Goal: Information Seeking & Learning: Learn about a topic

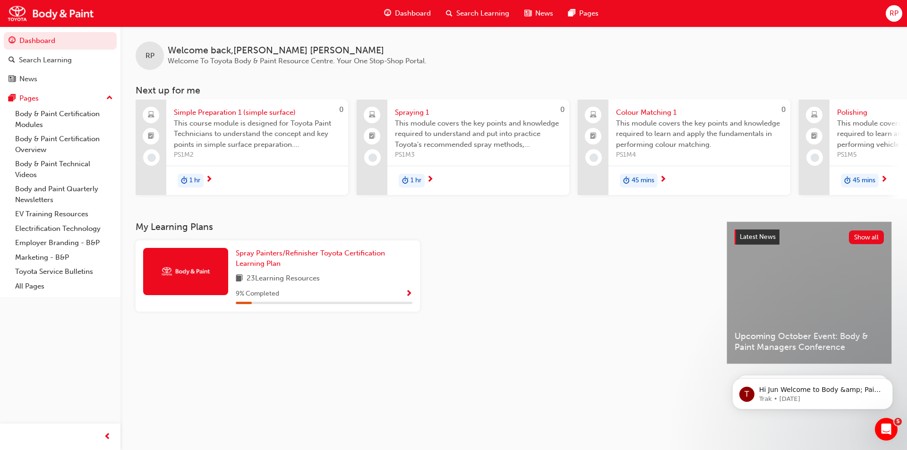
click at [885, 178] on span "next-icon" at bounding box center [883, 180] width 7 height 9
click at [278, 260] on span "Spray Painters/Refinisher Toyota Certification Learning Plan" at bounding box center [310, 258] width 149 height 19
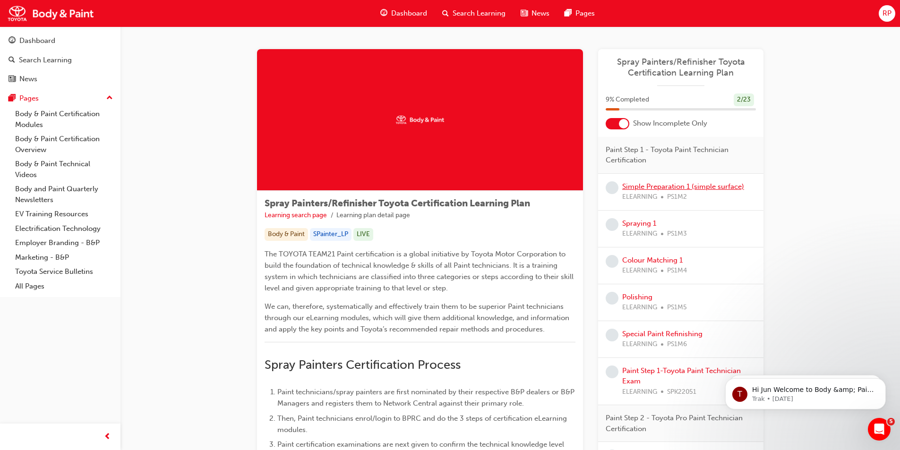
click at [672, 187] on link "Simple Preparation 1 (simple surface)" at bounding box center [683, 186] width 122 height 9
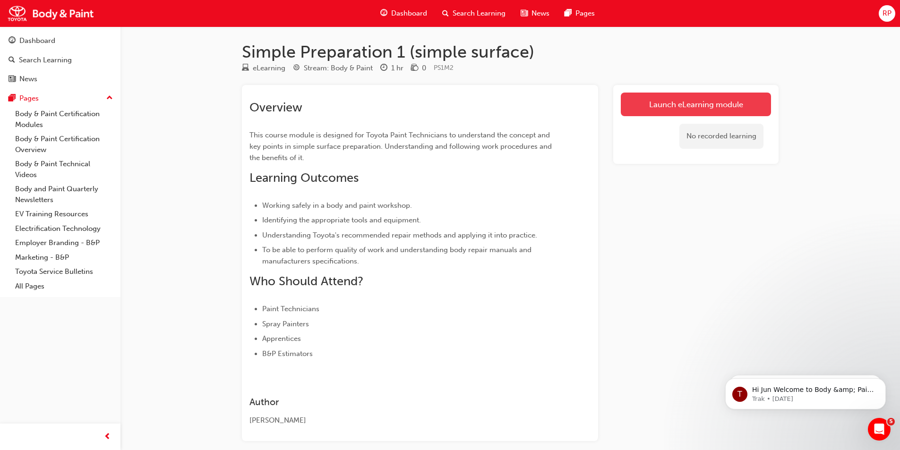
click at [672, 102] on link "Launch eLearning module" at bounding box center [696, 105] width 150 height 24
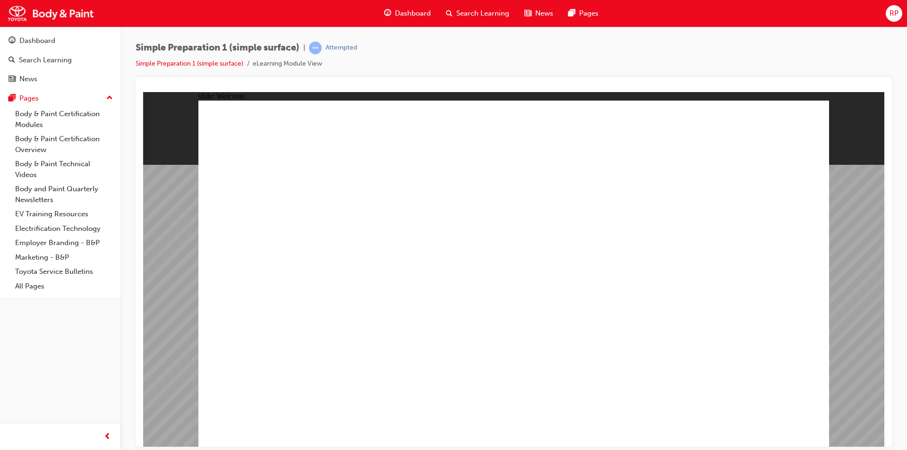
type textarea "R"
type textarea "Ro"
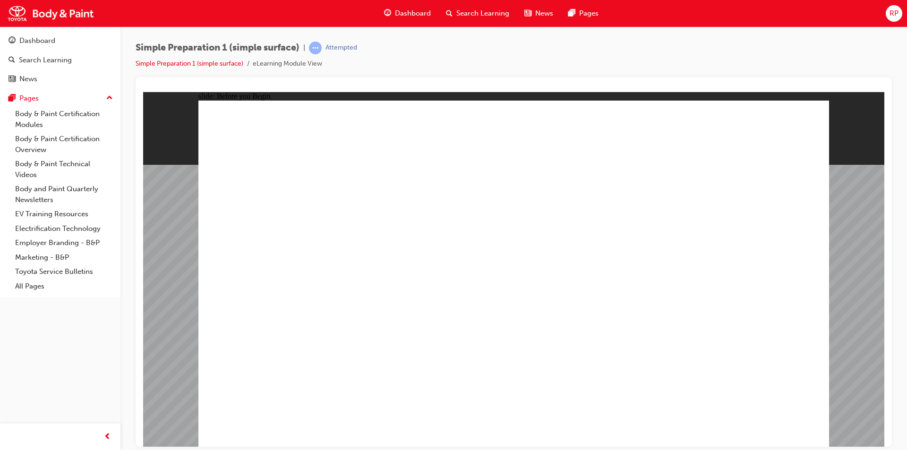
type textarea "Ro"
type textarea "Ros"
type textarea "[PERSON_NAME]"
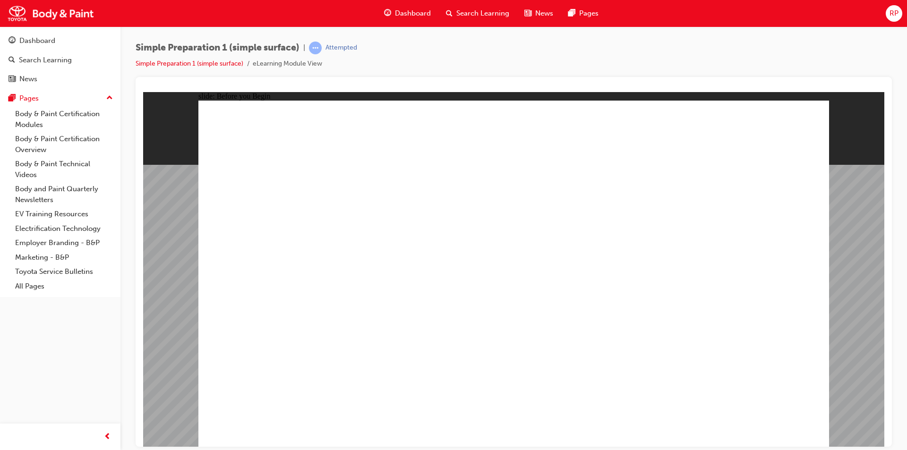
type textarea "[PERSON_NAME]"
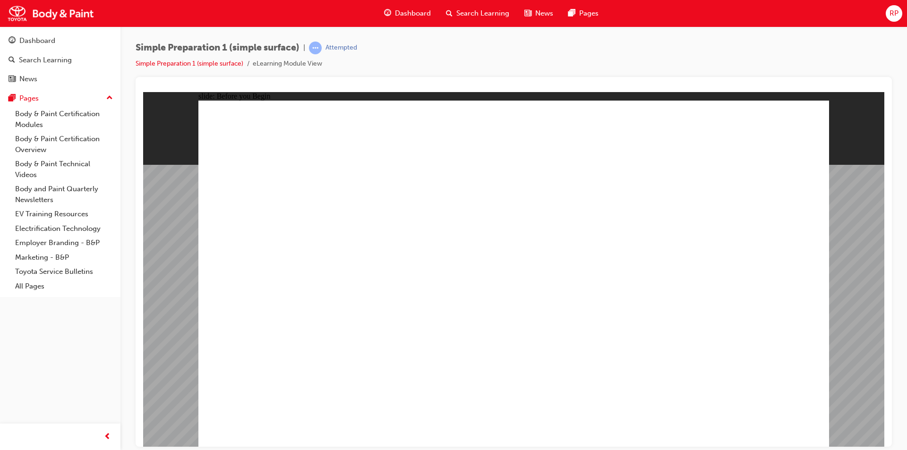
type textarea "[PERSON_NAME]"
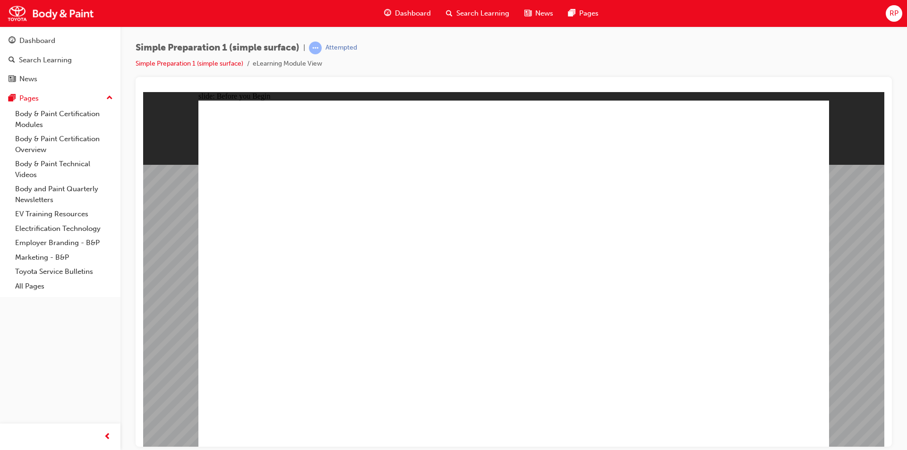
type textarea "[PERSON_NAME]"
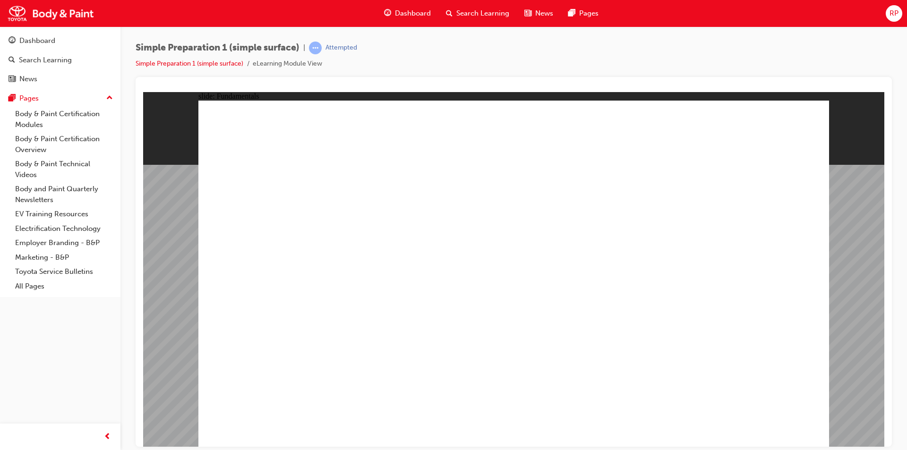
radio input "true"
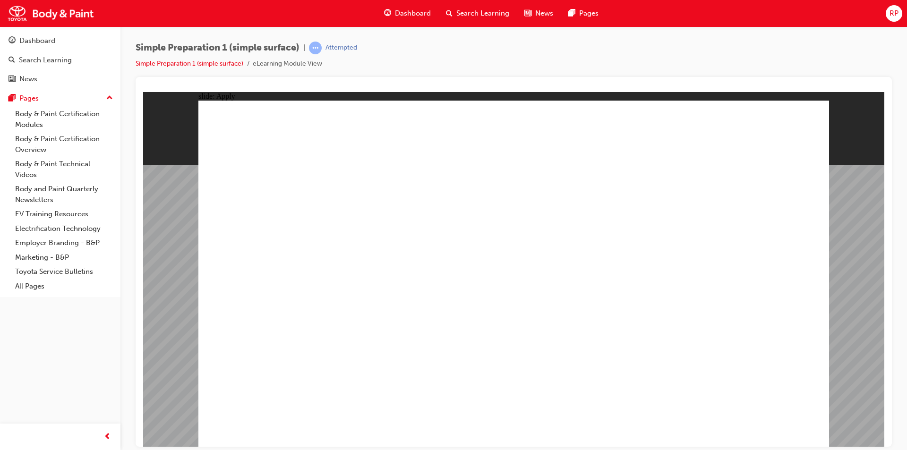
drag, startPoint x: 781, startPoint y: 377, endPoint x: 786, endPoint y: 393, distance: 16.4
radio input "true"
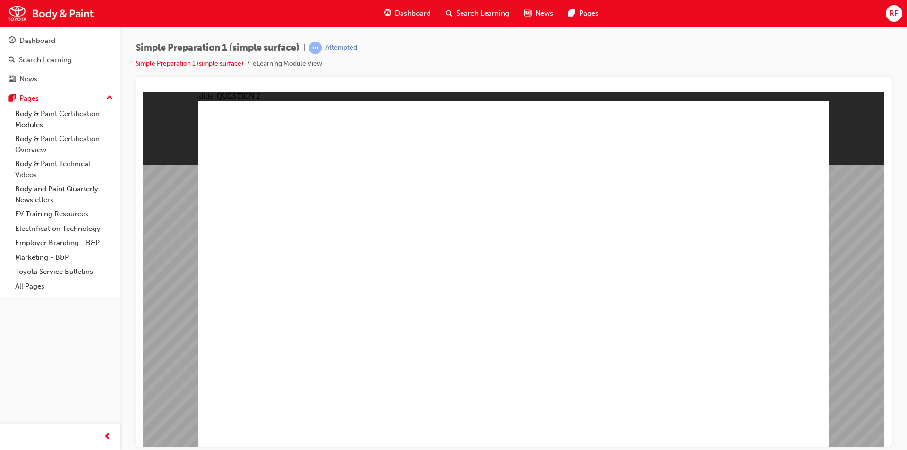
radio input "true"
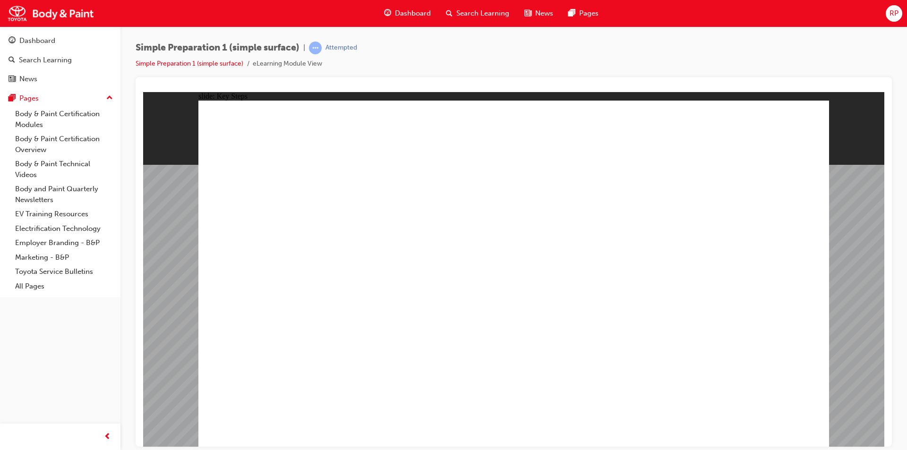
drag, startPoint x: 779, startPoint y: 283, endPoint x: 774, endPoint y: 290, distance: 8.7
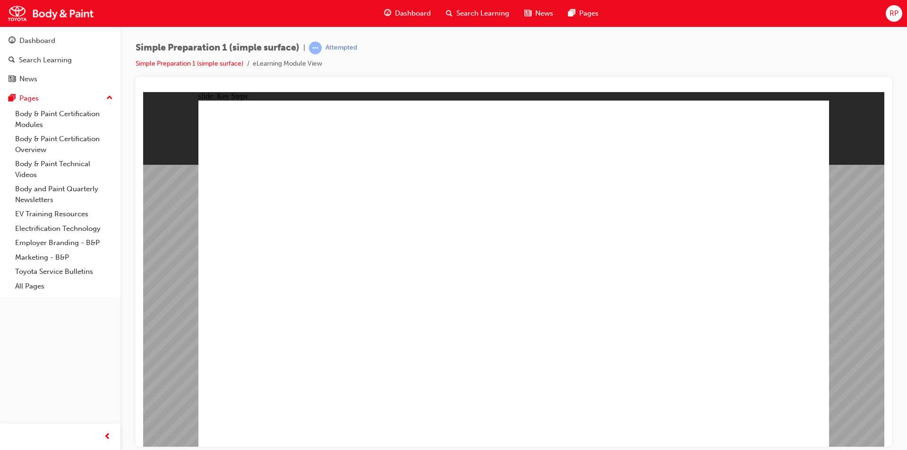
drag, startPoint x: 776, startPoint y: 324, endPoint x: 777, endPoint y: 313, distance: 11.8
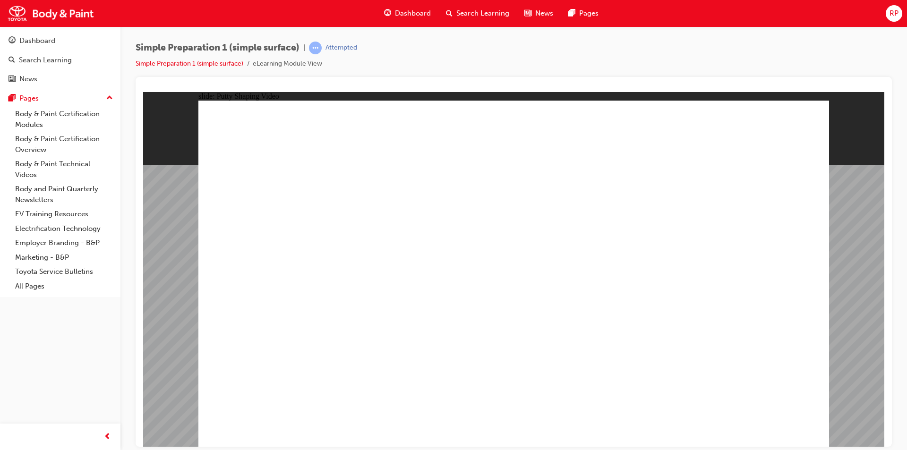
radio input "true"
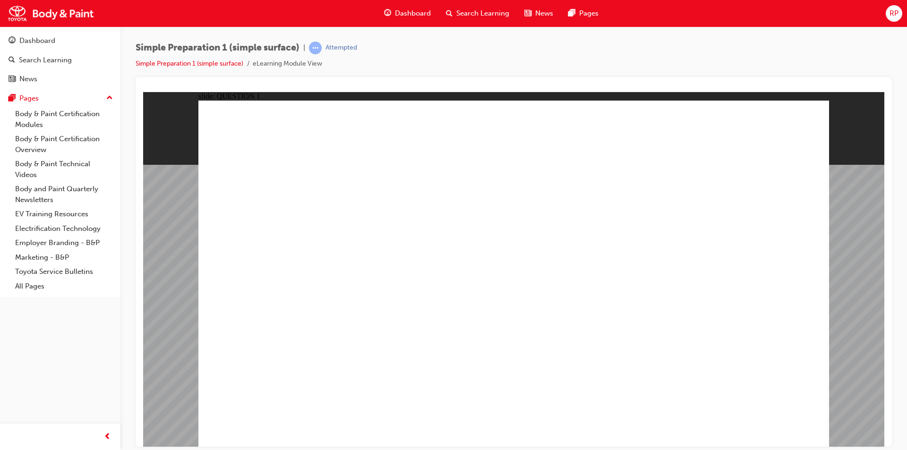
radio input "true"
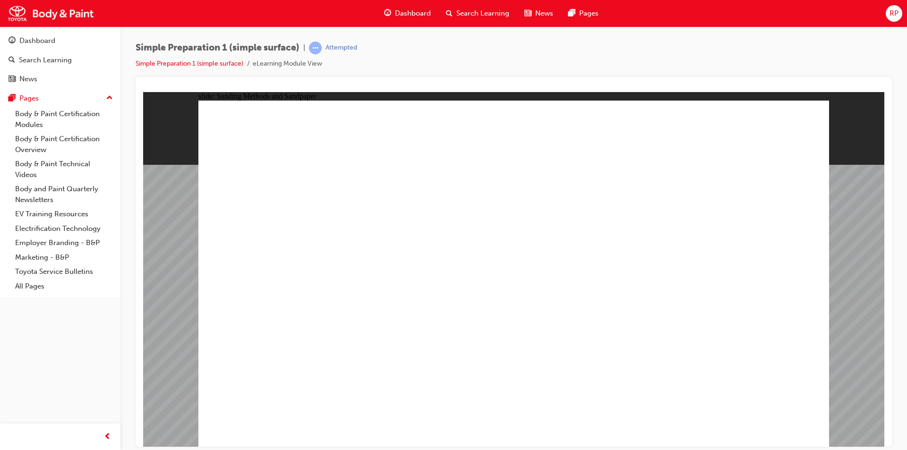
click at [807, 407] on div "Rectangle 1 Rectangle 2 SANDING PUTTY MACHINE SANDING Use an orbital action san…" at bounding box center [513, 277] width 631 height 355
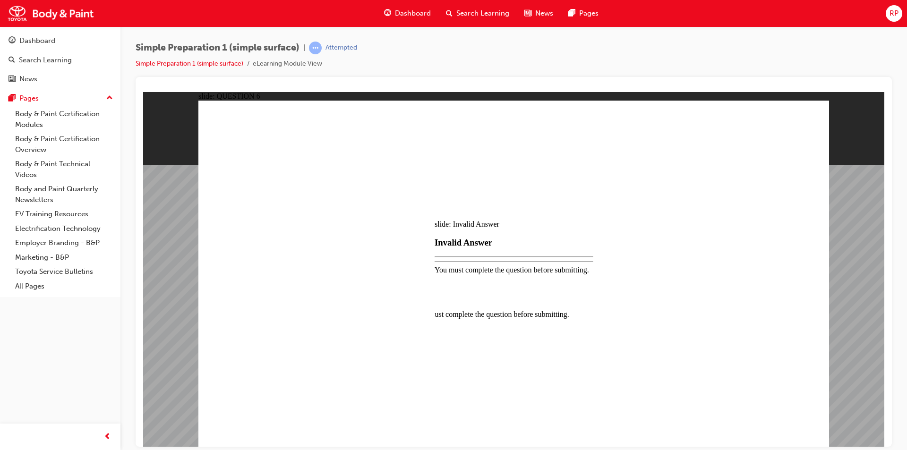
click at [428, 349] on div at bounding box center [513, 269] width 741 height 355
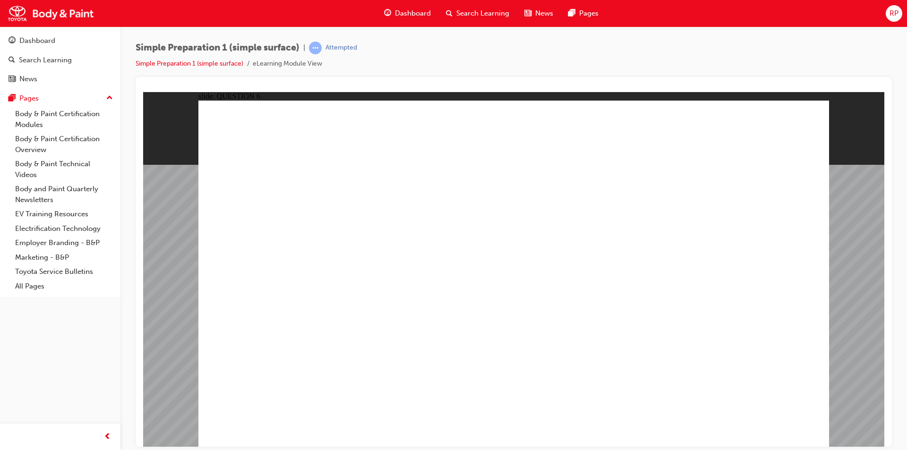
radio input "true"
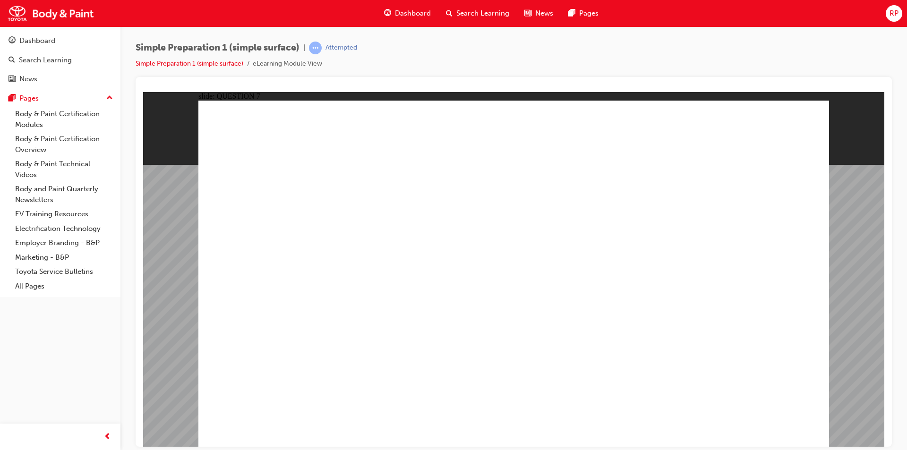
checkbox input "true"
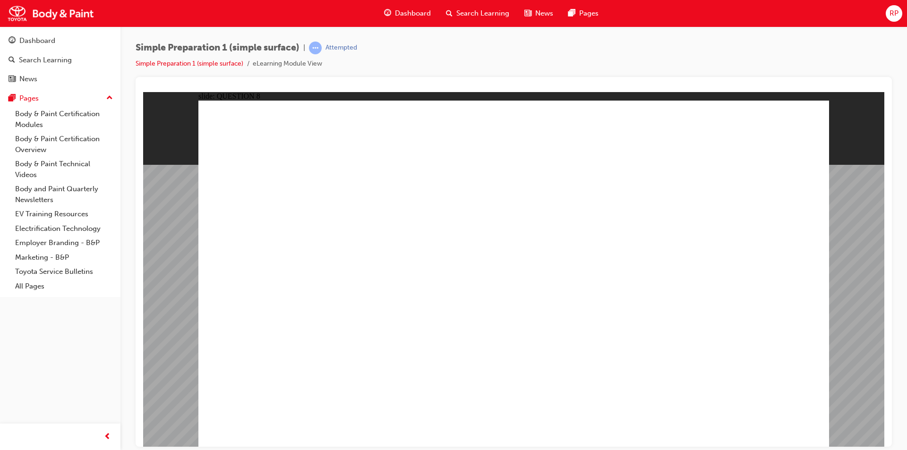
radio input "true"
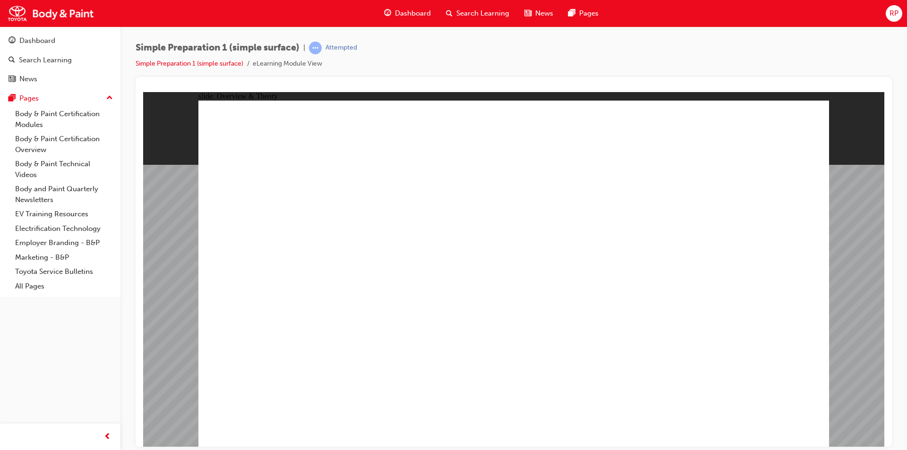
drag, startPoint x: 785, startPoint y: 236, endPoint x: 781, endPoint y: 242, distance: 7.2
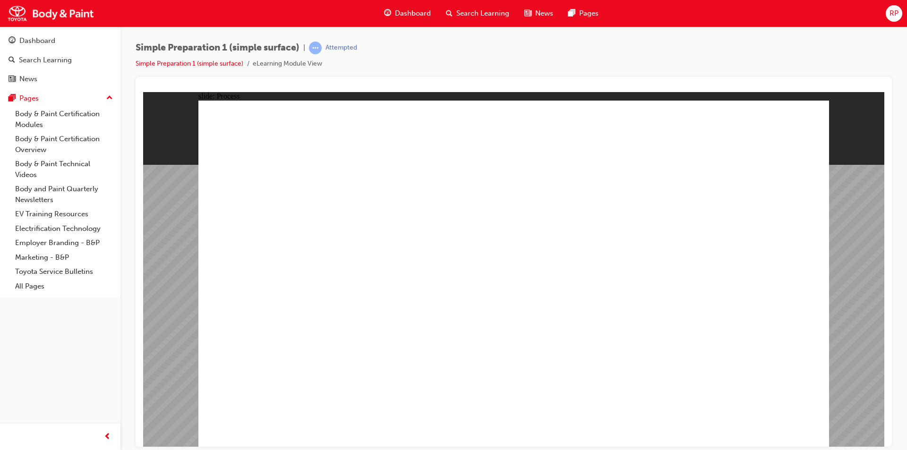
drag, startPoint x: 788, startPoint y: 315, endPoint x: 786, endPoint y: 310, distance: 6.1
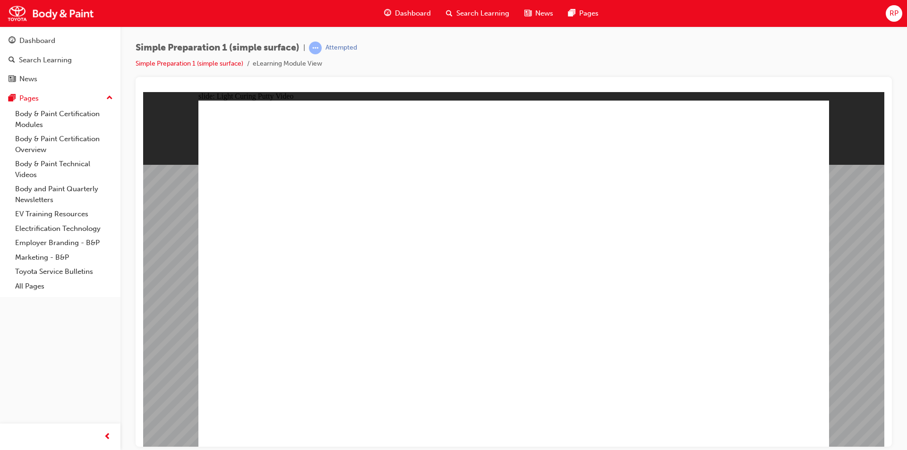
drag, startPoint x: 333, startPoint y: 350, endPoint x: 334, endPoint y: 358, distance: 7.6
radio input "true"
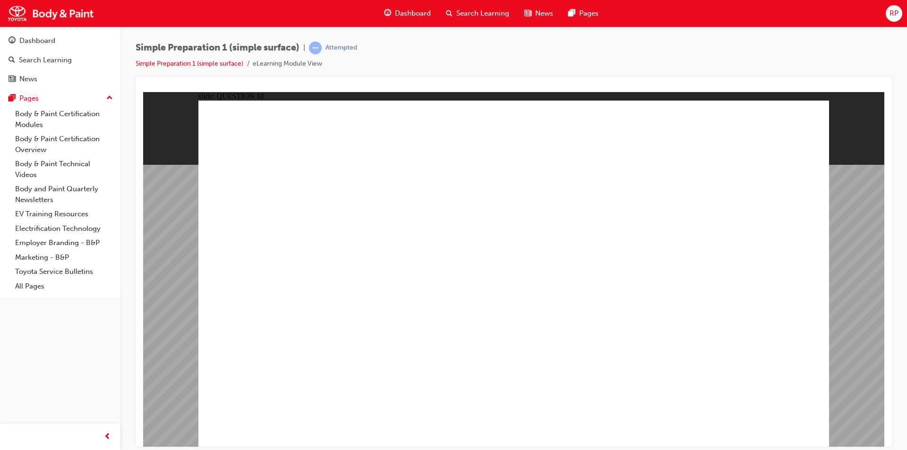
radio input "false"
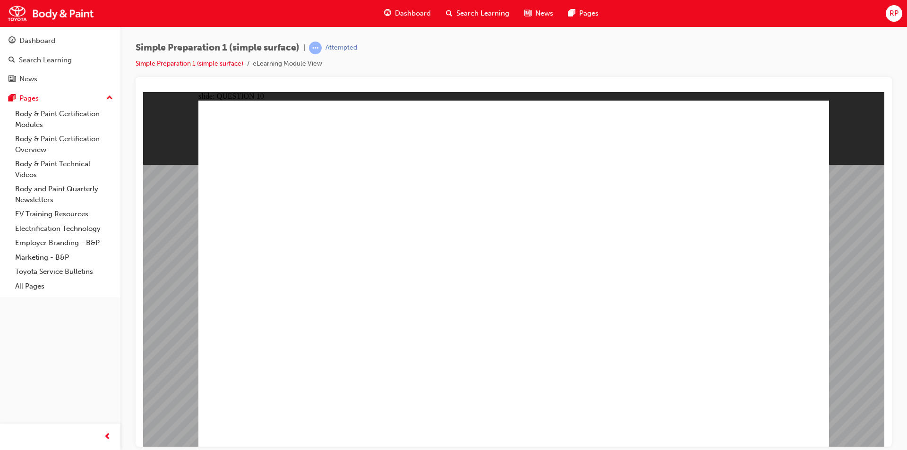
radio input "true"
drag, startPoint x: 240, startPoint y: 243, endPoint x: 246, endPoint y: 249, distance: 8.4
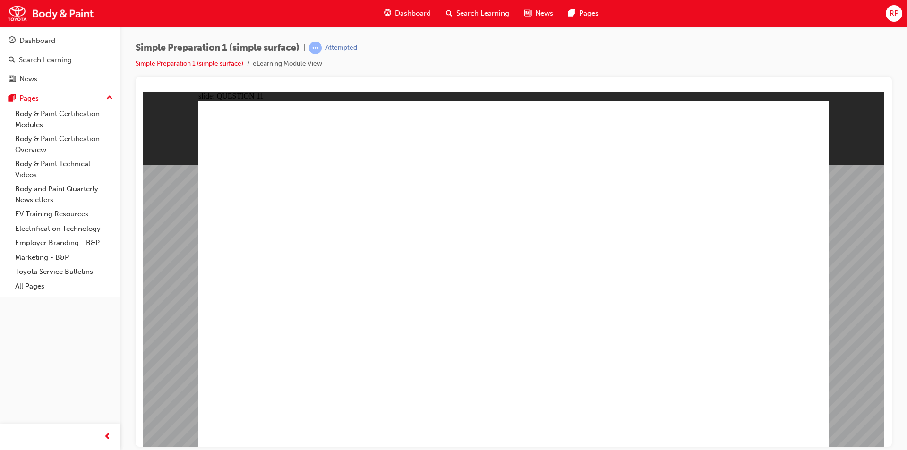
radio input "true"
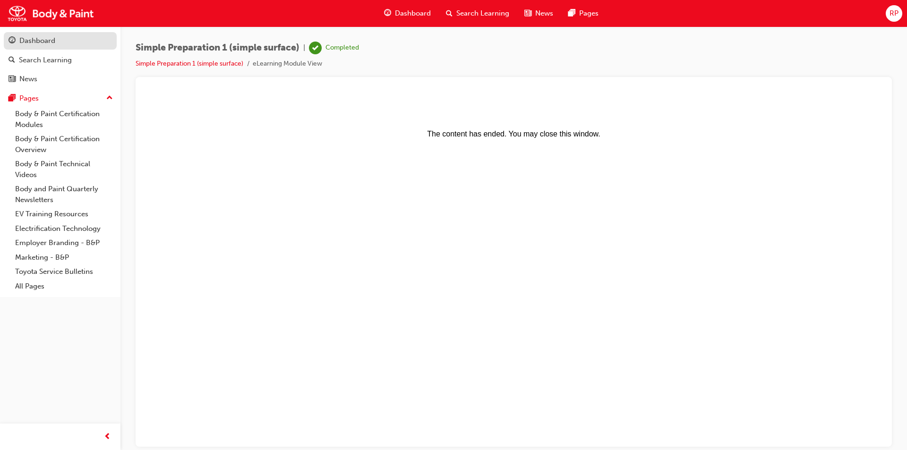
click at [23, 39] on div "Dashboard" at bounding box center [37, 40] width 36 height 11
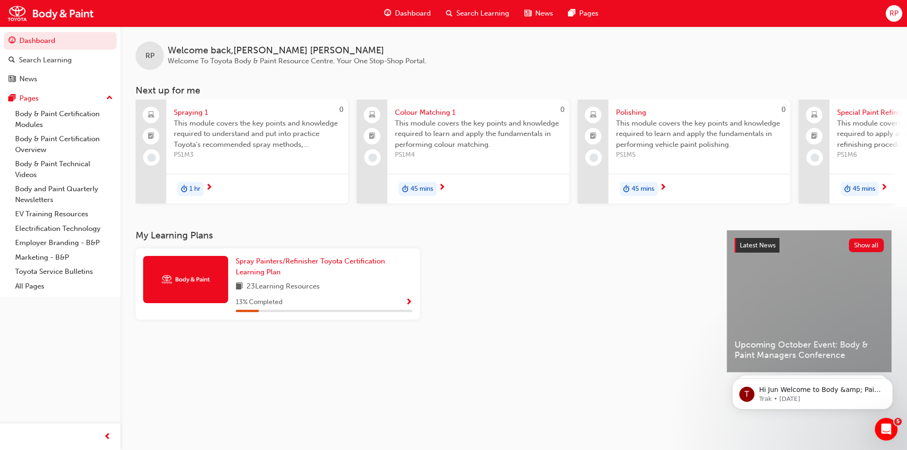
click at [209, 187] on span "next-icon" at bounding box center [208, 188] width 7 height 9
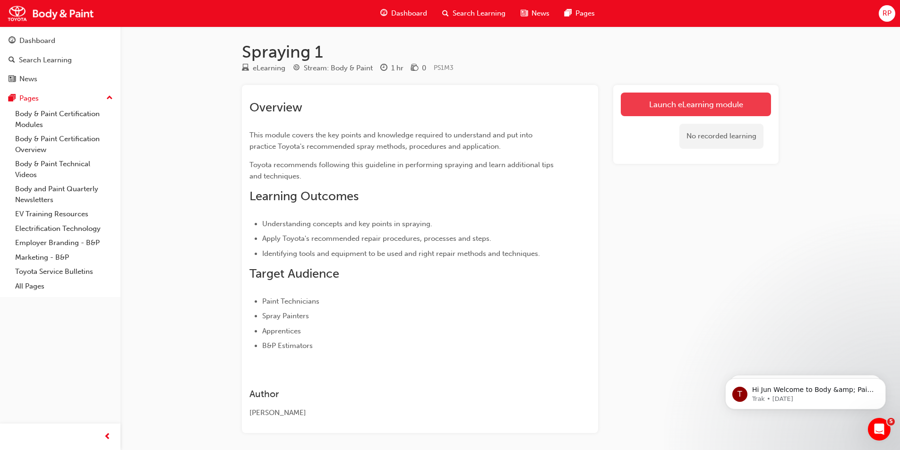
click at [725, 105] on link "Launch eLearning module" at bounding box center [696, 105] width 150 height 24
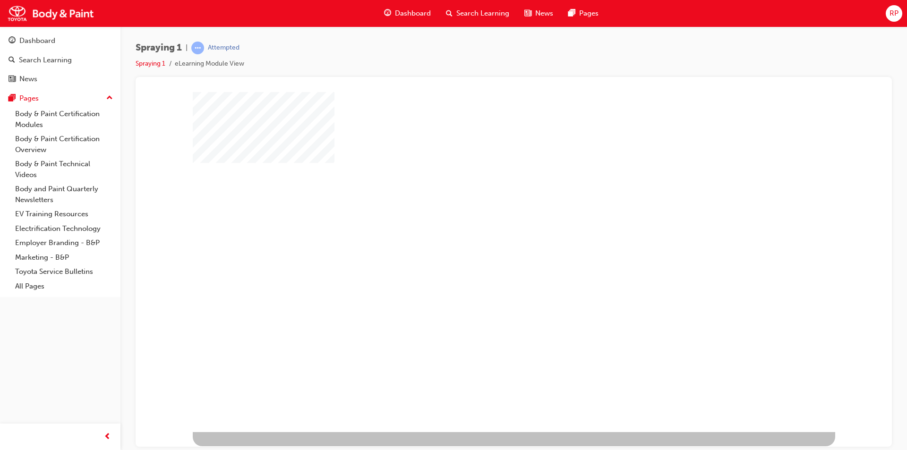
click at [486, 234] on div "play" at bounding box center [486, 234] width 0 height 0
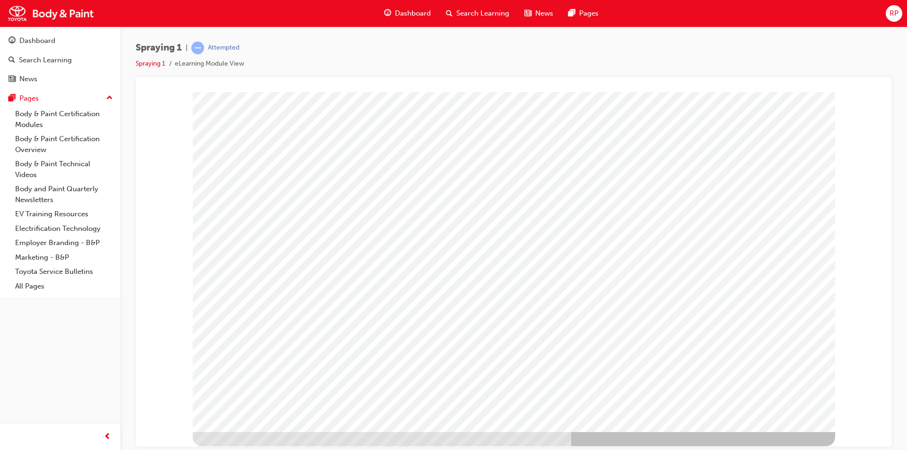
type input "[PERSON_NAME]"
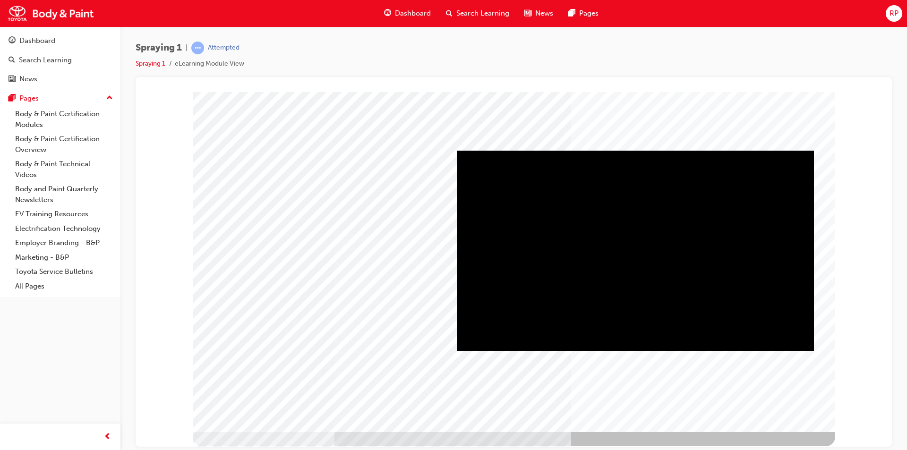
click at [632, 150] on div "Play" at bounding box center [635, 150] width 357 height 0
click at [802, 150] on div "Full Screen" at bounding box center [635, 150] width 357 height 0
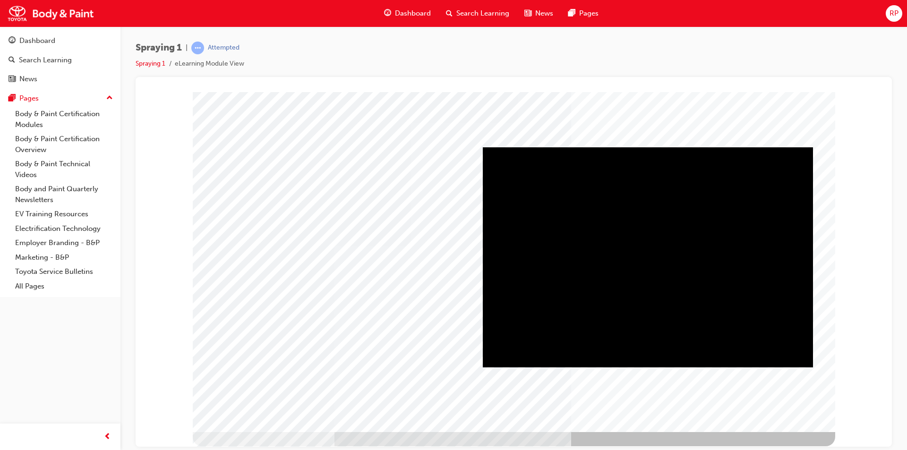
click at [648, 147] on div "Play" at bounding box center [648, 147] width 330 height 0
click at [801, 147] on div "Full Screen" at bounding box center [648, 147] width 330 height 0
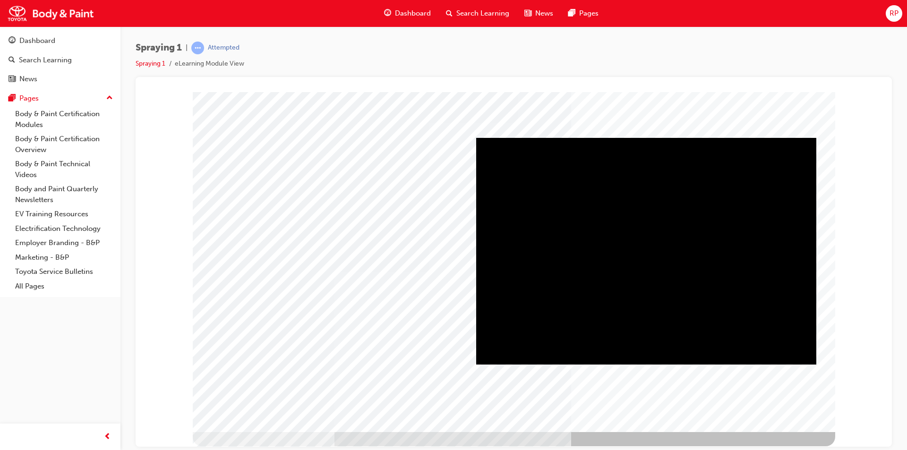
click at [646, 137] on div "Play" at bounding box center [646, 137] width 340 height 0
click at [807, 137] on div "Full Screen" at bounding box center [646, 137] width 340 height 0
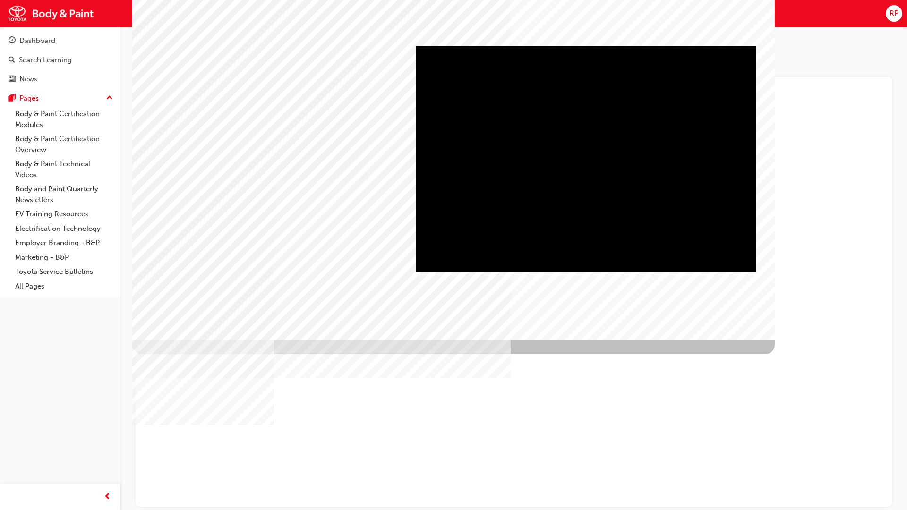
click at [535, 273] on video "About colour" at bounding box center [586, 159] width 340 height 227
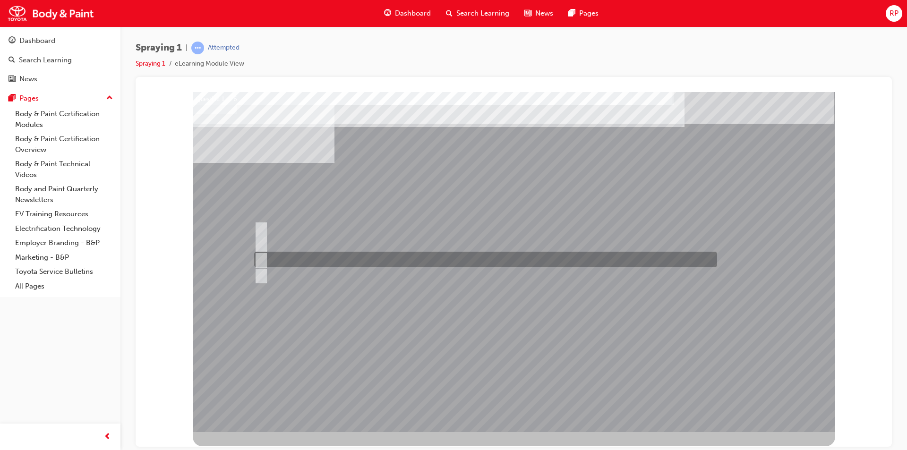
click at [260, 261] on input "Spray pattern overlapping" at bounding box center [259, 260] width 10 height 10
radio input "true"
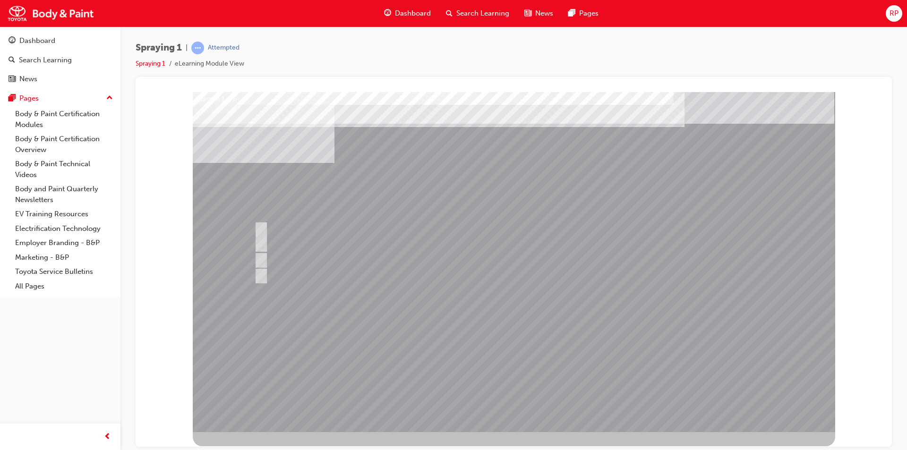
click at [517, 377] on div at bounding box center [514, 262] width 642 height 340
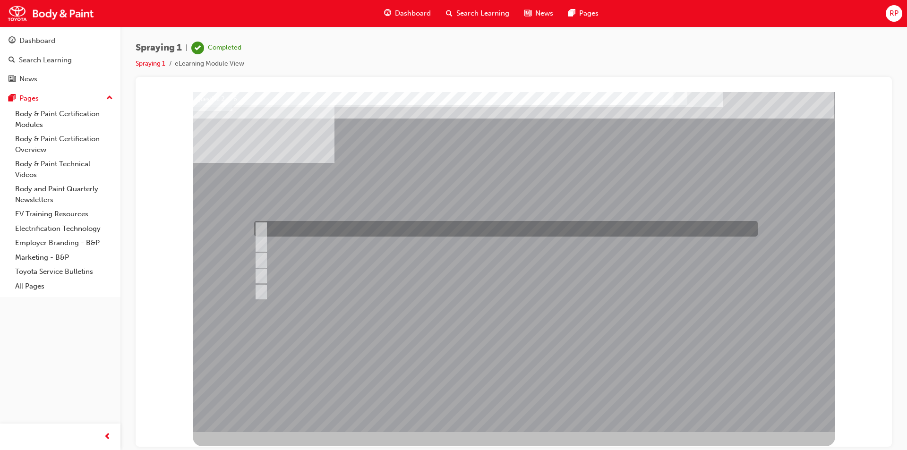
click at [255, 229] on input "Block refinishing with blending" at bounding box center [259, 229] width 10 height 10
checkbox input "true"
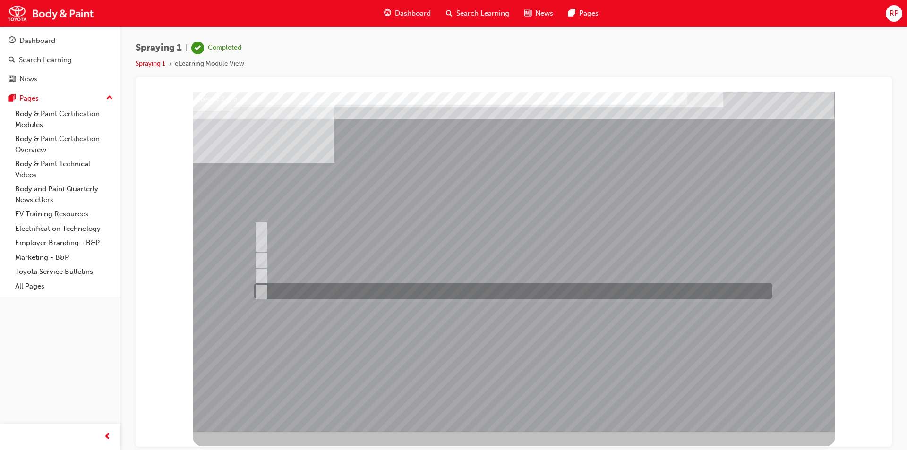
click at [264, 288] on div at bounding box center [511, 291] width 518 height 16
checkbox input "true"
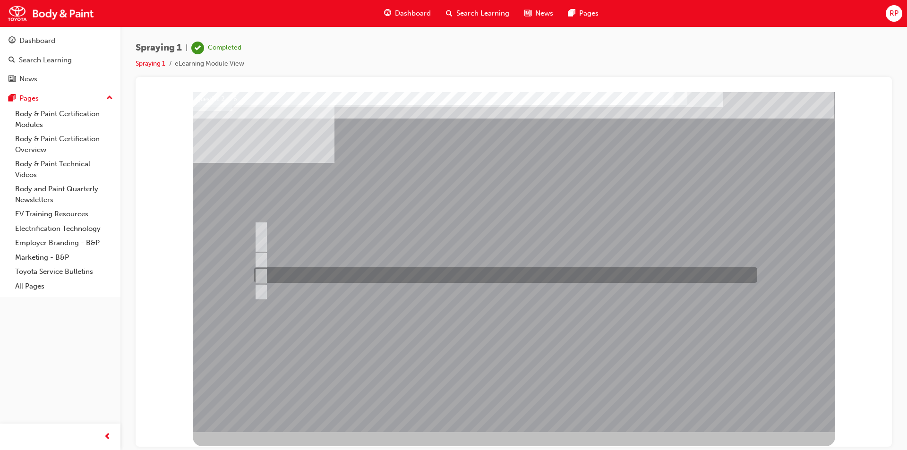
click at [261, 274] on input "Block refinishing" at bounding box center [259, 275] width 10 height 10
checkbox input "true"
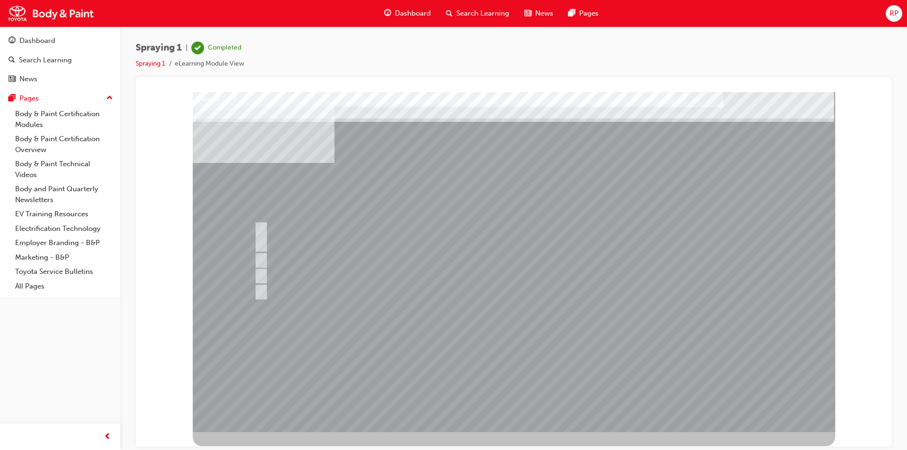
click at [503, 376] on div at bounding box center [514, 262] width 642 height 340
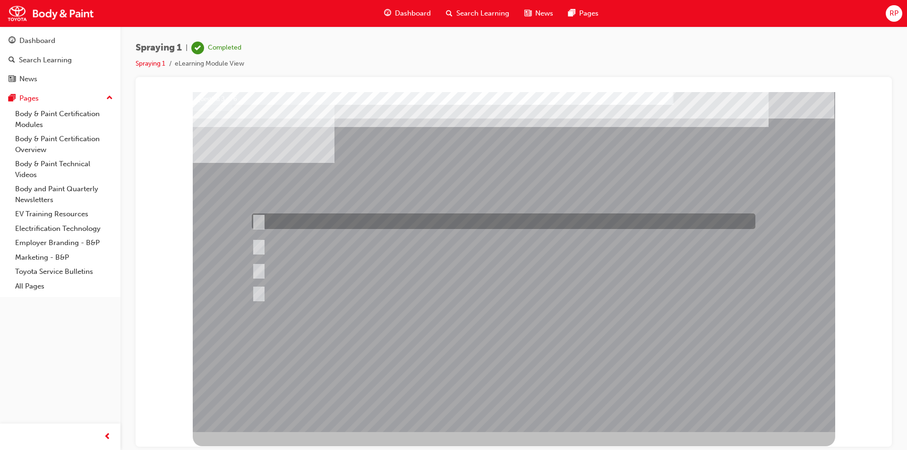
click at [256, 219] on input "3/4" at bounding box center [257, 221] width 10 height 10
radio input "true"
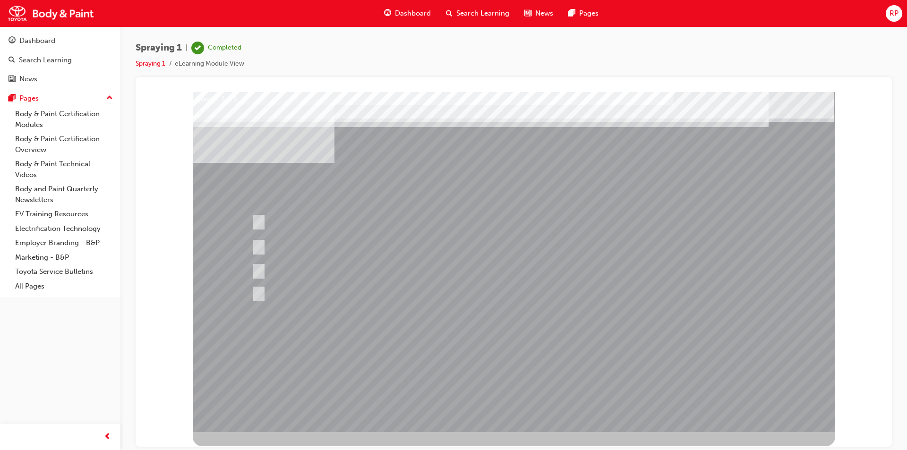
click at [510, 376] on div at bounding box center [514, 262] width 642 height 340
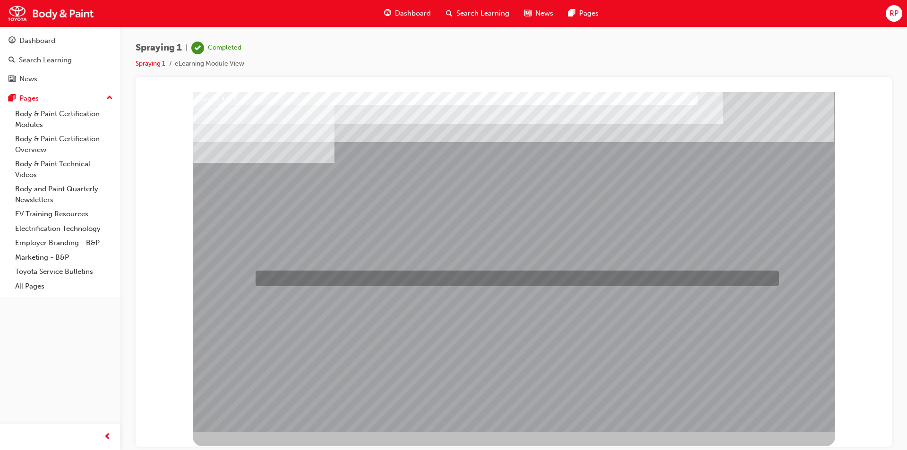
click at [318, 106] on div at bounding box center [444, 99] width 523 height 16
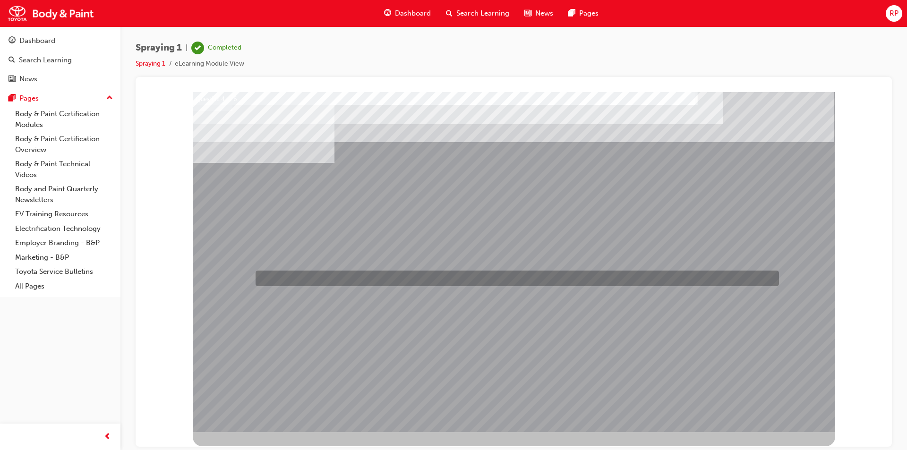
click at [261, 106] on div at bounding box center [444, 99] width 523 height 16
click at [263, 106] on div at bounding box center [444, 99] width 523 height 16
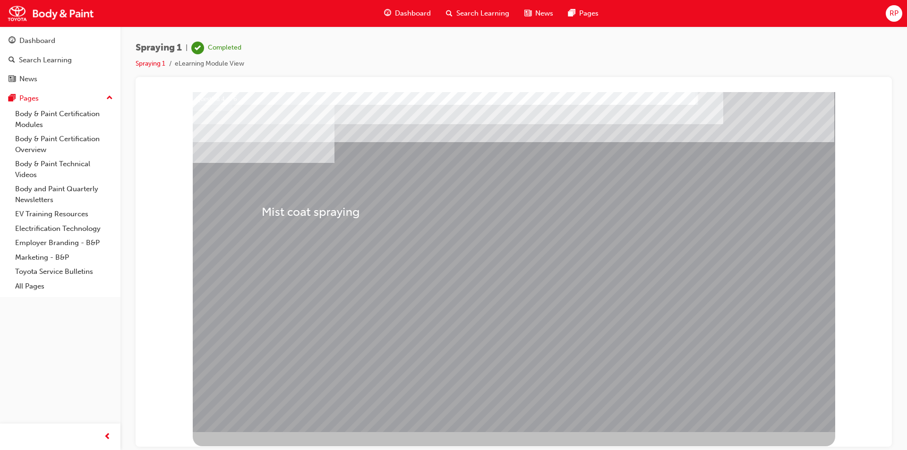
drag, startPoint x: 276, startPoint y: 276, endPoint x: 262, endPoint y: 206, distance: 71.4
click at [262, 206] on div "Question 4 of 6" at bounding box center [514, 262] width 642 height 340
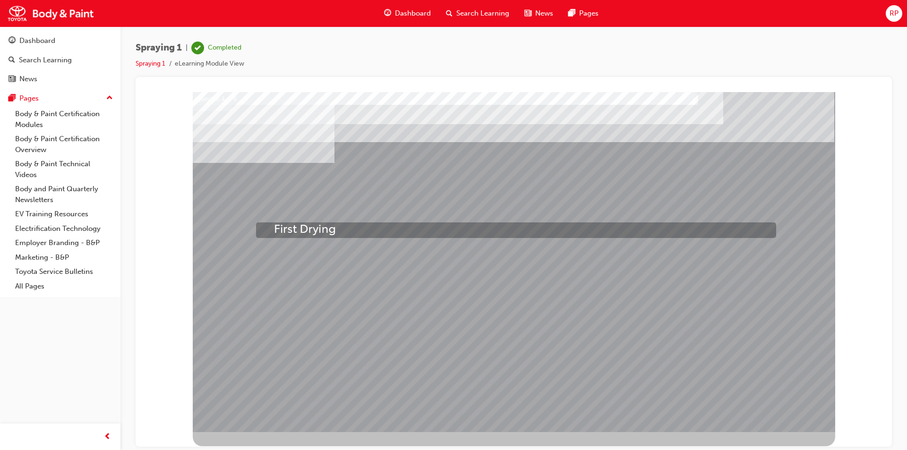
drag, startPoint x: 293, startPoint y: 295, endPoint x: 274, endPoint y: 223, distance: 74.4
click at [274, 223] on div "Question 4 of 6" at bounding box center [514, 262] width 642 height 340
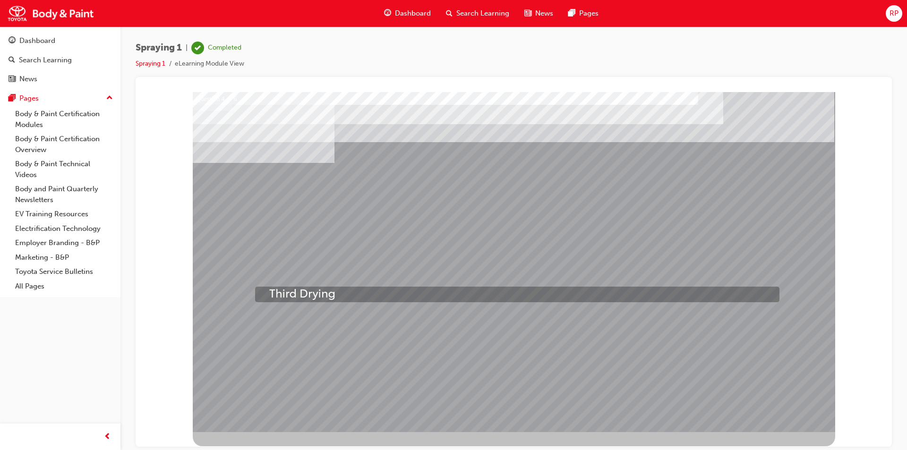
click at [288, 106] on div at bounding box center [445, 99] width 524 height 16
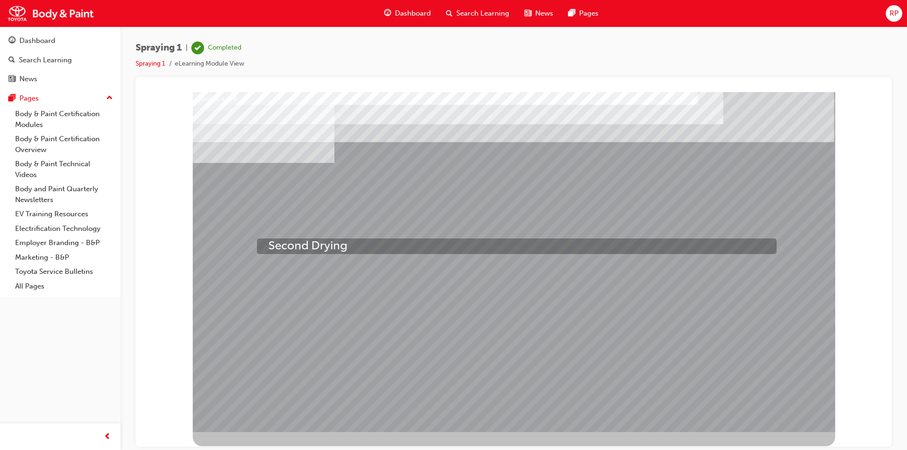
drag, startPoint x: 290, startPoint y: 279, endPoint x: 268, endPoint y: 239, distance: 44.6
click at [268, 239] on div "Question 4 of 6" at bounding box center [514, 262] width 642 height 340
drag, startPoint x: 300, startPoint y: 279, endPoint x: 262, endPoint y: 238, distance: 55.8
click at [262, 238] on div "Question 4 of 6" at bounding box center [514, 262] width 642 height 340
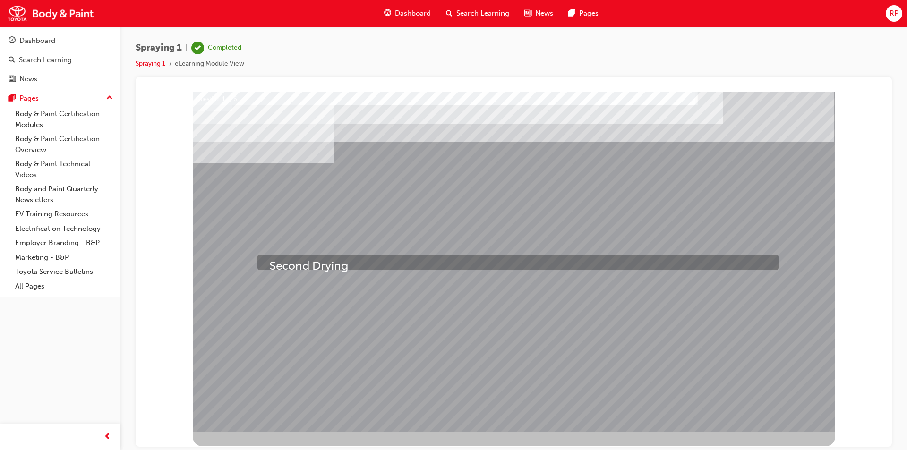
drag, startPoint x: 283, startPoint y: 262, endPoint x: 269, endPoint y: 260, distance: 13.9
click at [269, 106] on div at bounding box center [443, 99] width 521 height 16
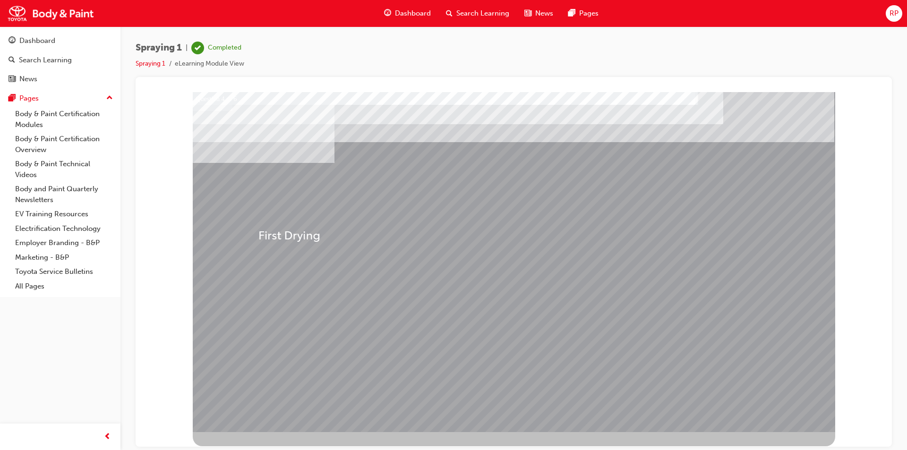
drag, startPoint x: 284, startPoint y: 247, endPoint x: 258, endPoint y: 230, distance: 30.7
click at [258, 230] on div "Question 4 of 6" at bounding box center [514, 262] width 642 height 340
click at [499, 371] on div at bounding box center [514, 262] width 642 height 340
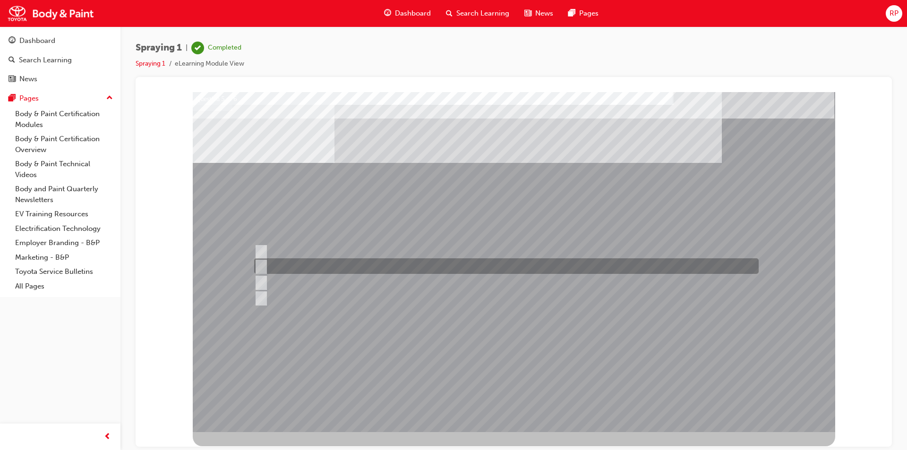
click at [255, 260] on div at bounding box center [504, 266] width 504 height 16
checkbox input "true"
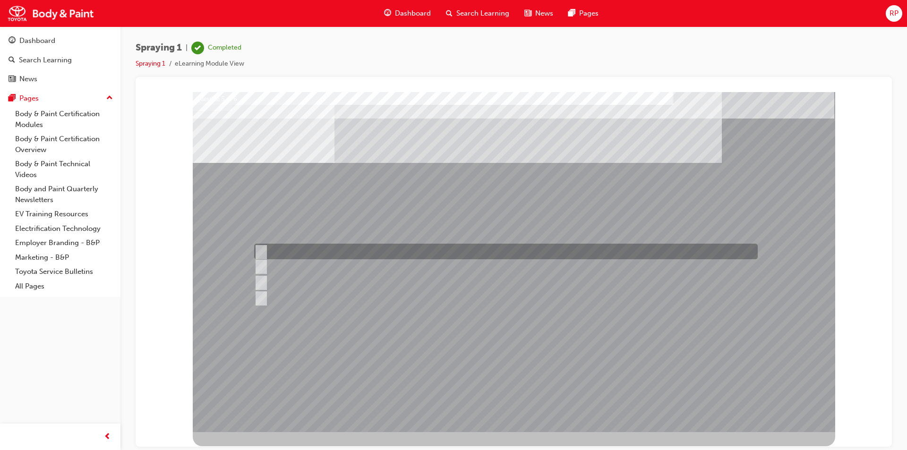
click at [263, 248] on input "Distance" at bounding box center [259, 252] width 10 height 10
checkbox input "true"
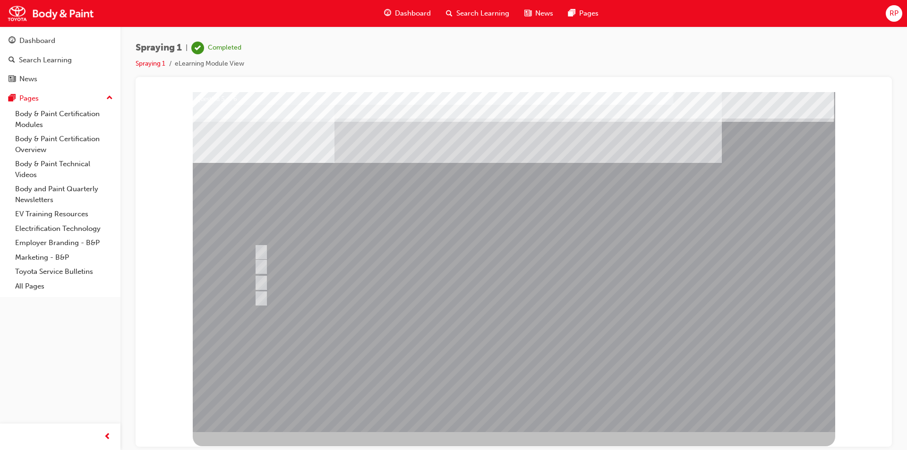
click at [505, 373] on div at bounding box center [514, 262] width 642 height 340
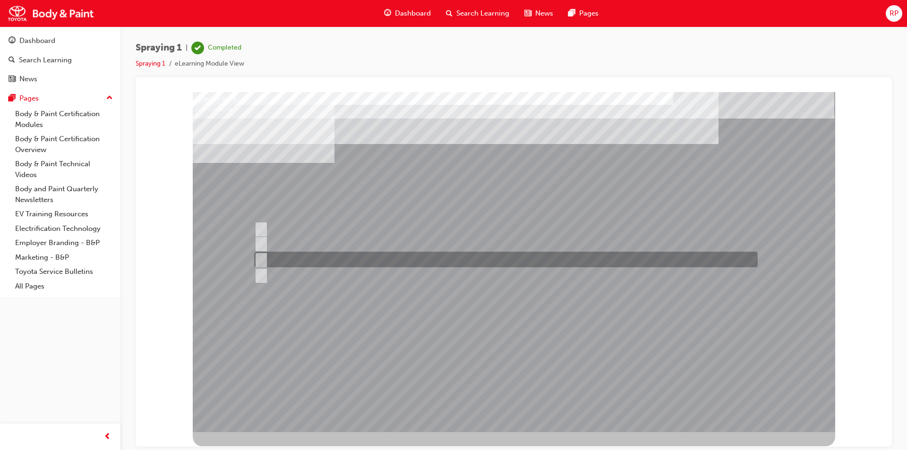
click at [263, 257] on input "Additives" at bounding box center [259, 260] width 10 height 10
radio input "true"
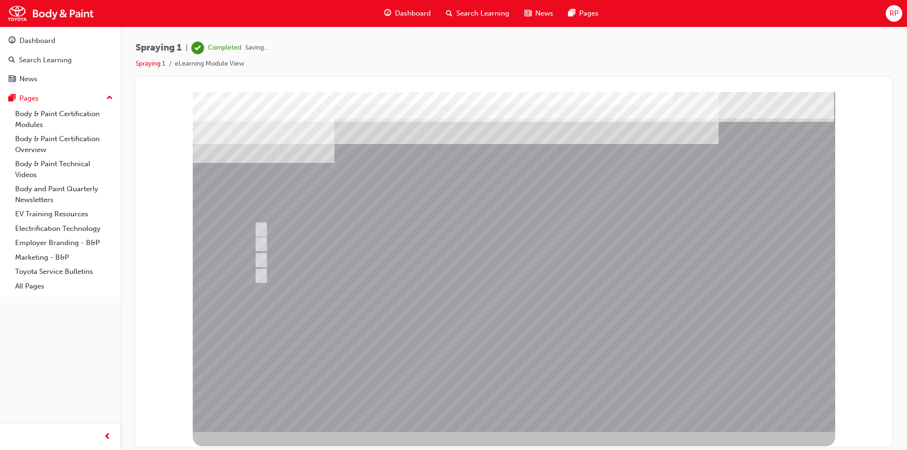
click at [511, 373] on div at bounding box center [514, 262] width 642 height 340
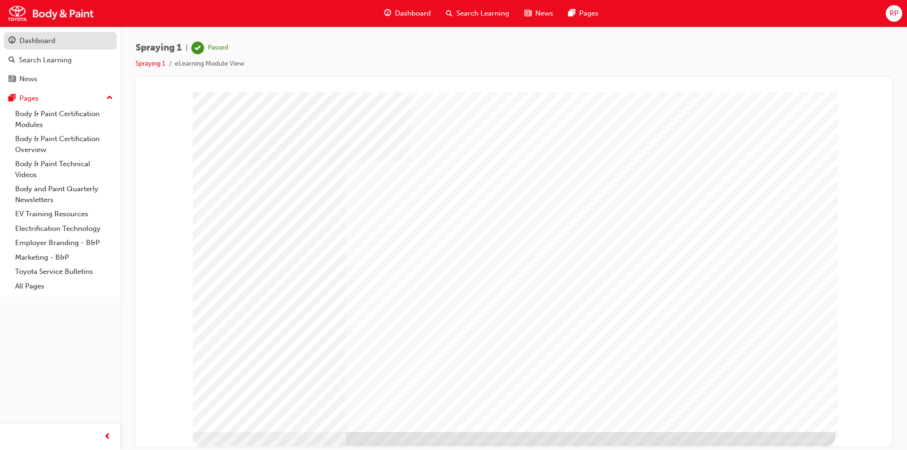
click at [26, 40] on div "Dashboard" at bounding box center [37, 40] width 36 height 11
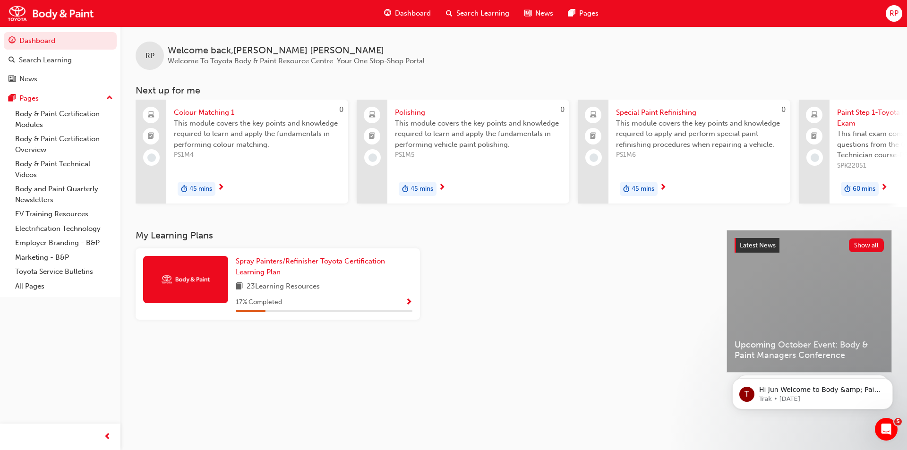
click at [219, 184] on span "next-icon" at bounding box center [220, 188] width 7 height 9
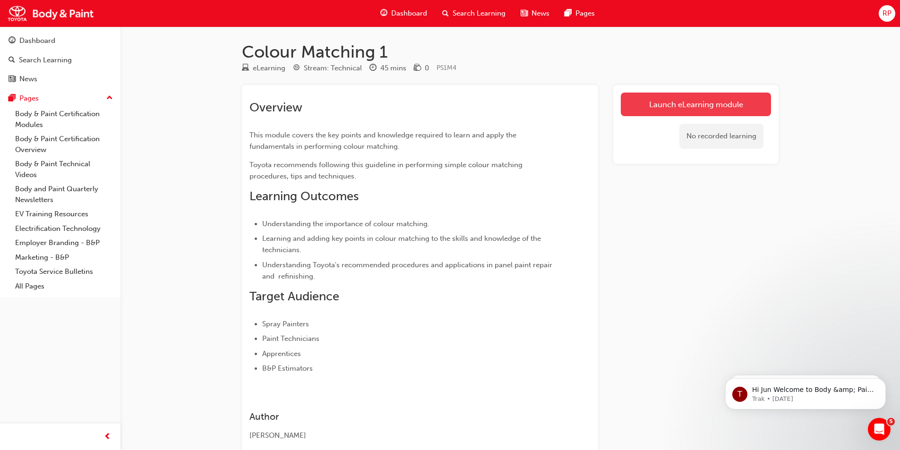
click at [685, 102] on link "Launch eLearning module" at bounding box center [696, 105] width 150 height 24
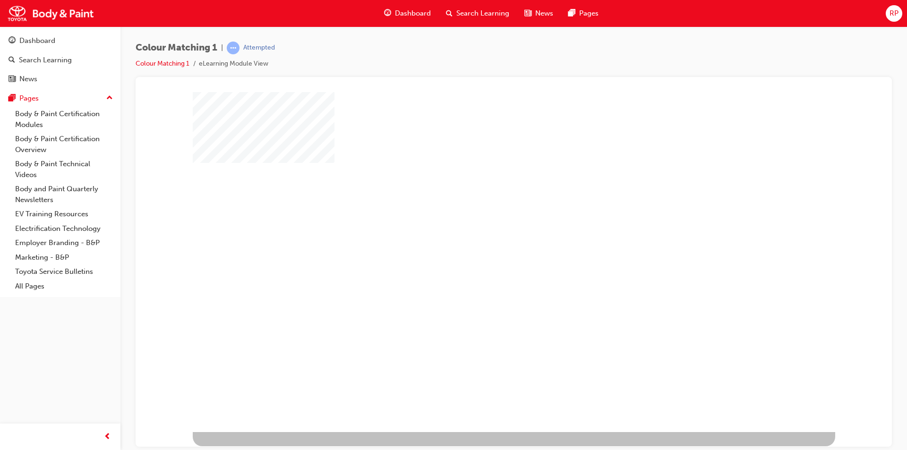
click at [486, 234] on div "play" at bounding box center [486, 234] width 0 height 0
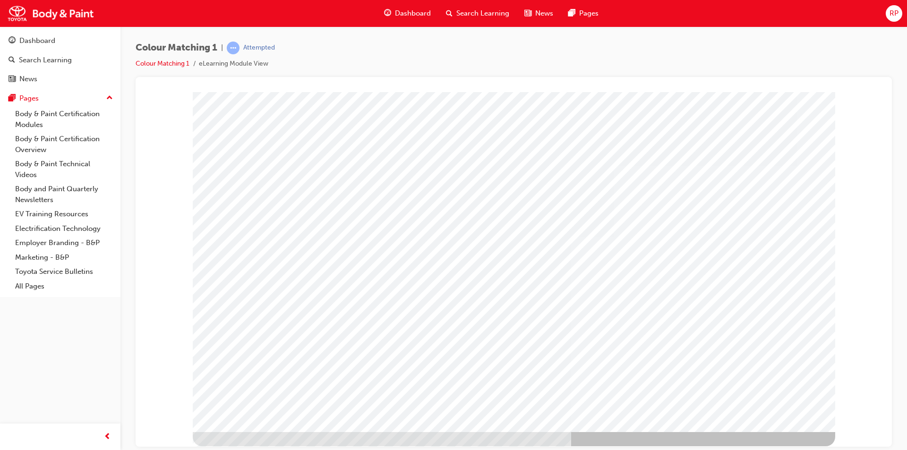
type input "[PERSON_NAME]"
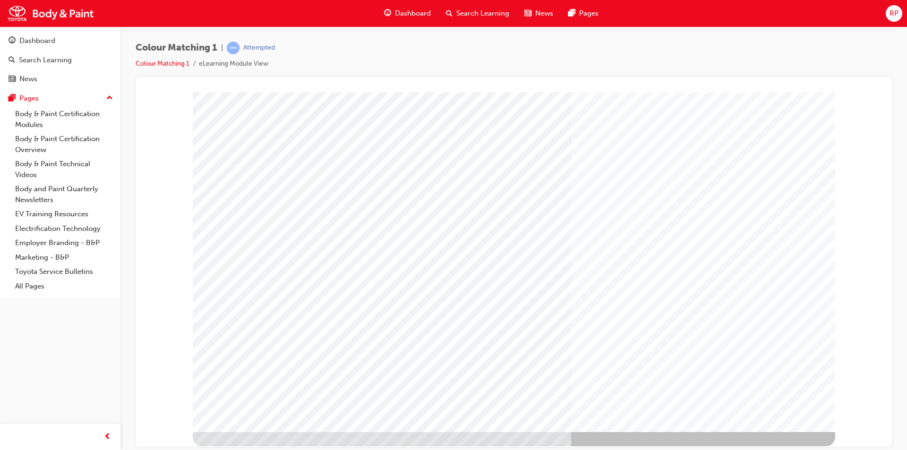
drag, startPoint x: 317, startPoint y: 177, endPoint x: 361, endPoint y: 192, distance: 46.9
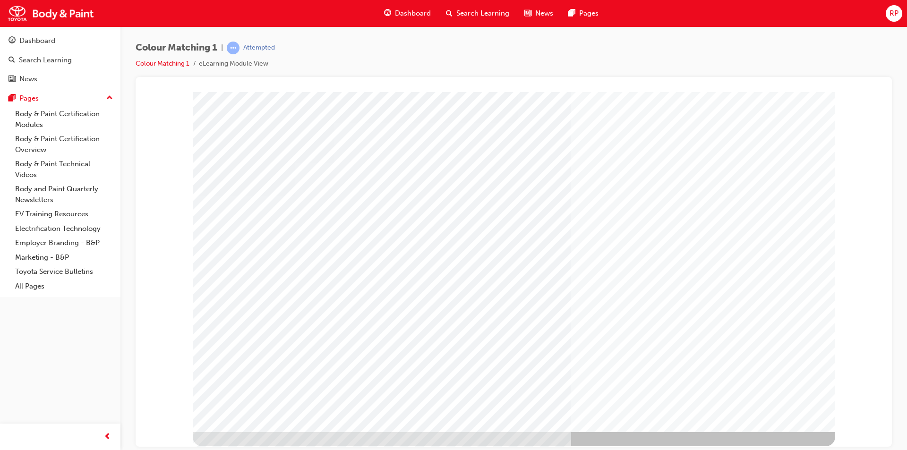
drag, startPoint x: 235, startPoint y: 161, endPoint x: 242, endPoint y: 169, distance: 11.4
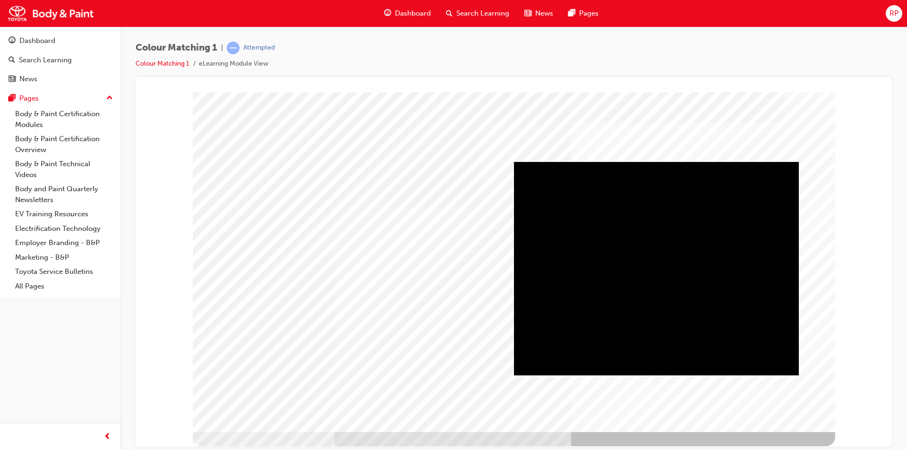
click at [655, 162] on div "Play" at bounding box center [656, 162] width 285 height 0
click at [788, 162] on div "Full Screen" at bounding box center [656, 162] width 285 height 0
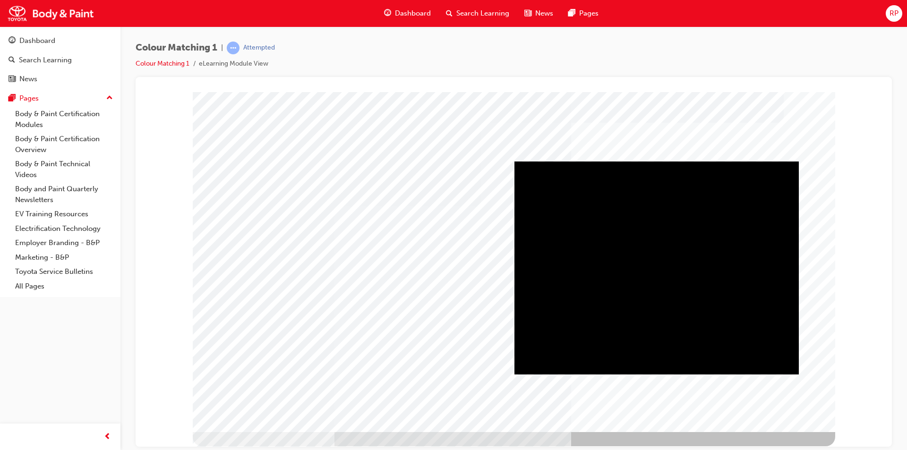
click at [656, 161] on div "Play" at bounding box center [656, 161] width 284 height 0
click at [785, 161] on div "Full Screen" at bounding box center [656, 161] width 284 height 0
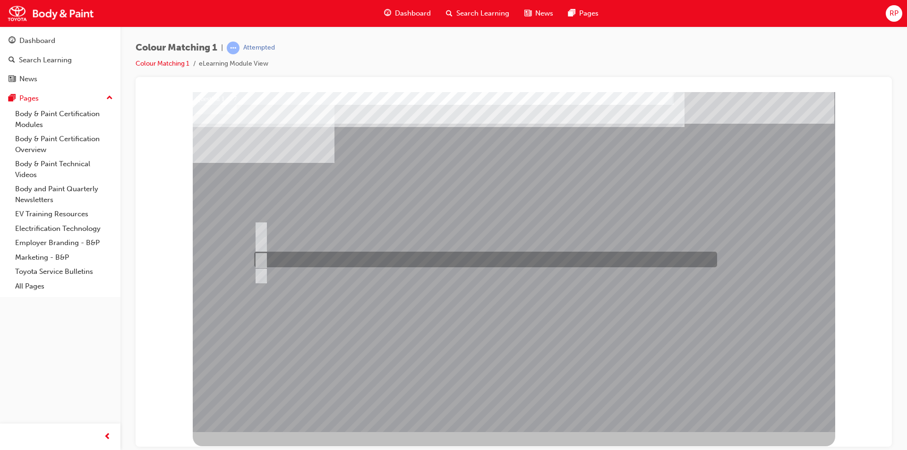
click at [263, 258] on input "Hue" at bounding box center [259, 260] width 10 height 10
radio input "true"
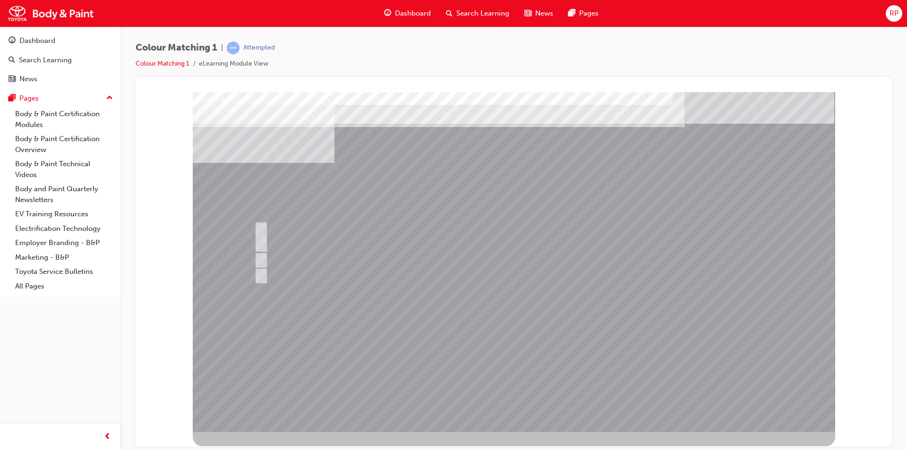
click at [511, 375] on div at bounding box center [514, 262] width 642 height 340
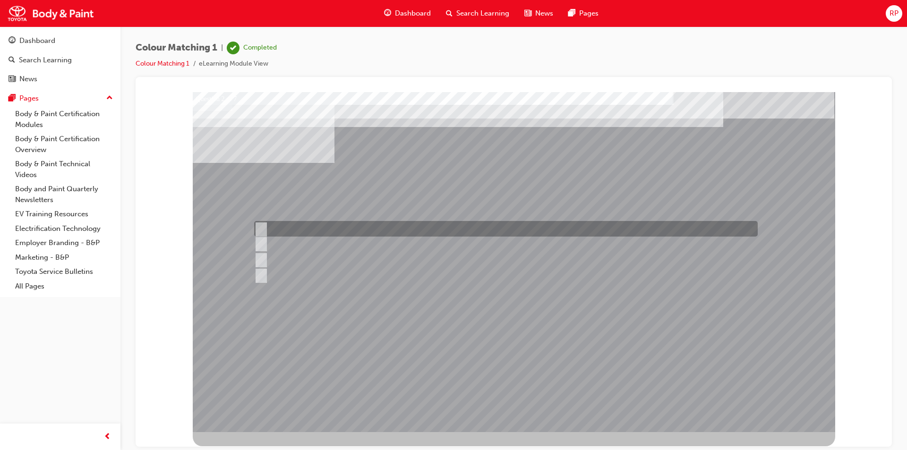
click at [261, 228] on input "1500 - 3000" at bounding box center [259, 229] width 10 height 10
radio input "true"
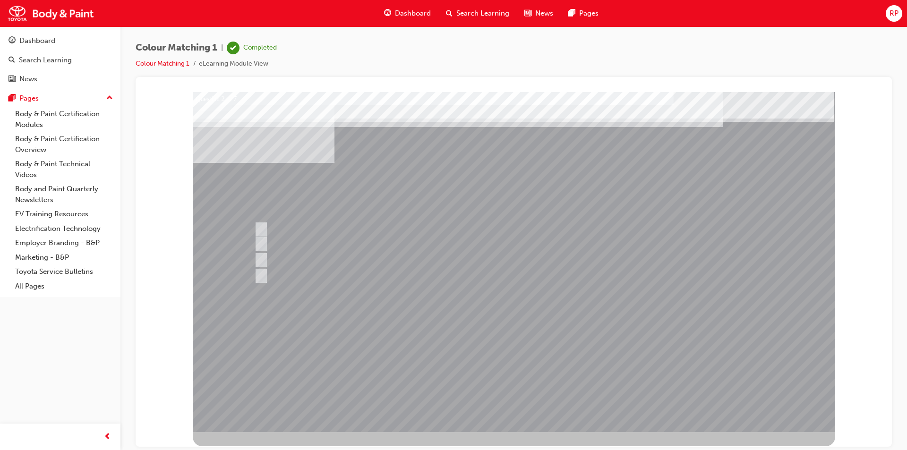
click at [514, 374] on div at bounding box center [514, 262] width 642 height 340
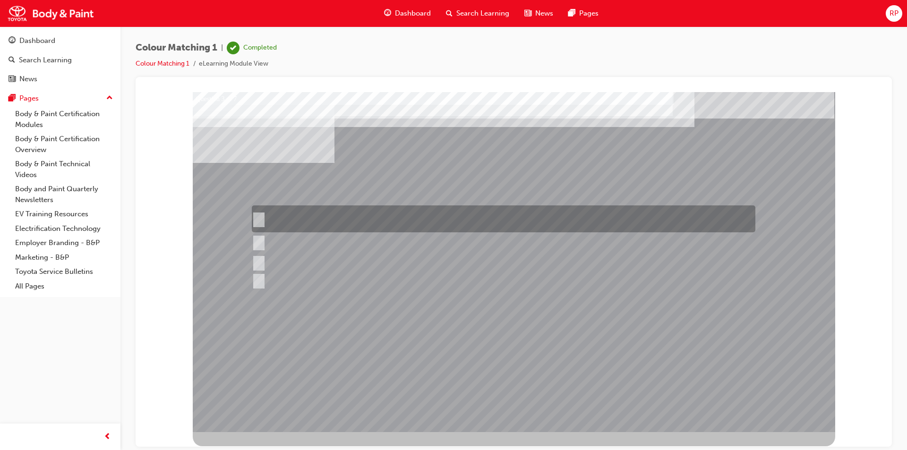
click at [259, 217] on input "Remove dirt from the surface of the paint coat using a polishing compound to re…" at bounding box center [257, 219] width 10 height 10
radio input "true"
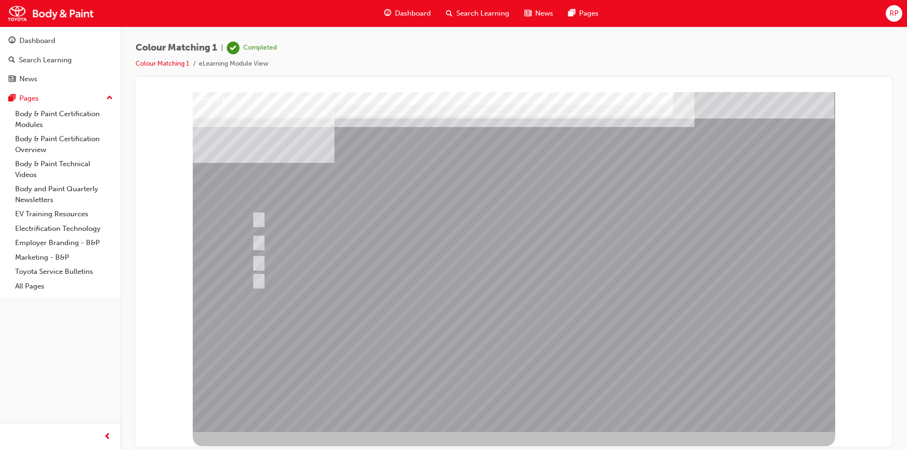
click at [518, 373] on div at bounding box center [514, 262] width 642 height 340
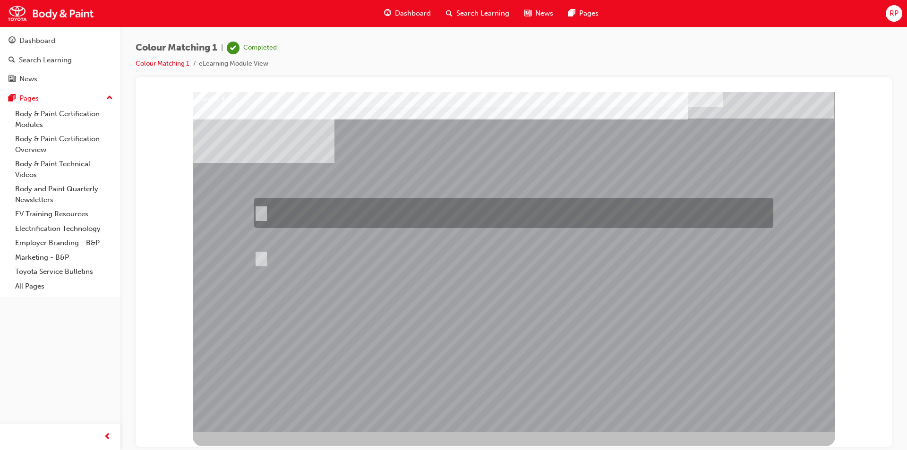
click at [261, 209] on input "If the object to be compared is large, move to a far distance. If the object is…" at bounding box center [259, 213] width 10 height 10
radio input "true"
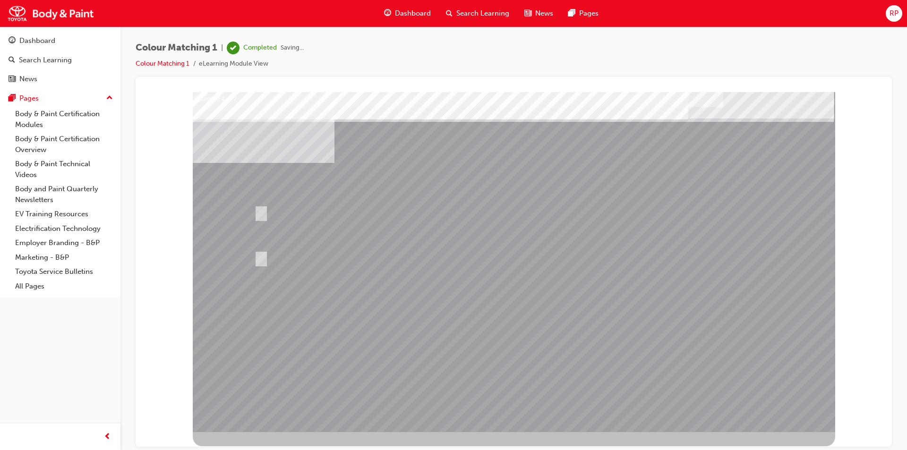
click at [513, 375] on div at bounding box center [514, 262] width 642 height 340
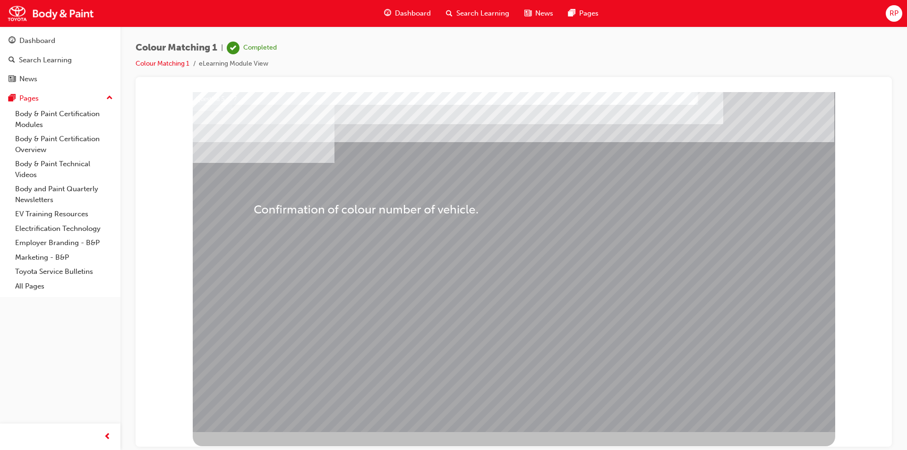
drag, startPoint x: 457, startPoint y: 275, endPoint x: 254, endPoint y: 203, distance: 215.8
click at [254, 203] on div "Question 5 of 7" at bounding box center [514, 262] width 642 height 340
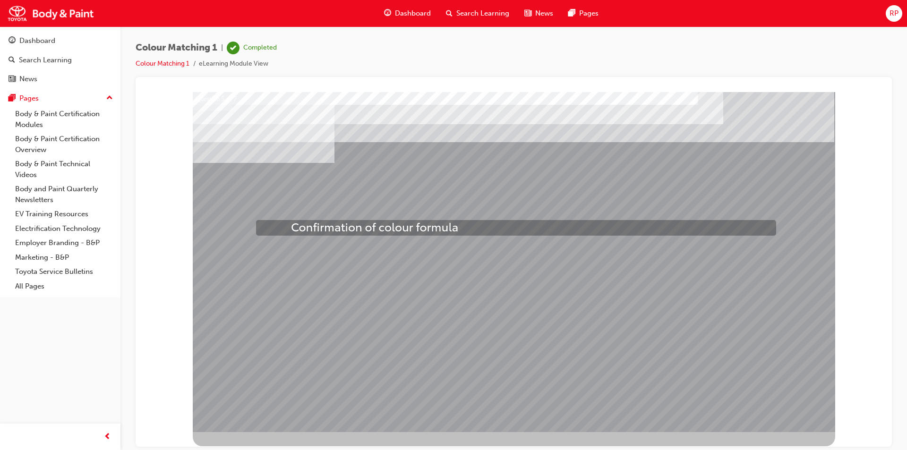
drag, startPoint x: 323, startPoint y: 244, endPoint x: 289, endPoint y: 222, distance: 40.6
click at [289, 222] on div "Question 5 of 7" at bounding box center [514, 262] width 642 height 340
drag, startPoint x: 320, startPoint y: 261, endPoint x: 274, endPoint y: 223, distance: 59.7
click at [274, 223] on div "Question 5 of 7" at bounding box center [514, 262] width 642 height 340
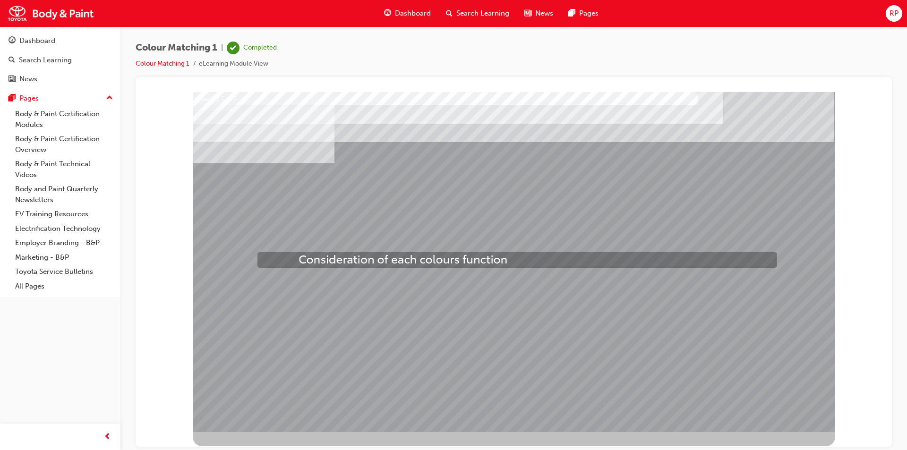
drag, startPoint x: 329, startPoint y: 274, endPoint x: 298, endPoint y: 254, distance: 36.8
click at [298, 254] on div "Question 5 of 7" at bounding box center [514, 262] width 642 height 340
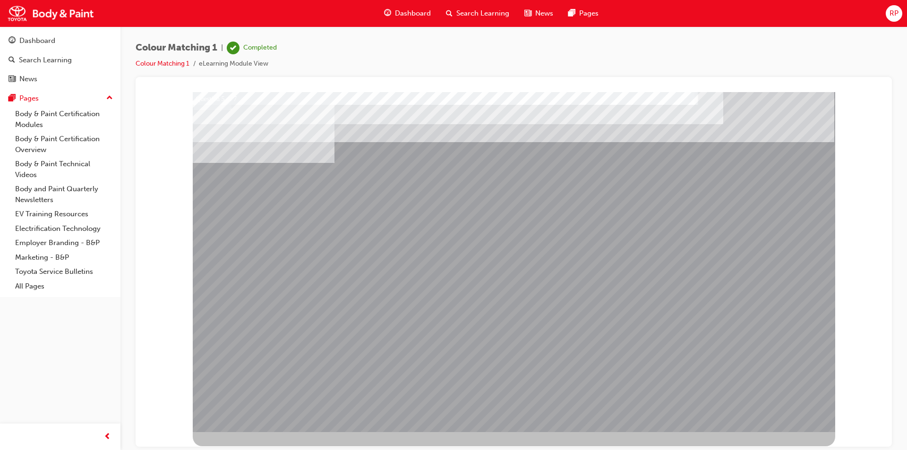
click at [503, 375] on div at bounding box center [514, 262] width 642 height 340
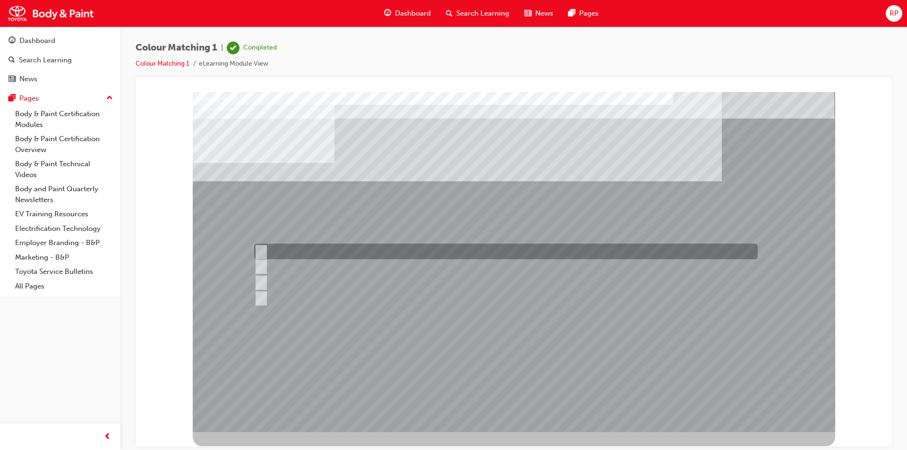
click at [256, 257] on div at bounding box center [503, 252] width 503 height 16
radio input "true"
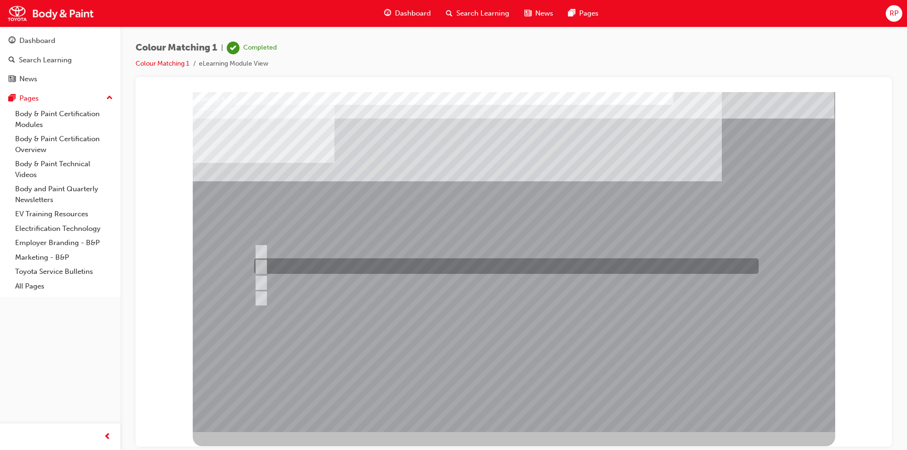
click at [261, 264] on input "Rising pigments" at bounding box center [259, 266] width 10 height 10
radio input "true"
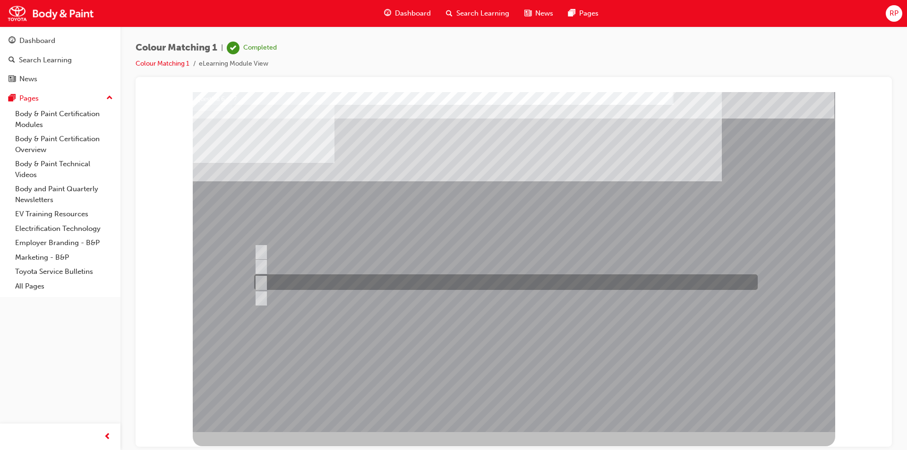
click at [261, 282] on input "Rising tinters" at bounding box center [259, 282] width 10 height 10
radio input "true"
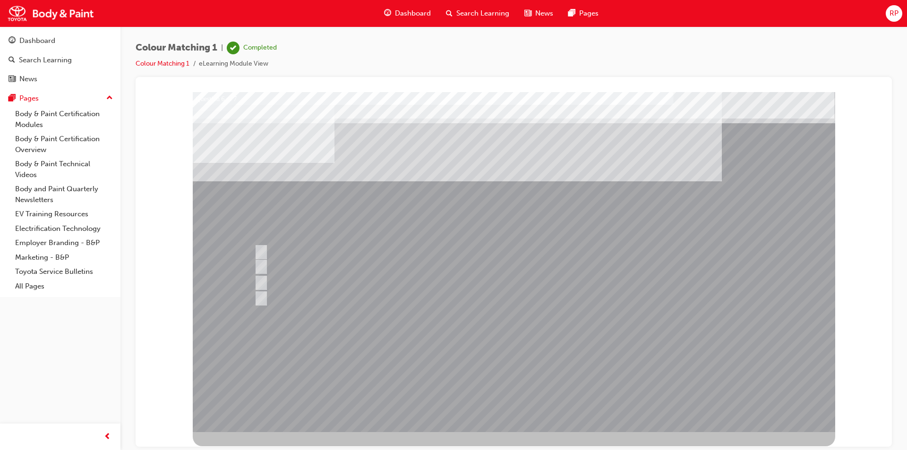
click at [509, 381] on div at bounding box center [514, 262] width 642 height 340
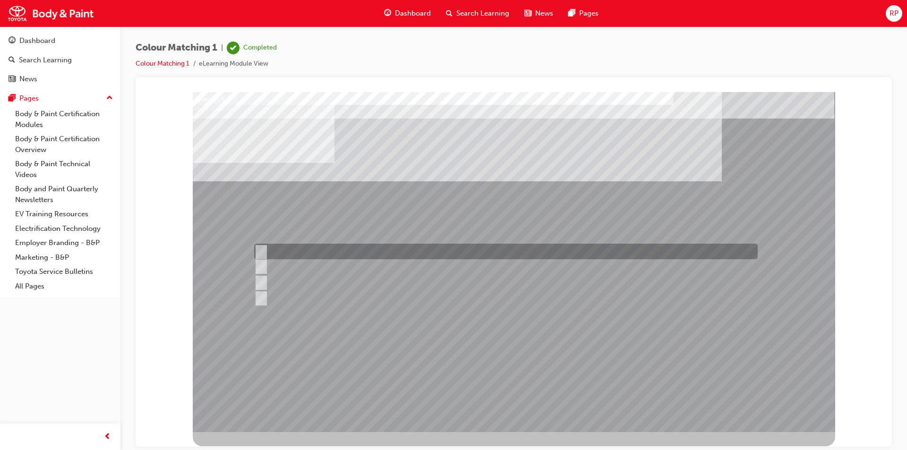
click at [260, 250] on input "Rising colour" at bounding box center [259, 252] width 10 height 10
radio input "true"
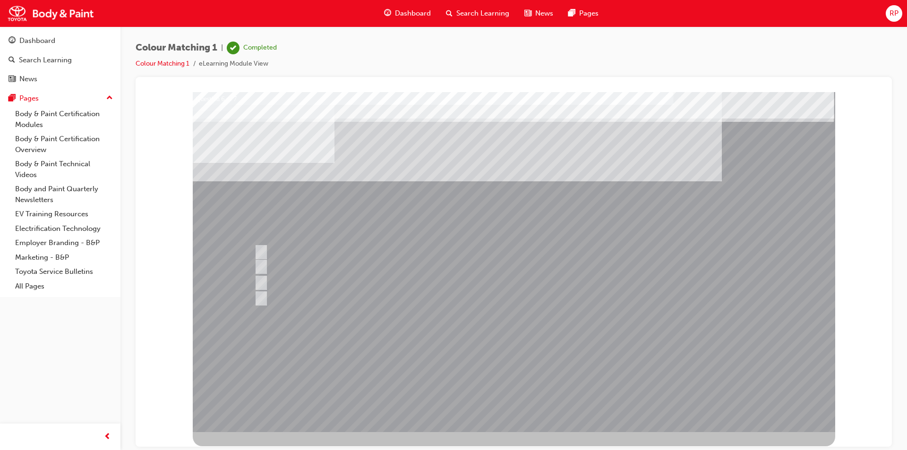
click at [511, 375] on div at bounding box center [514, 262] width 642 height 340
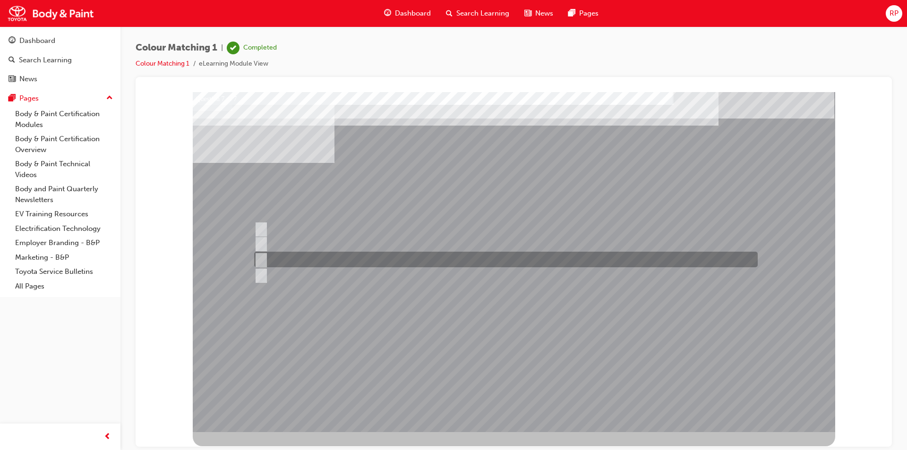
drag, startPoint x: 258, startPoint y: 257, endPoint x: 288, endPoint y: 285, distance: 40.4
click at [259, 258] on input "Light sources" at bounding box center [259, 260] width 10 height 10
radio input "true"
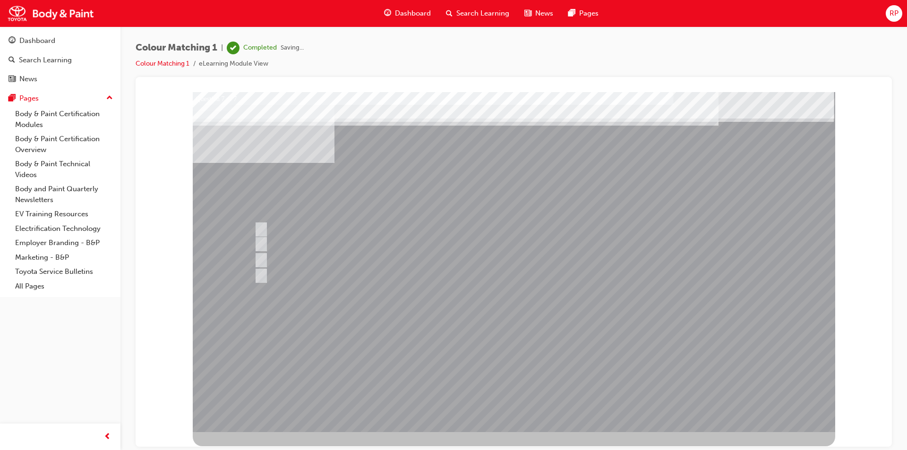
click at [511, 375] on div at bounding box center [514, 262] width 642 height 340
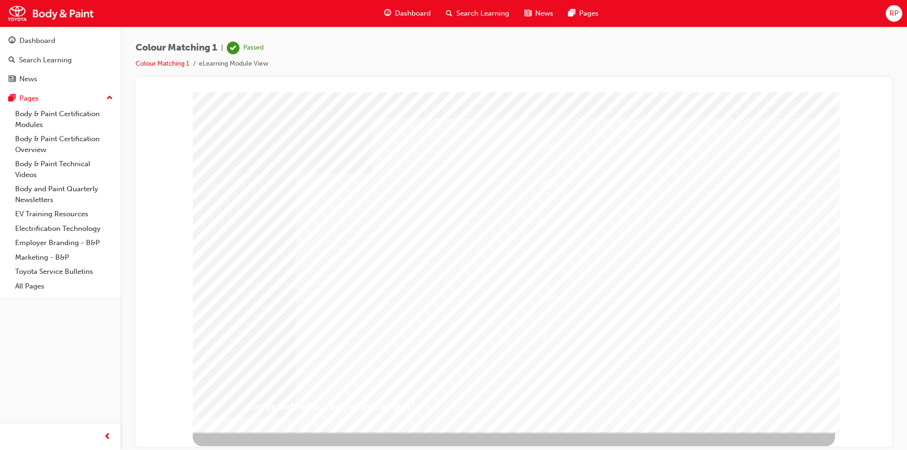
click at [11, 40] on span "guage-icon" at bounding box center [12, 41] width 7 height 9
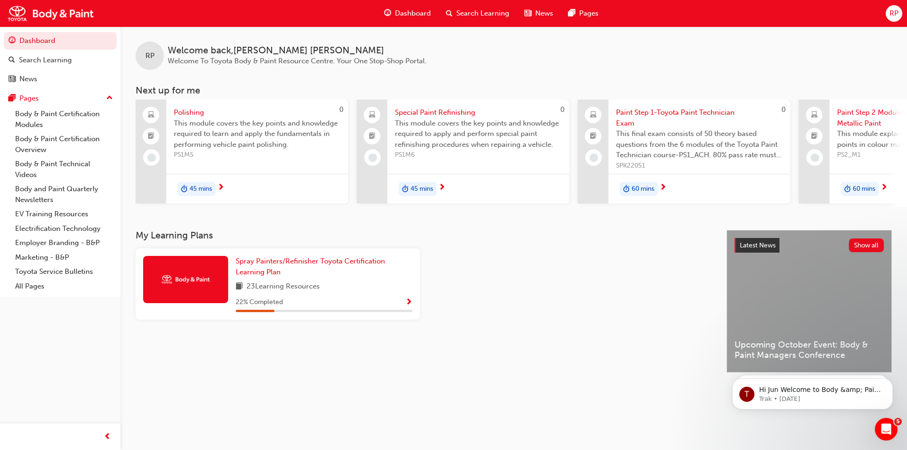
click at [210, 193] on span "45 mins" at bounding box center [200, 189] width 23 height 11
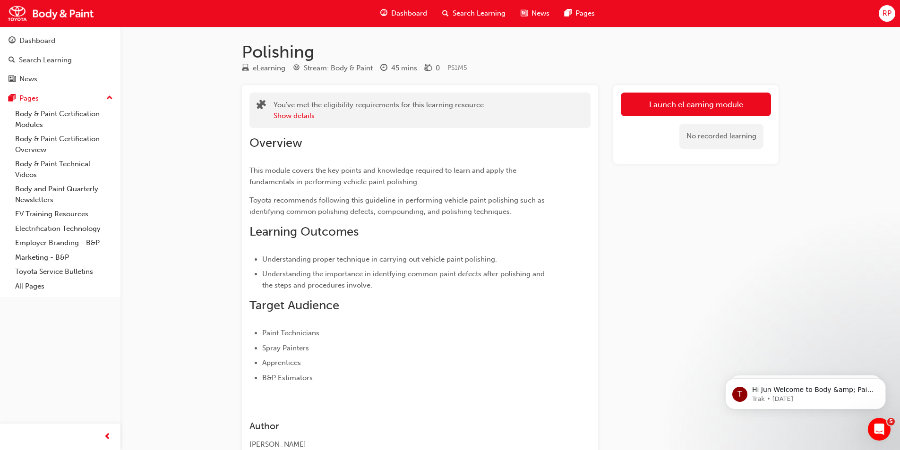
click at [664, 105] on link "Launch eLearning module" at bounding box center [696, 105] width 150 height 24
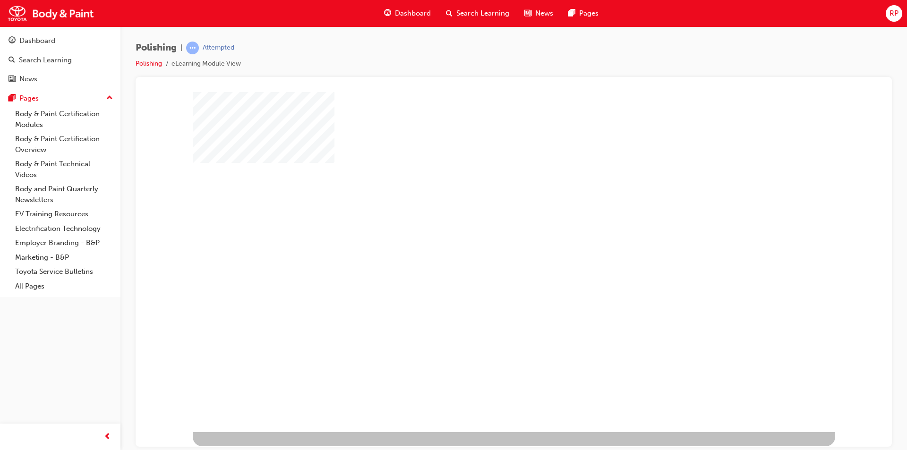
click at [486, 234] on div "play" at bounding box center [486, 234] width 0 height 0
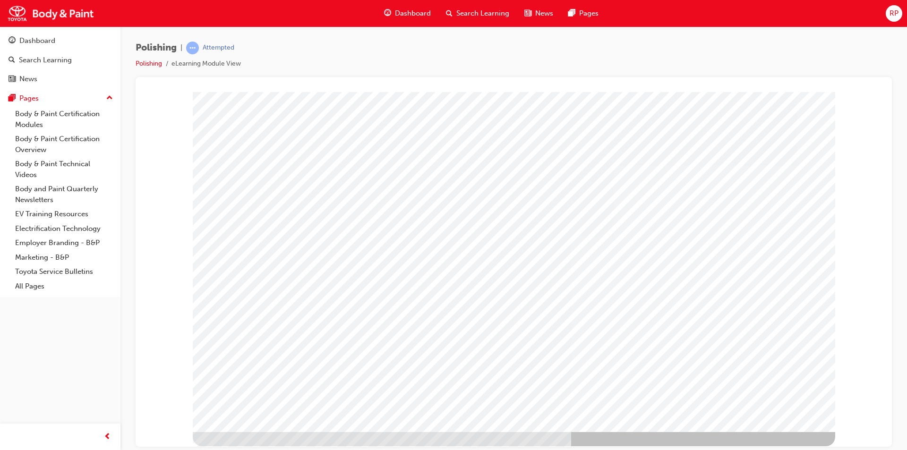
type input "[PERSON_NAME]"
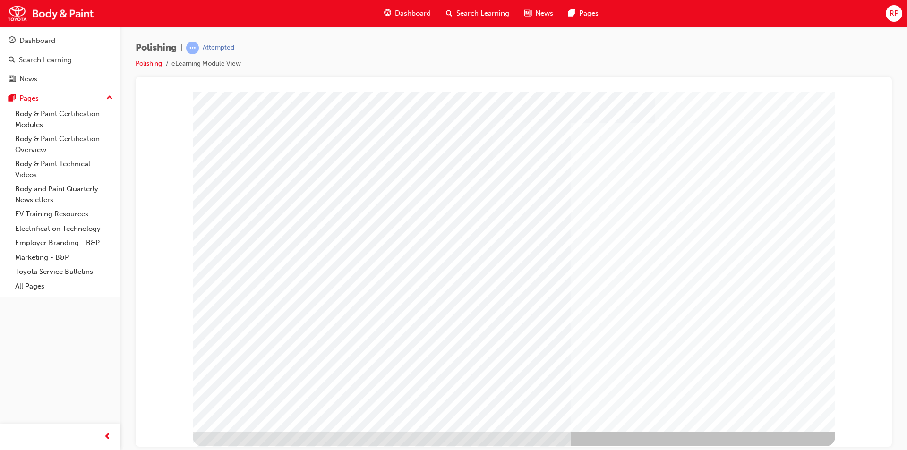
drag, startPoint x: 375, startPoint y: 341, endPoint x: 455, endPoint y: 358, distance: 81.7
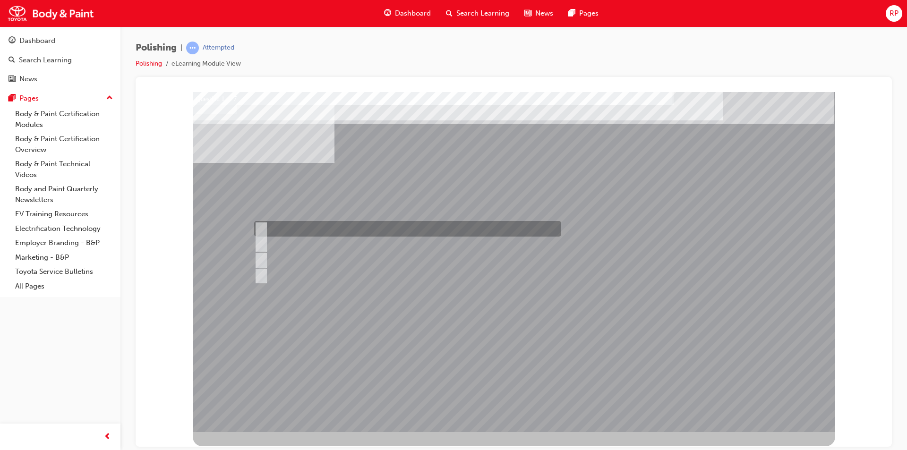
click at [258, 225] on input "Hot air method" at bounding box center [259, 229] width 10 height 10
checkbox input "true"
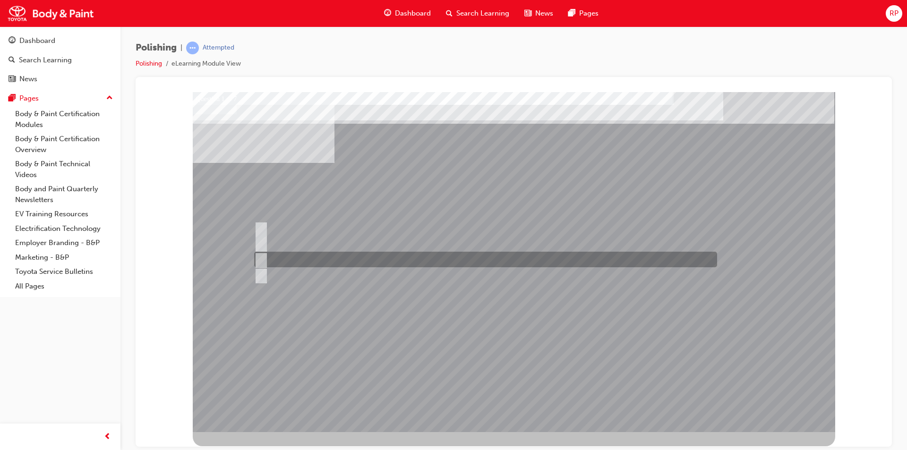
click at [263, 261] on input "Infrared method" at bounding box center [259, 260] width 10 height 10
checkbox input "true"
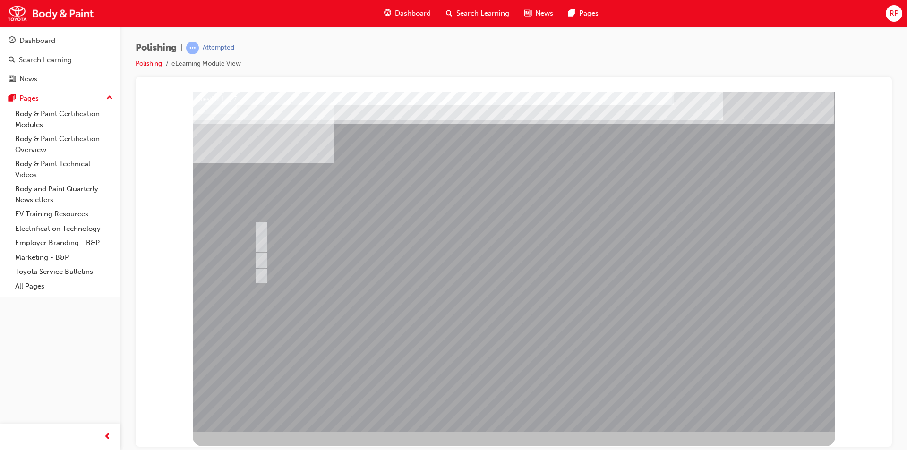
click at [513, 379] on div at bounding box center [514, 262] width 642 height 340
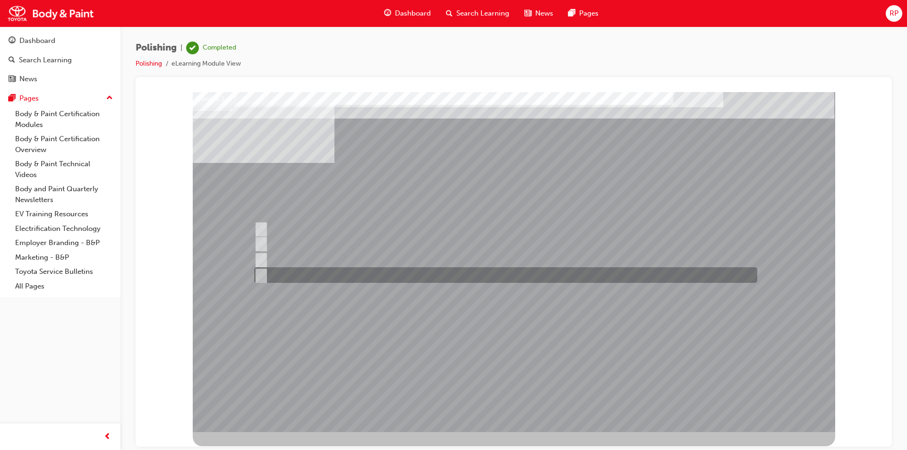
click at [261, 277] on input "Type of polishing compounds being used" at bounding box center [259, 275] width 10 height 10
checkbox input "true"
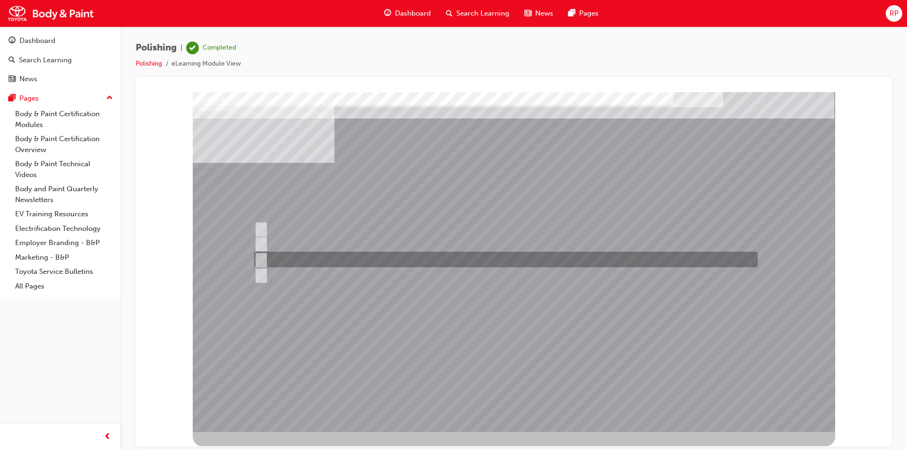
click at [260, 257] on input "Brand of polishing tools" at bounding box center [259, 260] width 10 height 10
checkbox input "true"
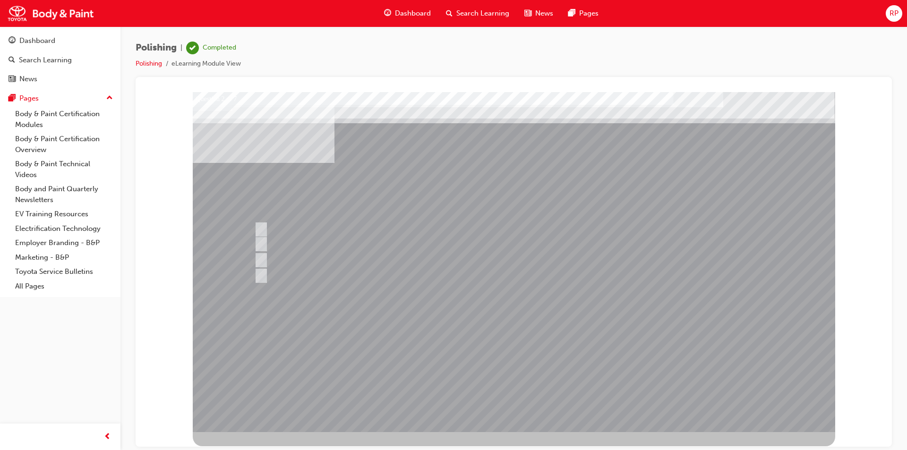
click at [262, 255] on div at bounding box center [514, 262] width 642 height 340
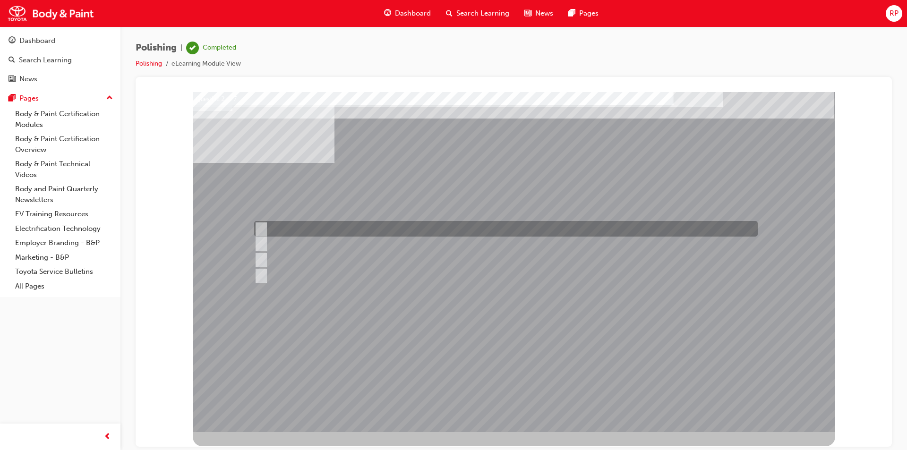
click at [264, 230] on div at bounding box center [503, 229] width 503 height 16
checkbox input "true"
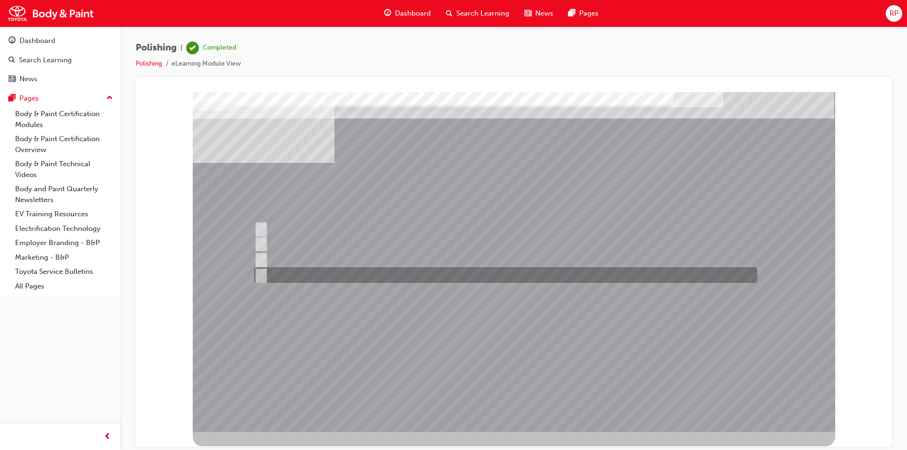
click at [262, 272] on input "Type of polishing compounds being used" at bounding box center [259, 275] width 10 height 10
checkbox input "false"
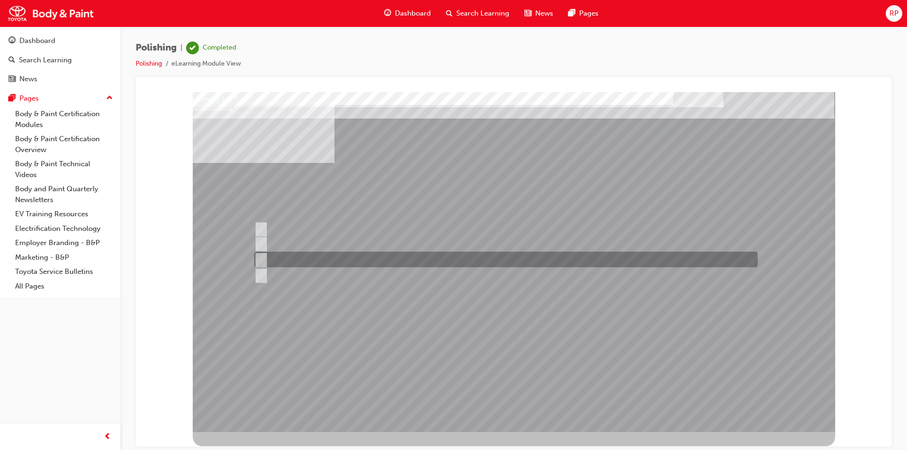
click at [261, 256] on input "Brand of polishing tools" at bounding box center [259, 260] width 10 height 10
checkbox input "false"
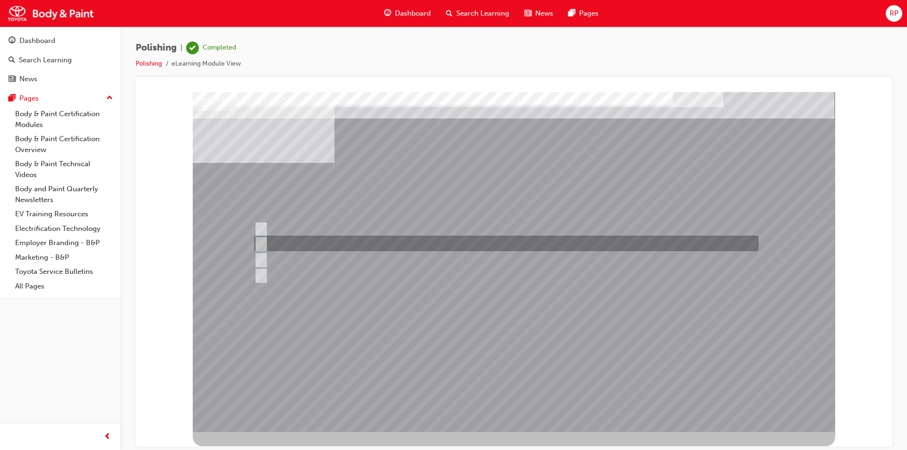
click at [263, 244] on input "Work Environment" at bounding box center [259, 244] width 10 height 10
checkbox input "true"
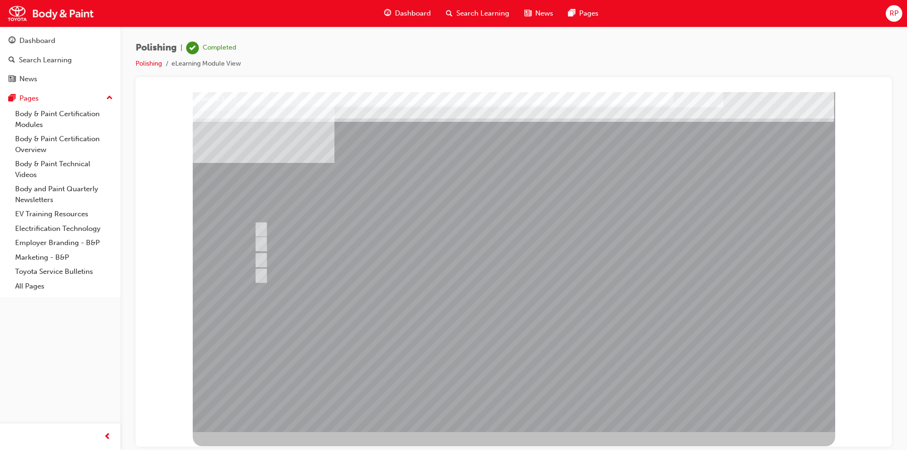
click at [511, 375] on div at bounding box center [514, 262] width 642 height 340
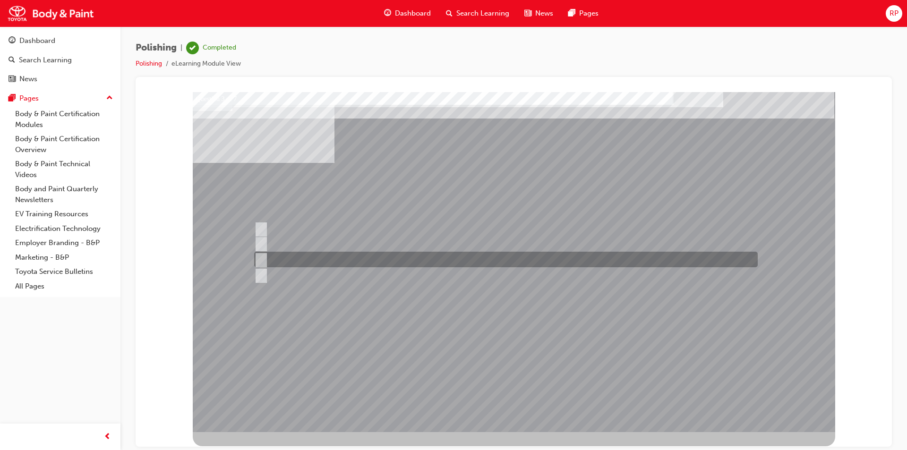
click at [263, 257] on input "You are wearing the right PPE and your area and surrounding is safe to work." at bounding box center [259, 260] width 10 height 10
radio input "true"
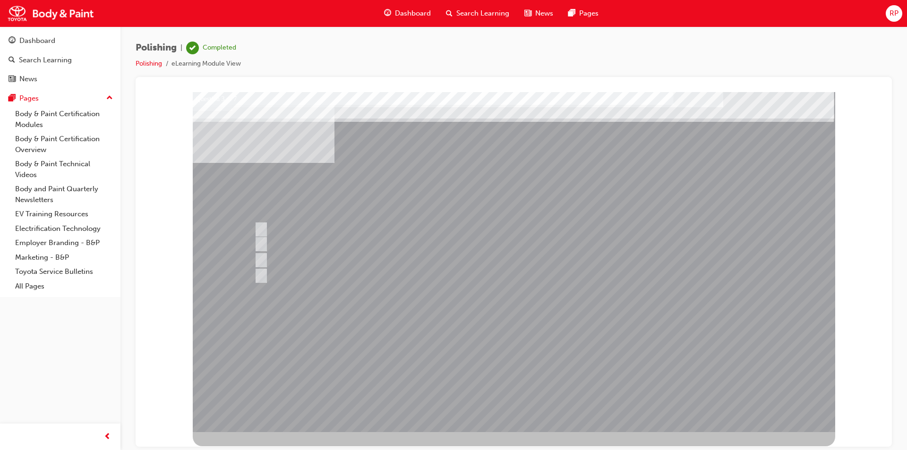
click at [510, 375] on div at bounding box center [514, 262] width 642 height 340
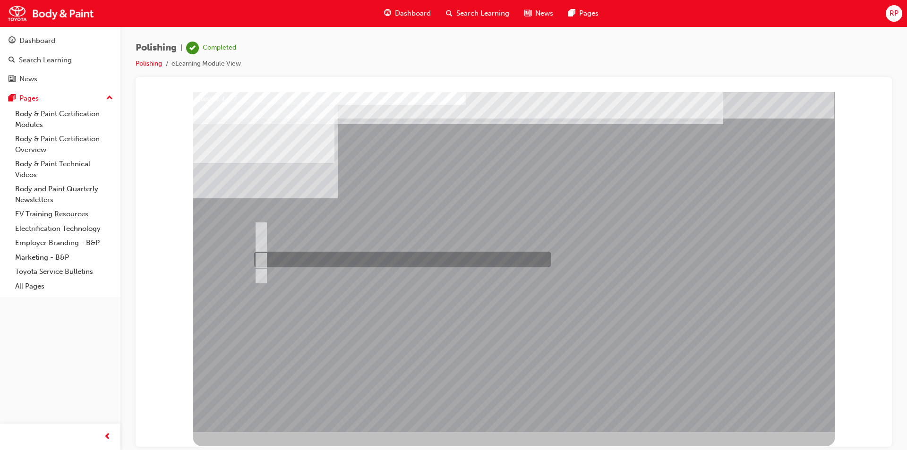
click at [264, 259] on input "#1500 - #3000" at bounding box center [259, 260] width 10 height 10
radio input "true"
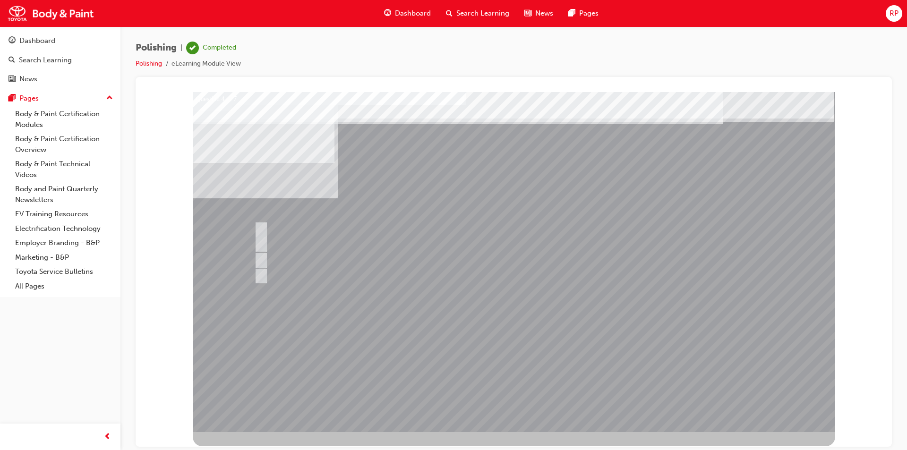
click at [518, 373] on div at bounding box center [514, 262] width 642 height 340
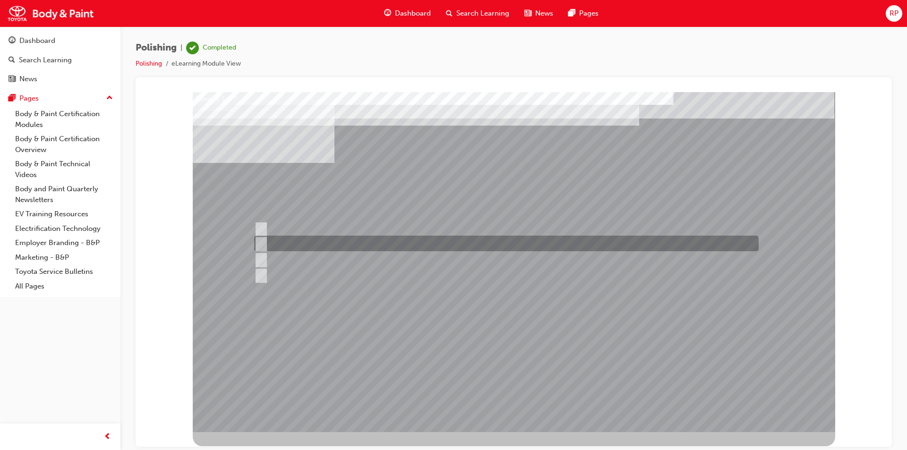
click at [263, 241] on input "Any direction as long as your polishing machine is set to the right RPM." at bounding box center [259, 244] width 10 height 10
radio input "true"
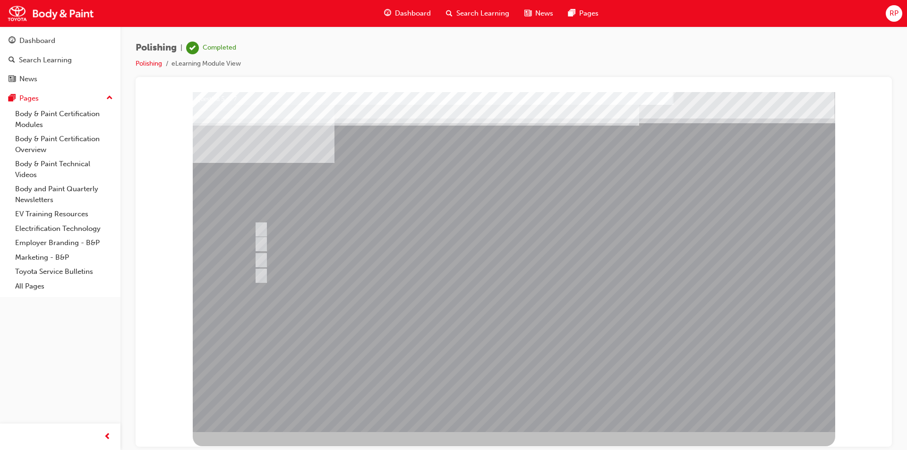
click at [257, 225] on div at bounding box center [514, 262] width 642 height 340
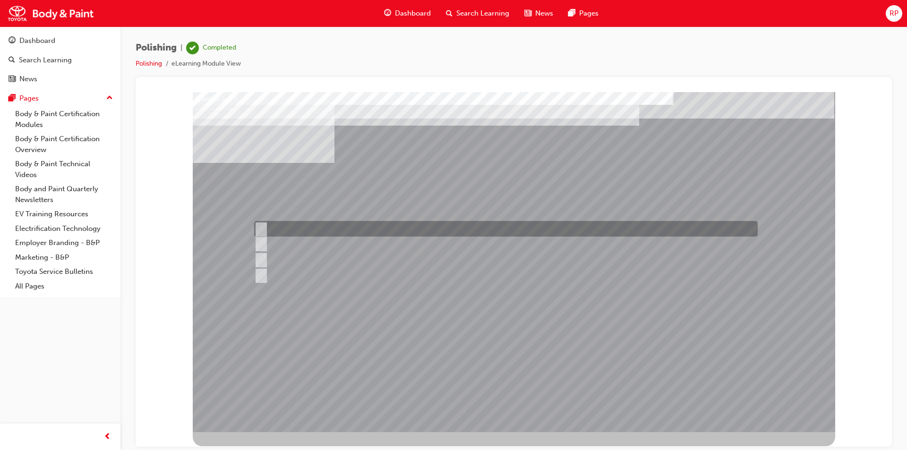
click at [262, 228] on input "Horizontal direction." at bounding box center [259, 229] width 10 height 10
radio input "true"
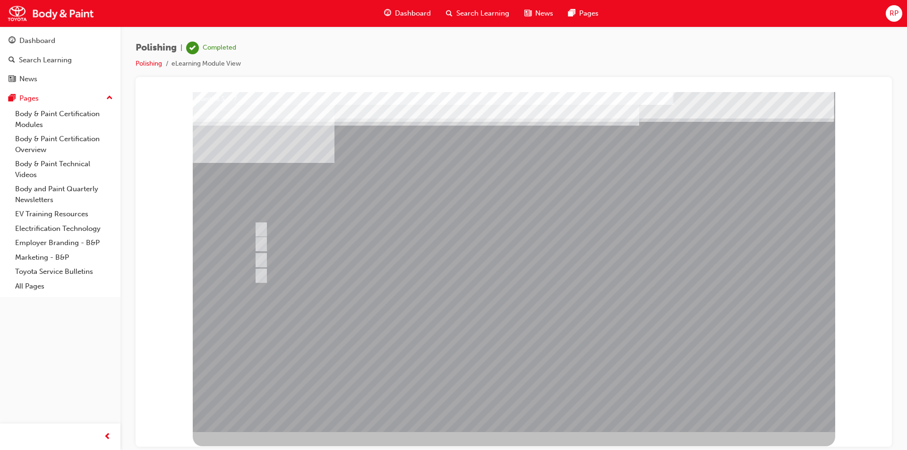
click at [515, 375] on div at bounding box center [514, 262] width 642 height 340
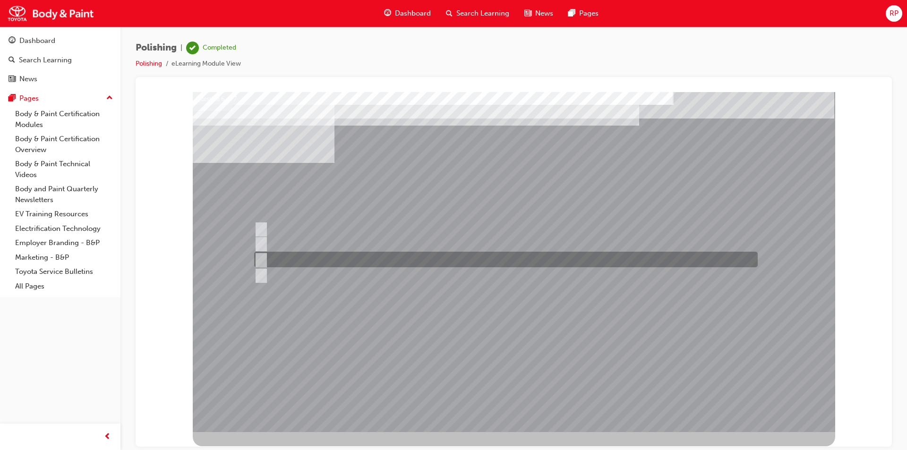
click at [261, 258] on input "Final finishing" at bounding box center [259, 260] width 10 height 10
radio input "true"
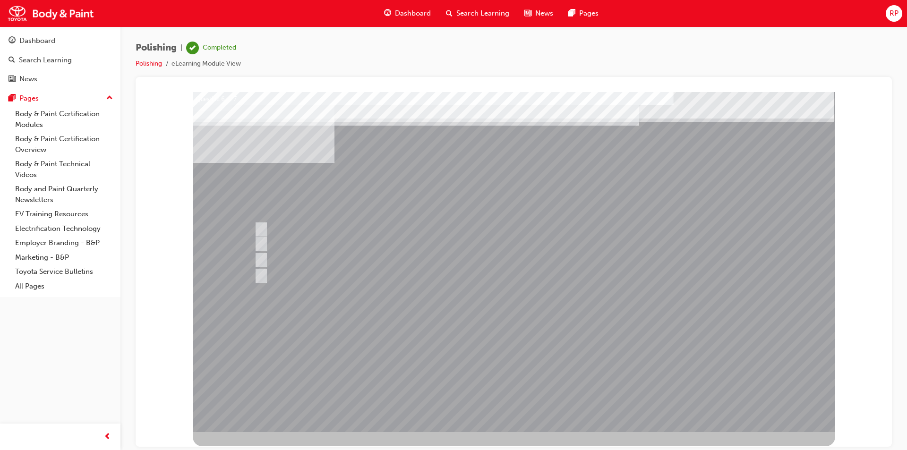
click at [509, 375] on div at bounding box center [514, 262] width 642 height 340
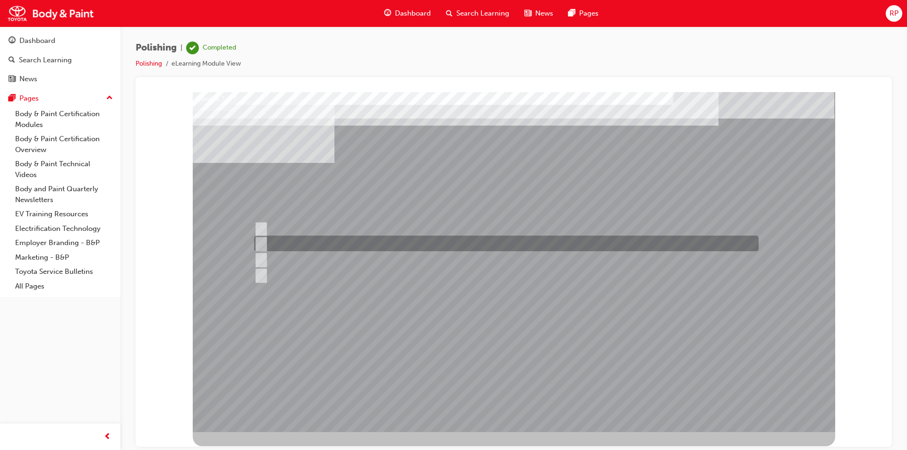
click at [262, 239] on input "Buffing pad was not checked and cleaned before using." at bounding box center [259, 244] width 10 height 10
radio input "true"
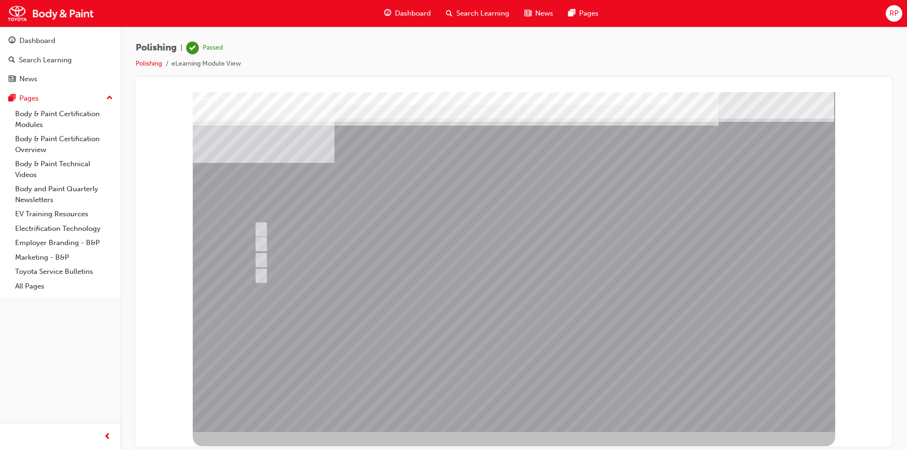
click at [512, 374] on div at bounding box center [514, 262] width 642 height 340
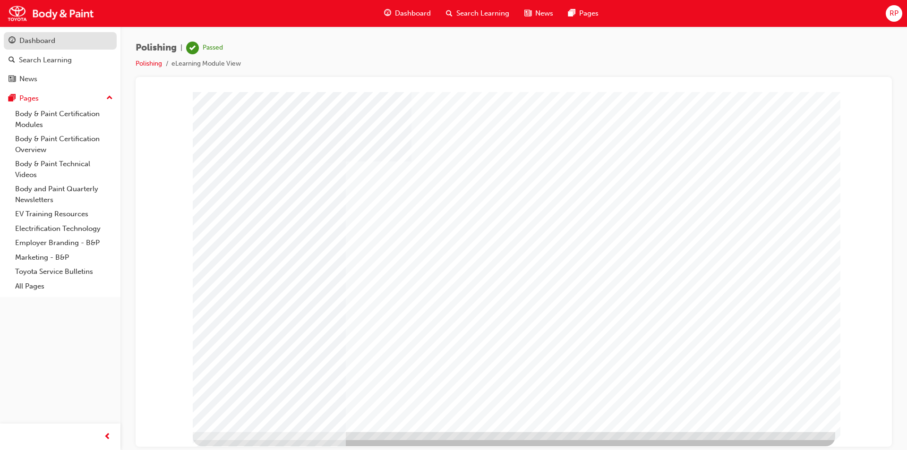
click at [35, 39] on div "Dashboard" at bounding box center [37, 40] width 36 height 11
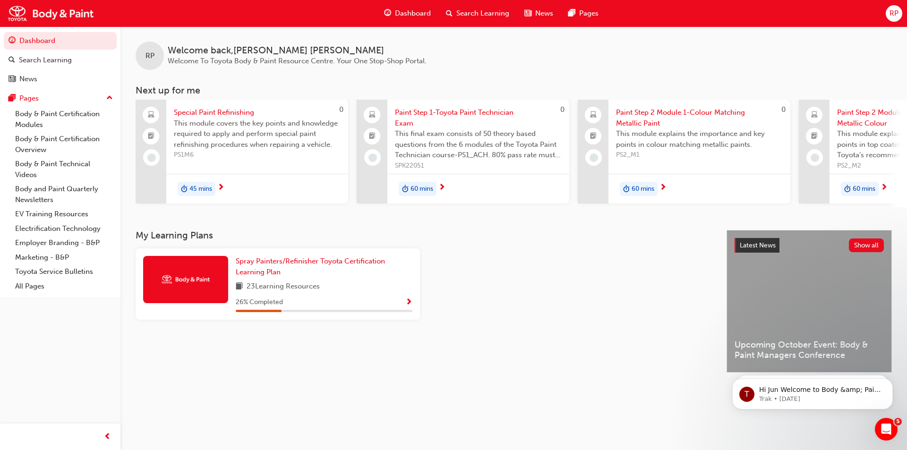
click at [200, 115] on span "Special Paint Refinishing" at bounding box center [257, 112] width 167 height 11
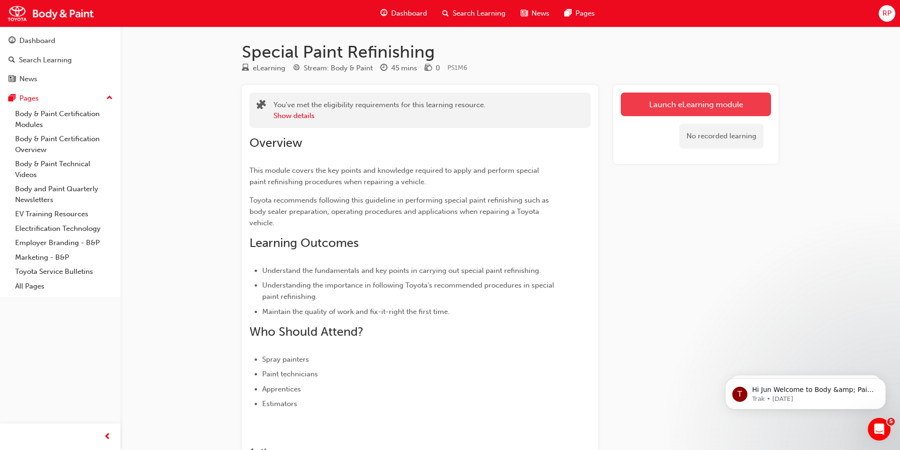
click at [656, 105] on link "Launch eLearning module" at bounding box center [696, 105] width 150 height 24
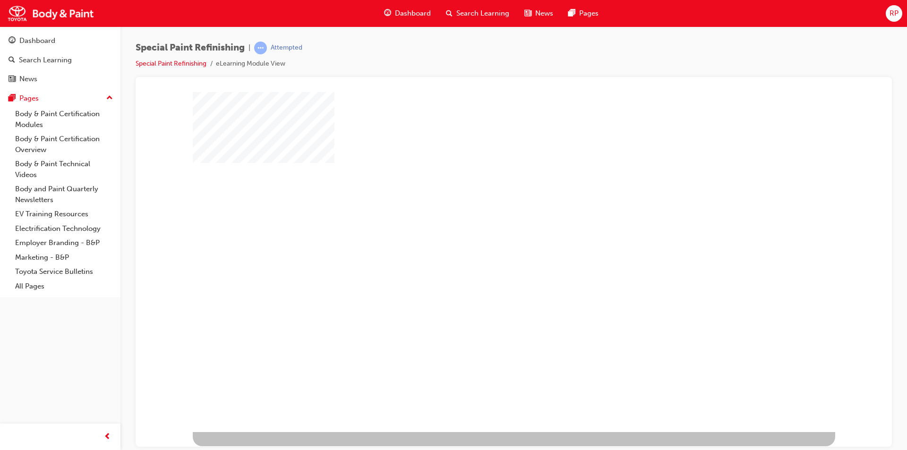
click at [486, 234] on div "play" at bounding box center [486, 234] width 0 height 0
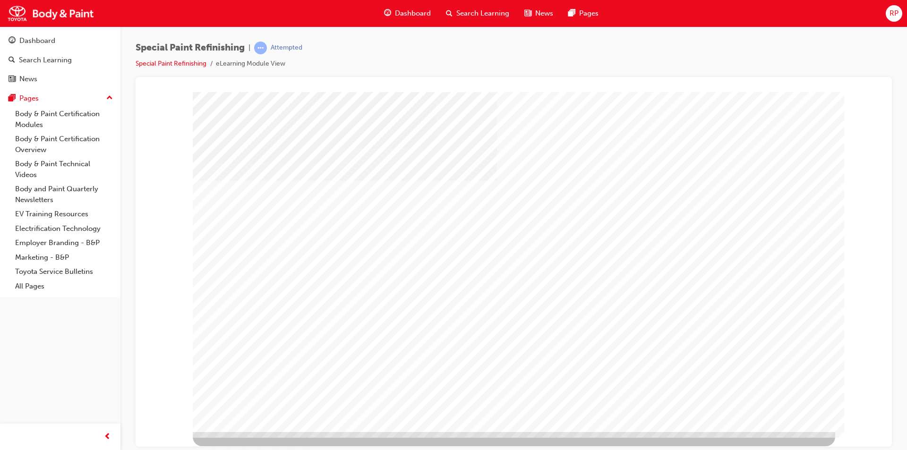
drag, startPoint x: 533, startPoint y: 395, endPoint x: 538, endPoint y: 397, distance: 5.5
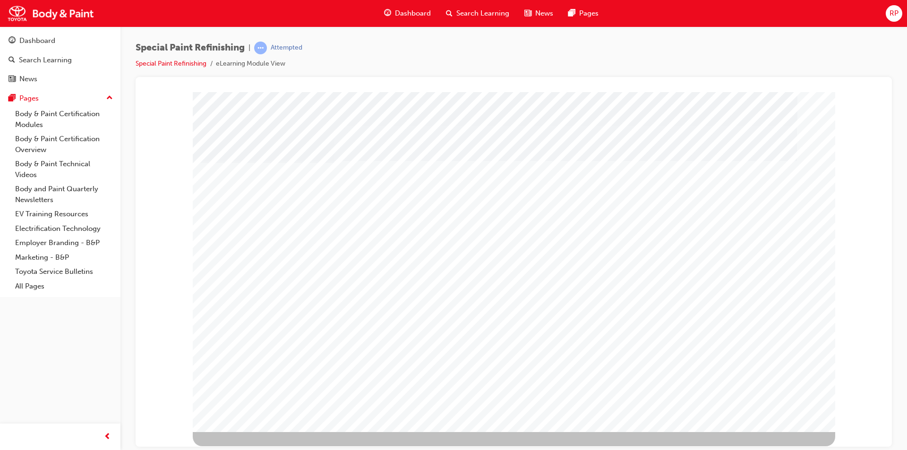
type input "[PERSON_NAME]"
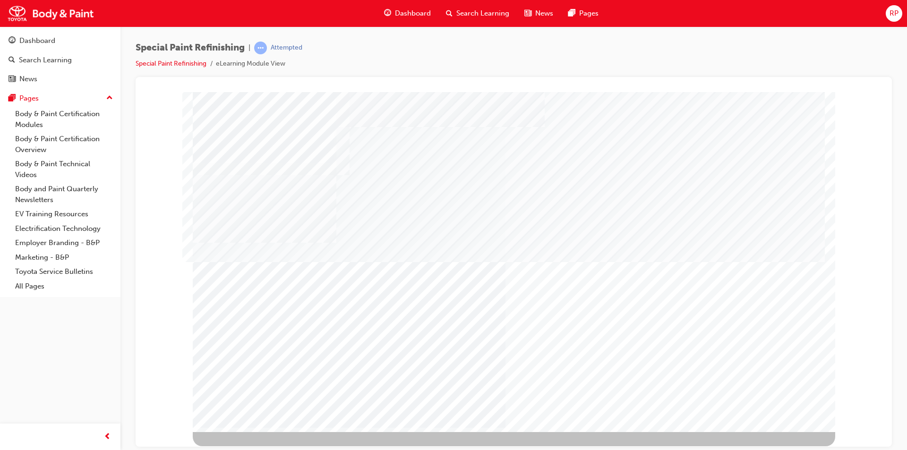
drag, startPoint x: 392, startPoint y: 183, endPoint x: 392, endPoint y: 187, distance: 4.7
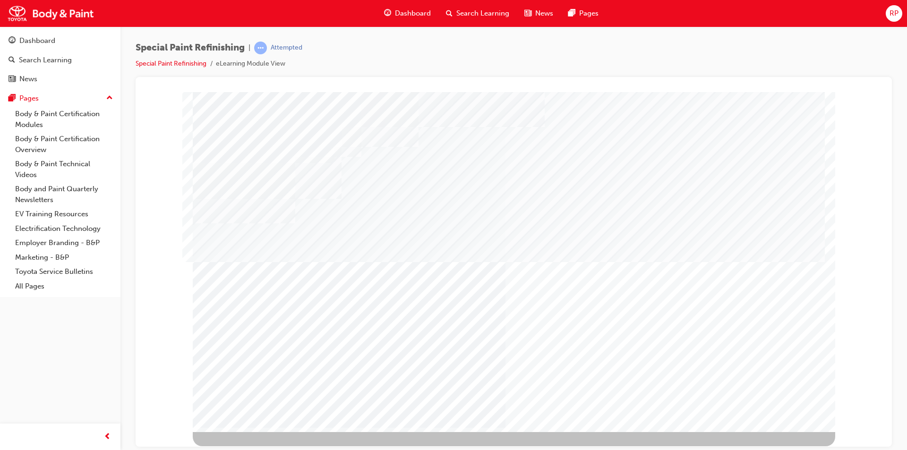
drag, startPoint x: 385, startPoint y: 309, endPoint x: 390, endPoint y: 333, distance: 25.1
drag, startPoint x: 390, startPoint y: 344, endPoint x: 399, endPoint y: 343, distance: 8.5
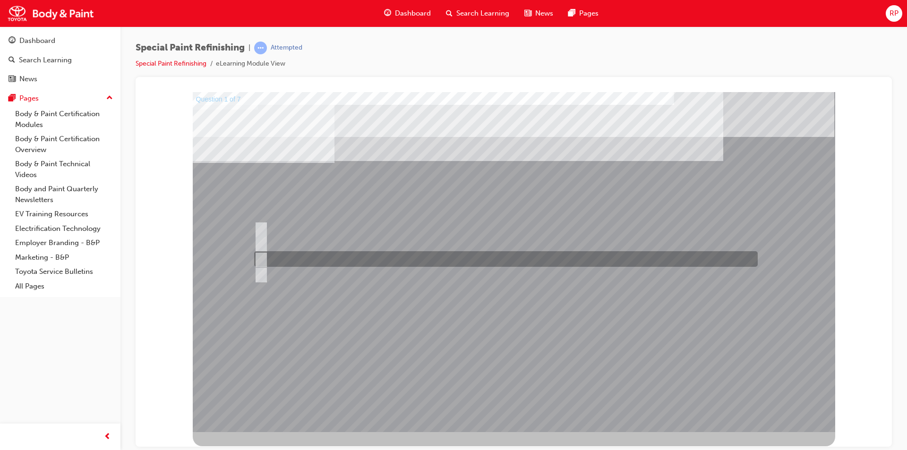
click at [265, 259] on div at bounding box center [503, 259] width 503 height 16
radio input "true"
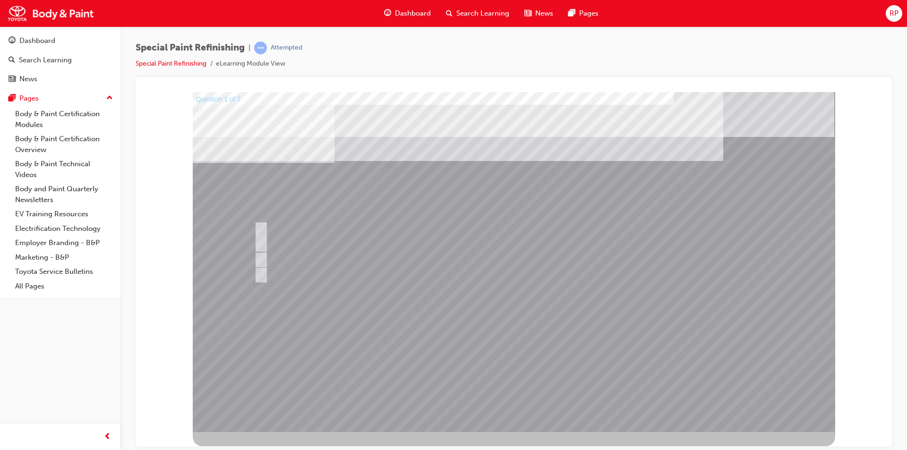
click at [521, 367] on div at bounding box center [514, 262] width 642 height 340
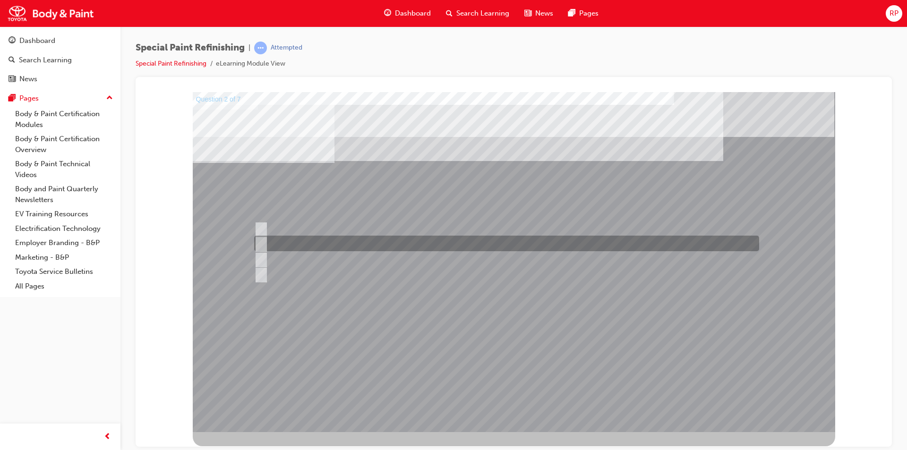
click at [258, 239] on input "b) Prevents rust from occurring in the vehicle’s interior." at bounding box center [259, 244] width 10 height 10
checkbox input "true"
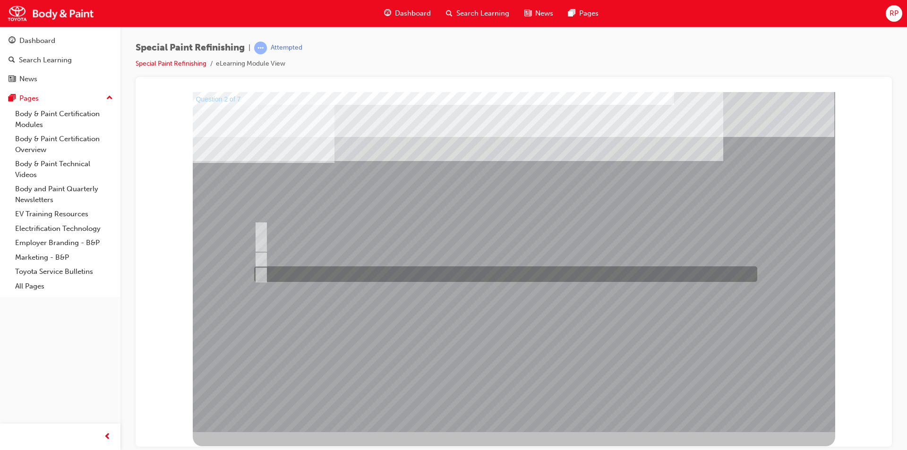
click at [257, 266] on div at bounding box center [503, 274] width 503 height 16
checkbox input "true"
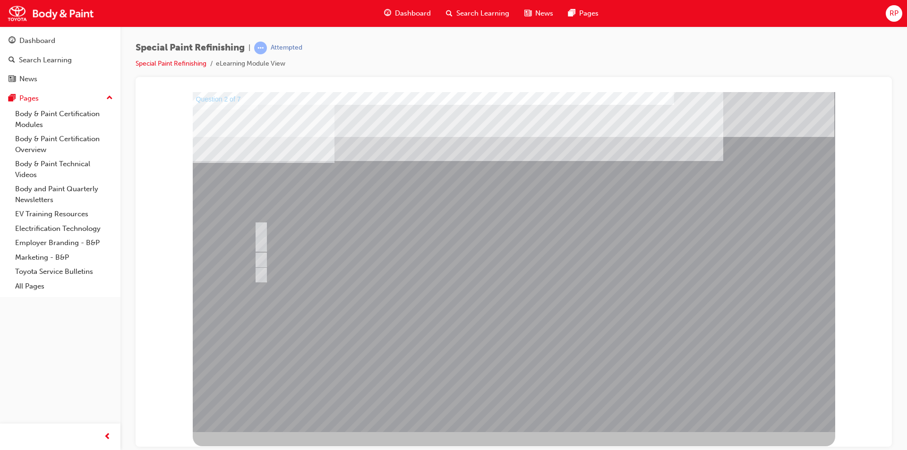
click at [510, 368] on div at bounding box center [514, 262] width 642 height 340
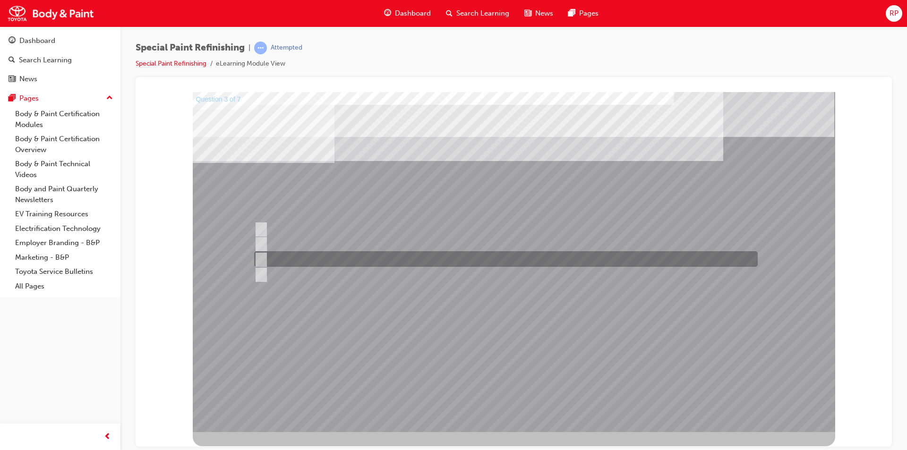
click at [259, 258] on input "c) Refer to the Body Repair Manual for instructions where shaping is necessary." at bounding box center [259, 259] width 10 height 10
radio input "true"
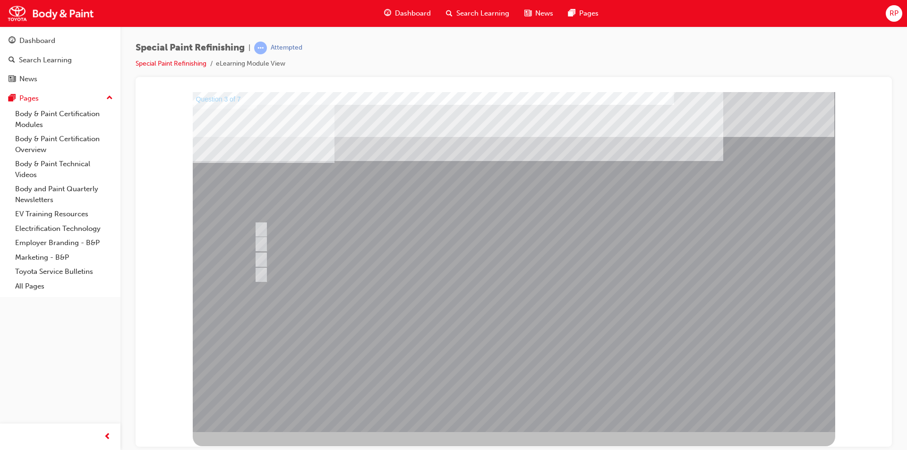
click at [508, 369] on div at bounding box center [514, 262] width 642 height 340
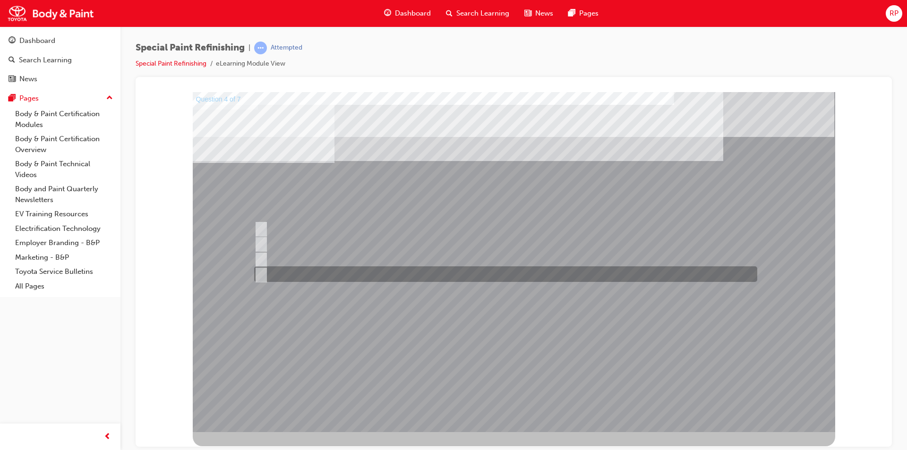
click at [316, 273] on div at bounding box center [503, 274] width 503 height 16
radio input "true"
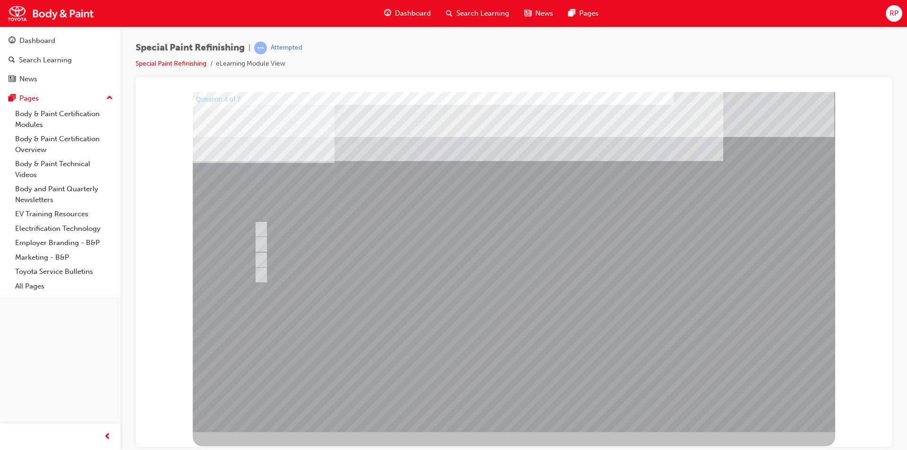
click at [515, 365] on div at bounding box center [514, 262] width 642 height 340
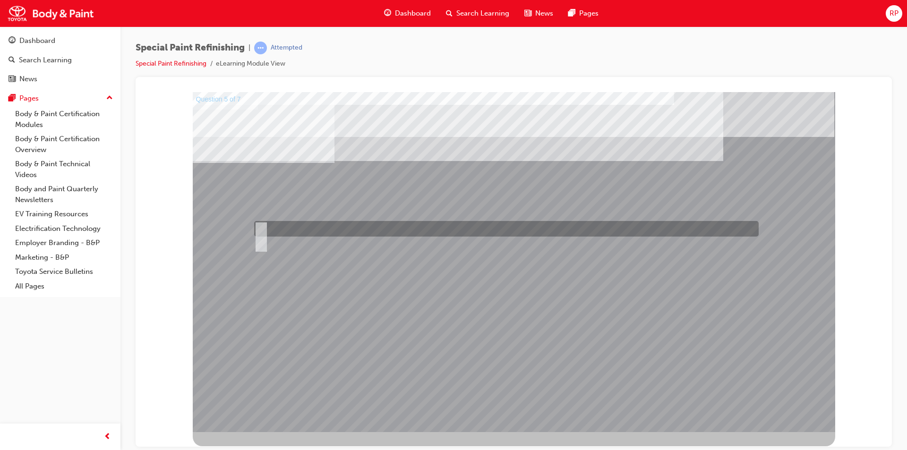
click at [260, 227] on input "True" at bounding box center [259, 229] width 10 height 10
radio input "true"
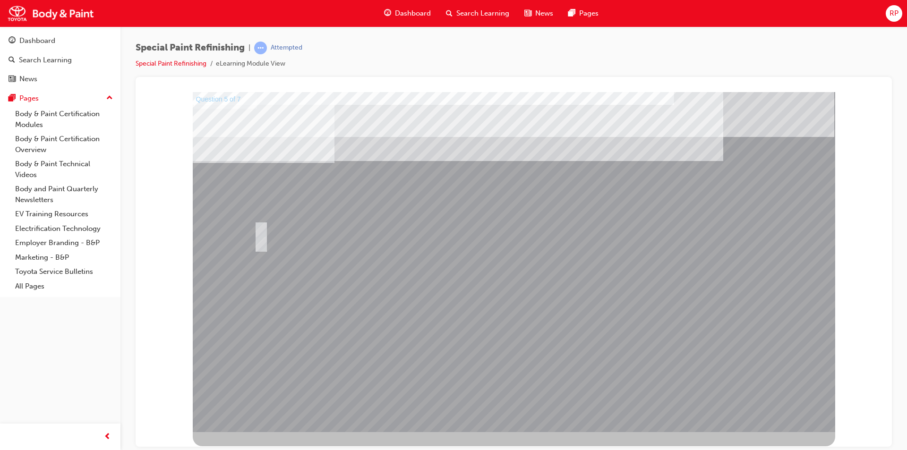
click at [503, 365] on div at bounding box center [514, 262] width 642 height 340
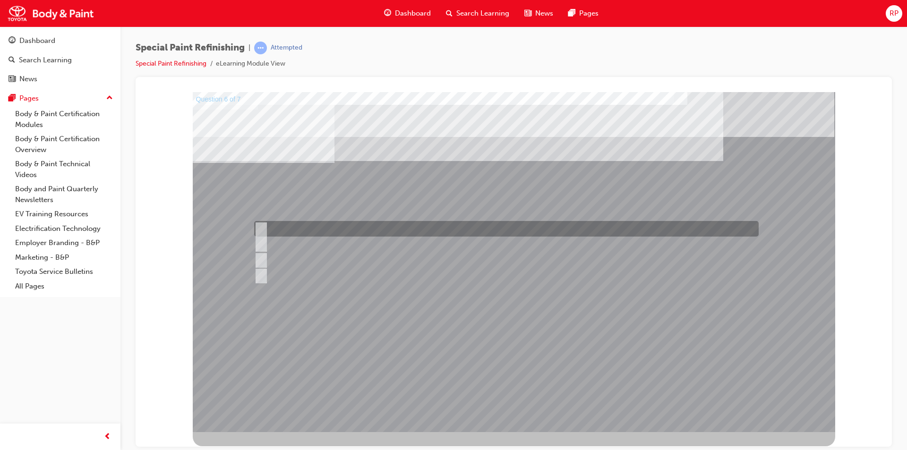
click at [261, 227] on input "a) Solvent resistant gloves." at bounding box center [259, 229] width 10 height 10
radio input "true"
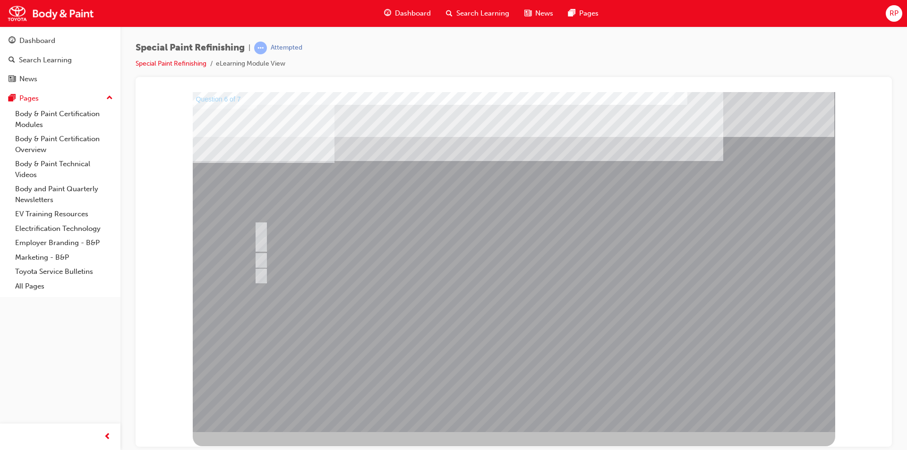
click at [522, 371] on div at bounding box center [514, 262] width 642 height 340
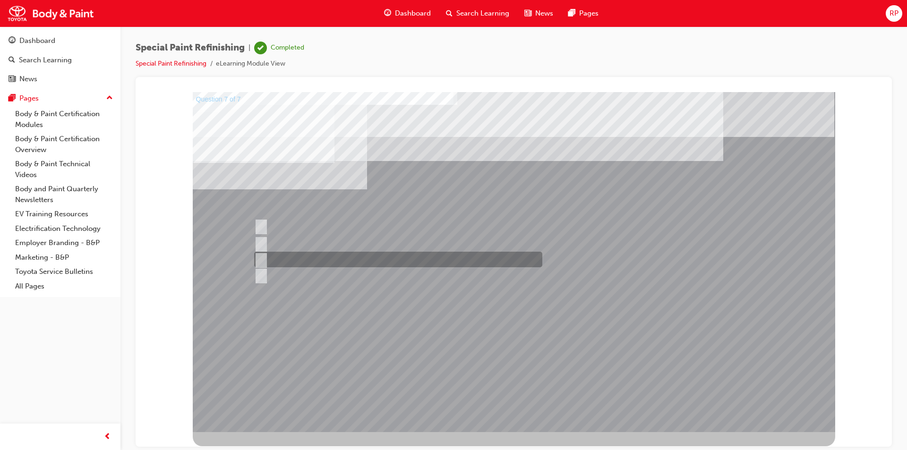
click at [257, 255] on input "c) Contact surfaces and hemmed area." at bounding box center [259, 260] width 10 height 10
radio input "true"
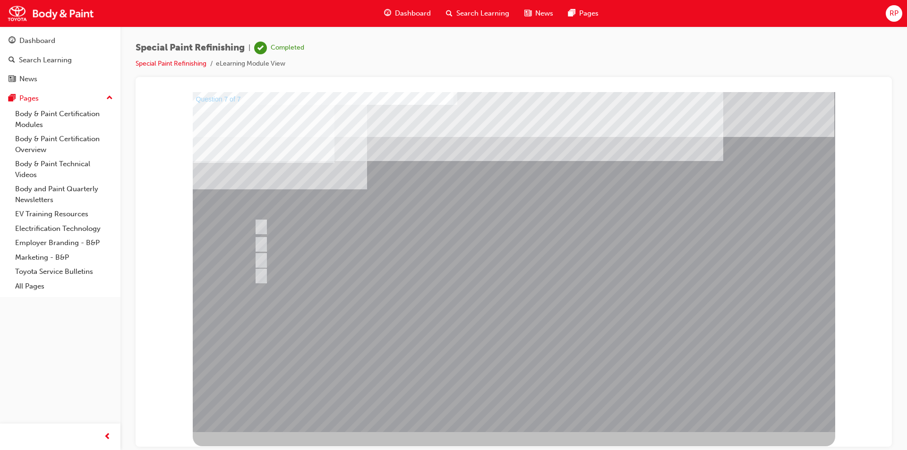
click at [520, 362] on div at bounding box center [514, 262] width 642 height 340
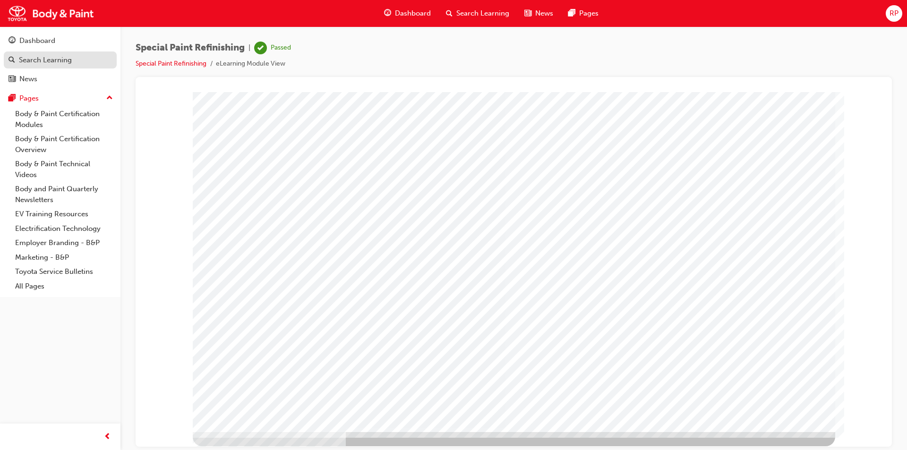
drag, startPoint x: 35, startPoint y: 42, endPoint x: 43, endPoint y: 52, distance: 13.1
click at [36, 43] on div "Dashboard" at bounding box center [37, 40] width 36 height 11
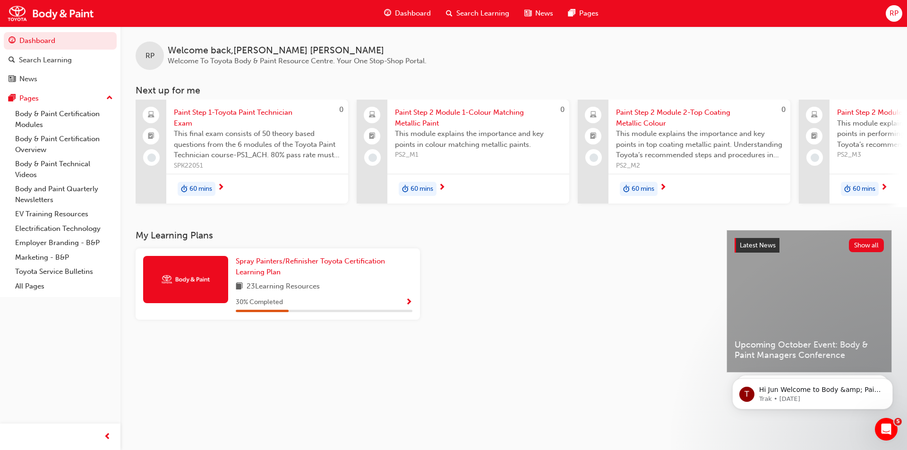
click at [192, 114] on span "Paint Step 1-Toyota Paint Technician Exam" at bounding box center [257, 117] width 167 height 21
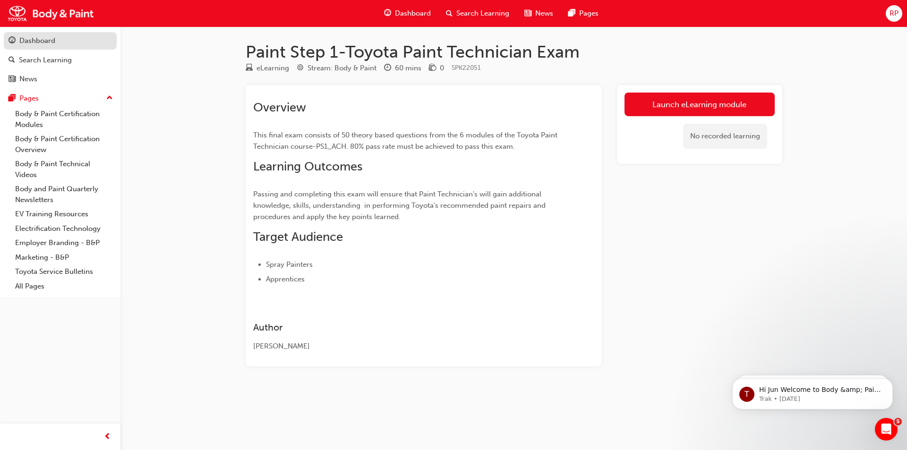
click at [33, 41] on div "Dashboard" at bounding box center [37, 40] width 36 height 11
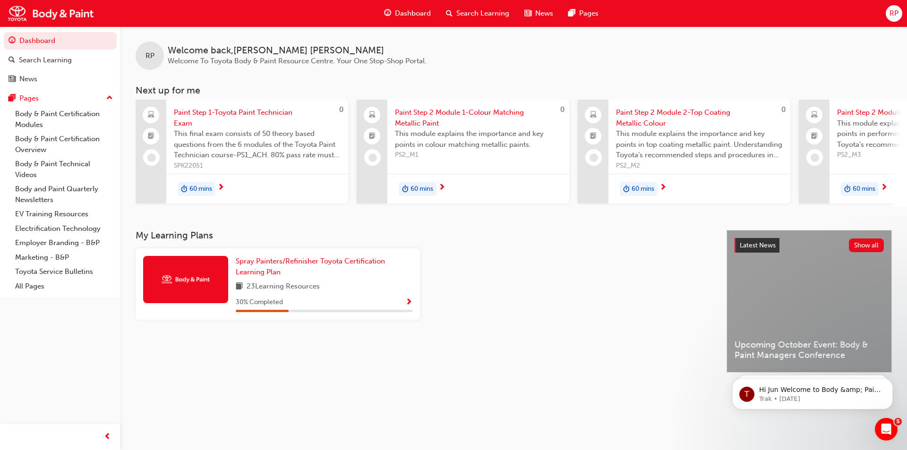
click at [199, 113] on span "Paint Step 1-Toyota Paint Technician Exam" at bounding box center [257, 117] width 167 height 21
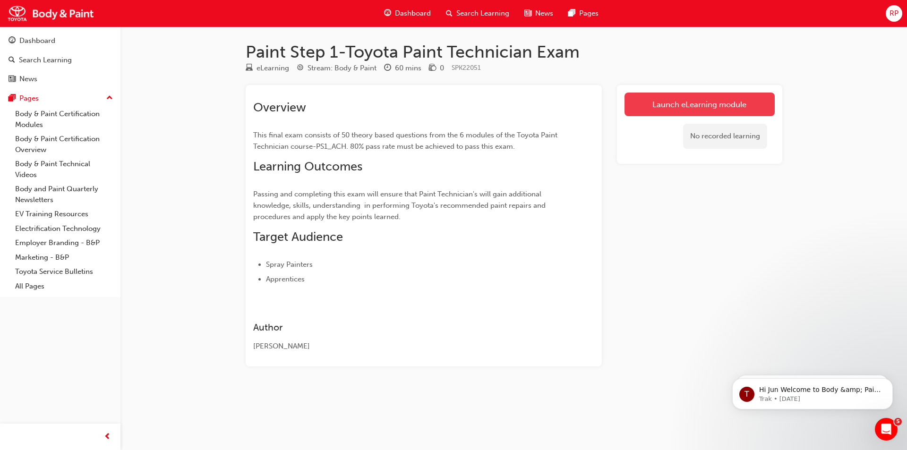
click at [680, 96] on link "Launch eLearning module" at bounding box center [699, 105] width 150 height 24
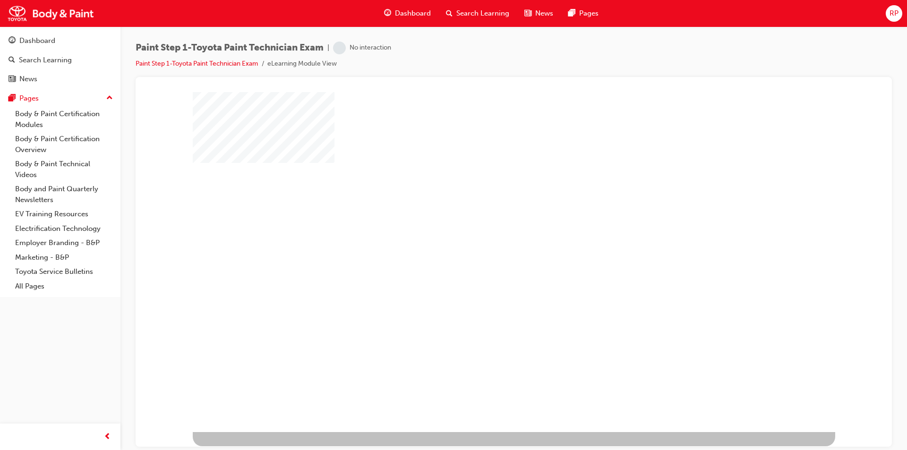
click at [486, 234] on div "play" at bounding box center [486, 234] width 0 height 0
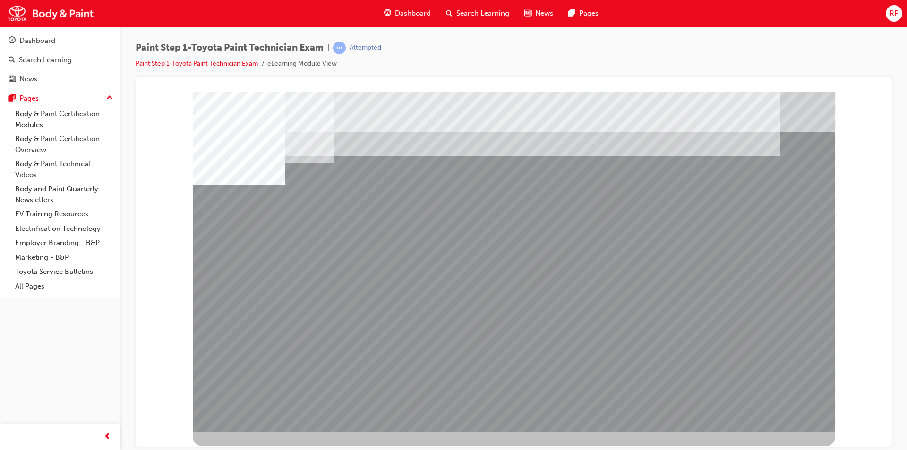
drag, startPoint x: 773, startPoint y: 412, endPoint x: 771, endPoint y: 406, distance: 6.0
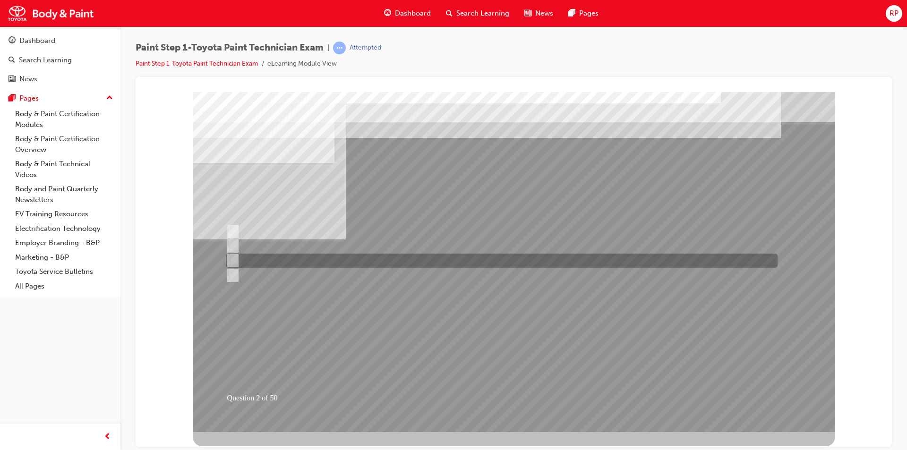
click at [233, 257] on input "Solvent" at bounding box center [231, 261] width 10 height 10
radio input "true"
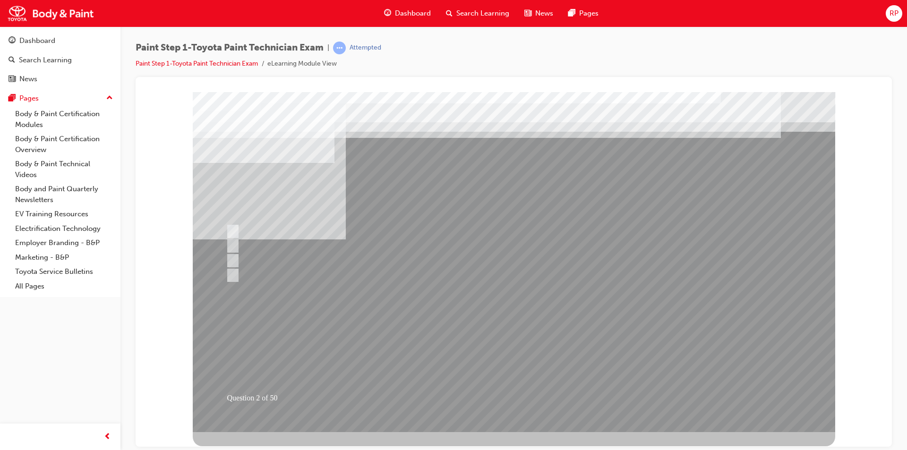
click at [511, 393] on div at bounding box center [514, 262] width 642 height 340
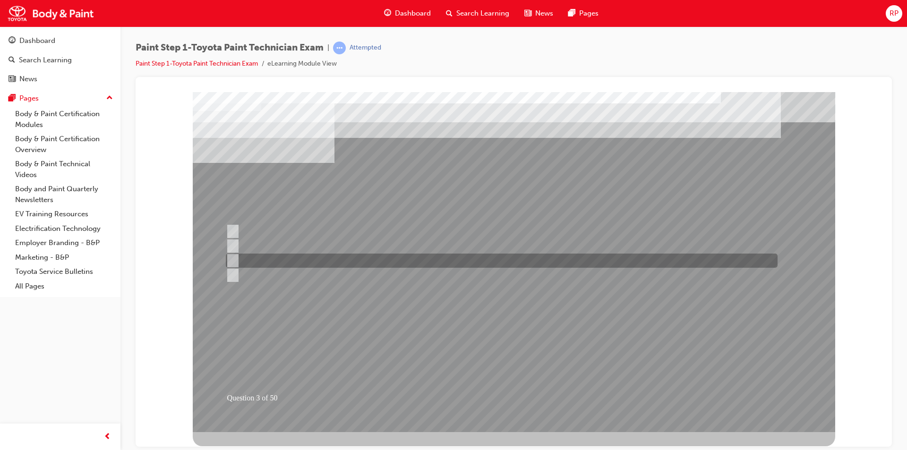
click at [234, 256] on input "Hue" at bounding box center [231, 261] width 10 height 10
radio input "true"
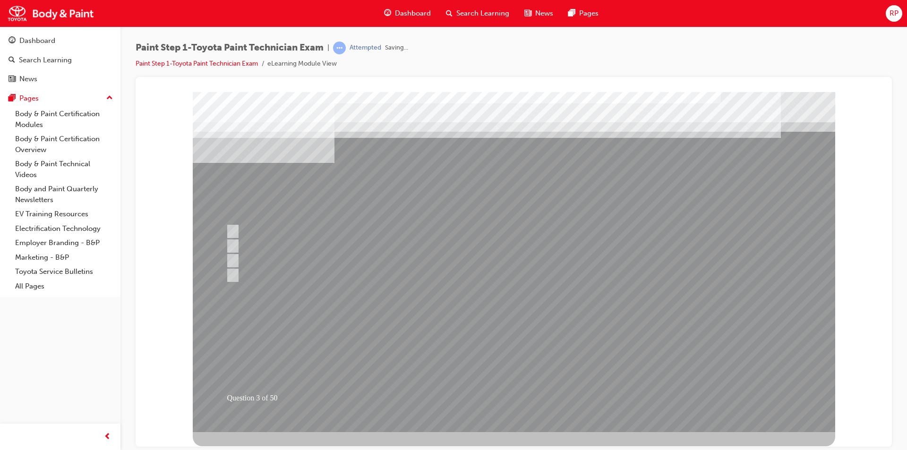
click at [509, 395] on div at bounding box center [514, 262] width 642 height 340
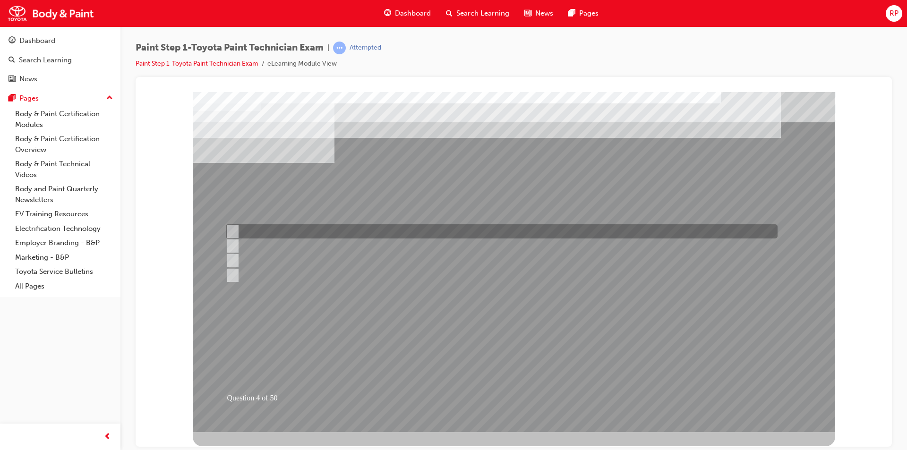
click at [233, 228] on input "1500-3000" at bounding box center [231, 231] width 10 height 10
radio input "true"
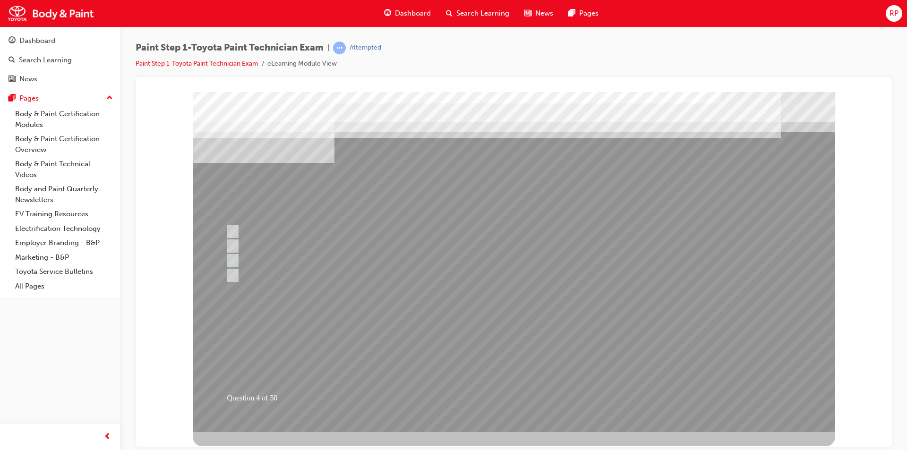
click at [503, 389] on div at bounding box center [514, 262] width 642 height 340
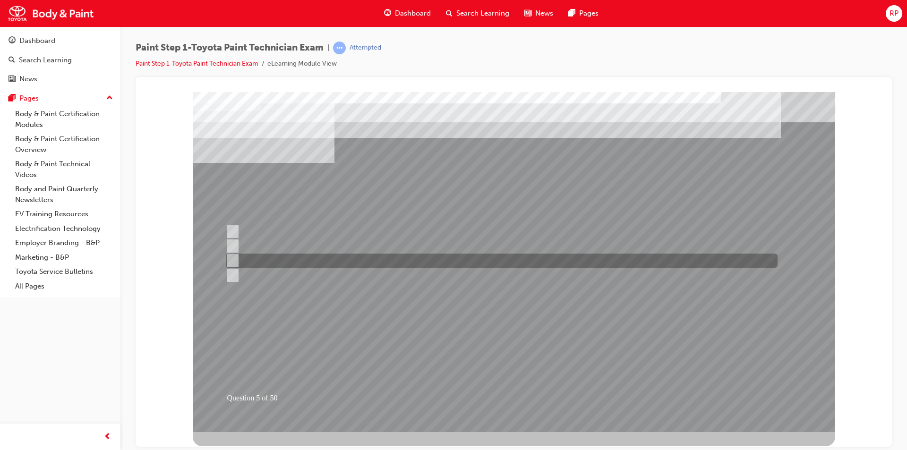
click at [234, 260] on input "Angle" at bounding box center [230, 261] width 10 height 10
checkbox input "true"
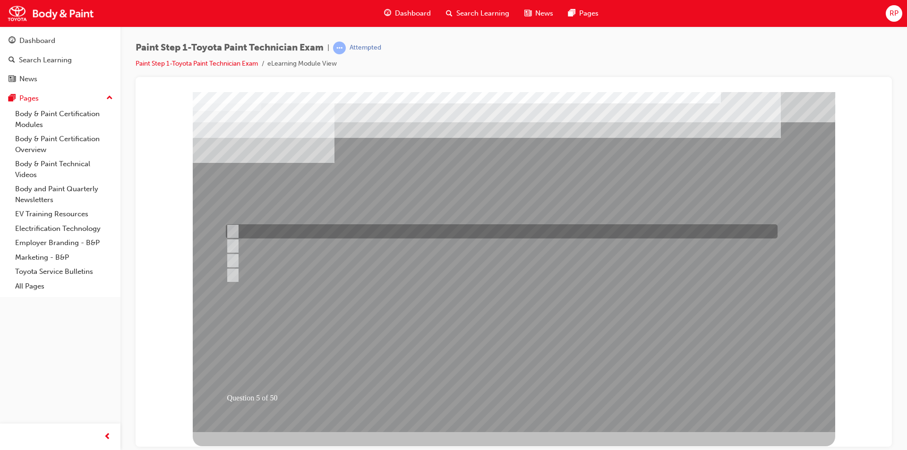
click at [236, 228] on div at bounding box center [499, 231] width 552 height 14
checkbox input "true"
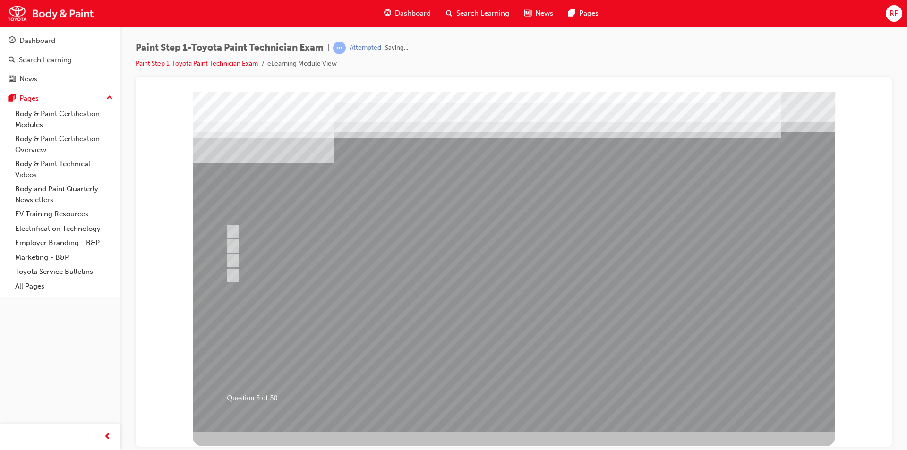
click at [509, 394] on div at bounding box center [514, 262] width 642 height 340
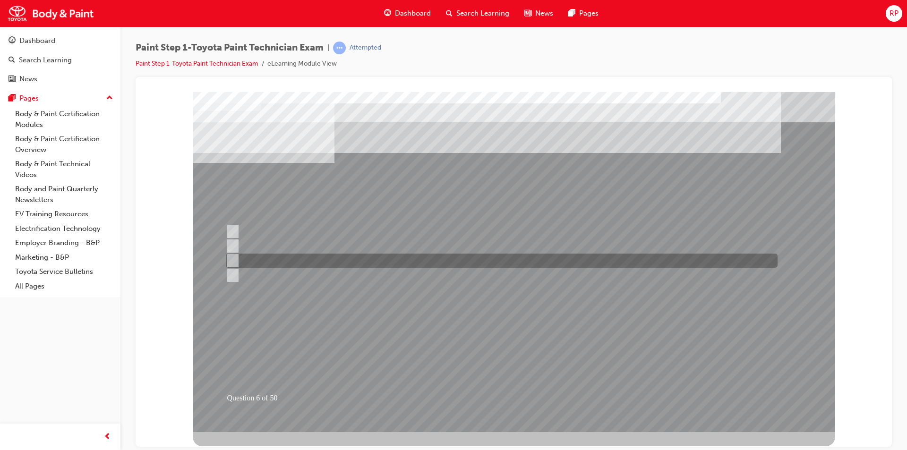
click at [231, 259] on input "You are wearing the right PPE and your area and surrounding is safe to work." at bounding box center [231, 261] width 10 height 10
radio input "true"
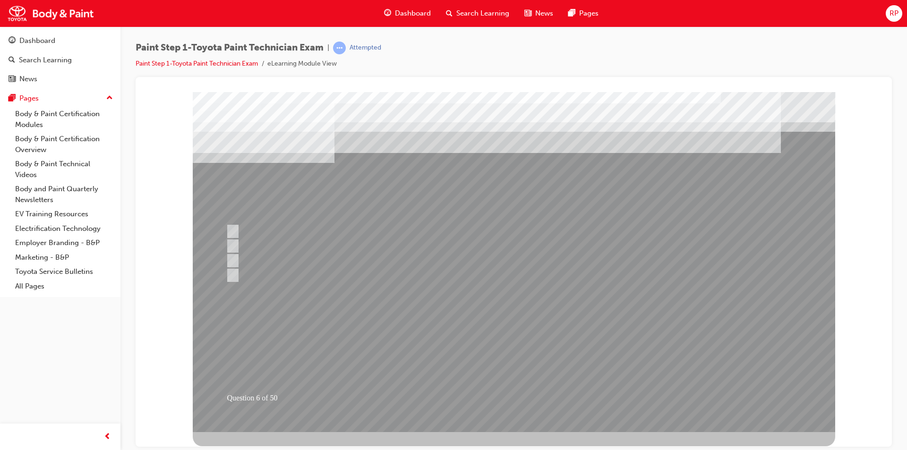
click at [515, 390] on div at bounding box center [514, 262] width 642 height 340
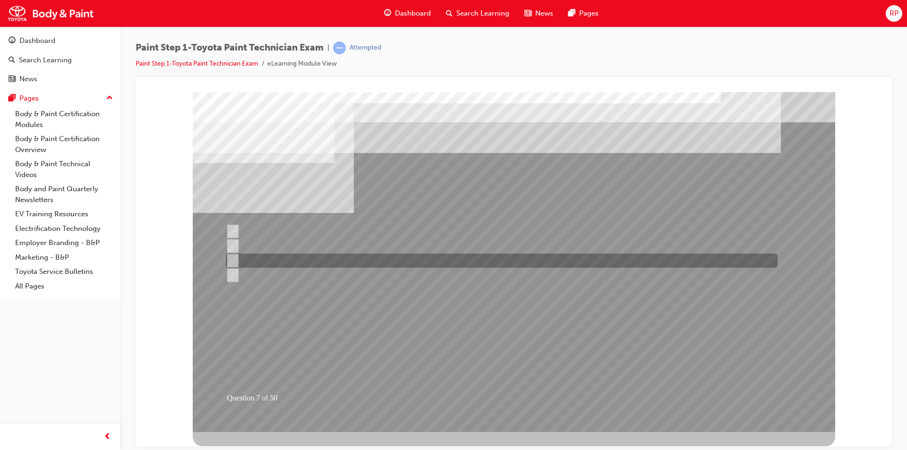
click at [231, 259] on input "#1500-#3000" at bounding box center [231, 261] width 10 height 10
radio input "true"
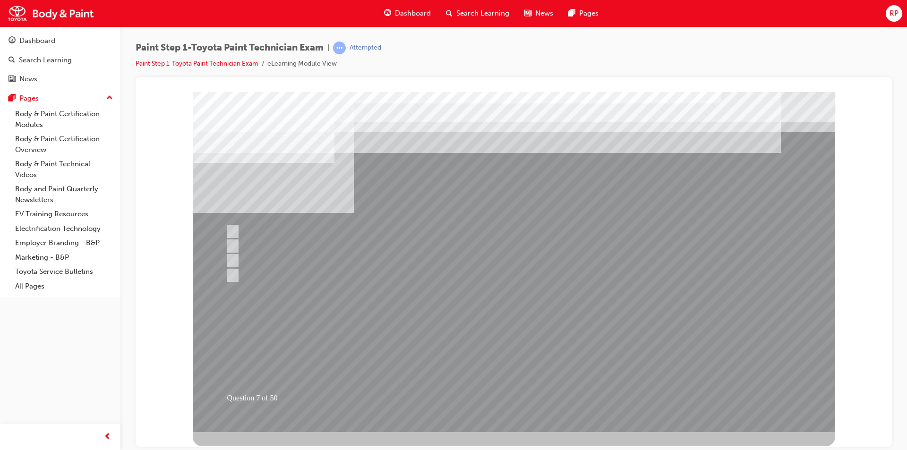
click at [518, 390] on div at bounding box center [514, 262] width 642 height 340
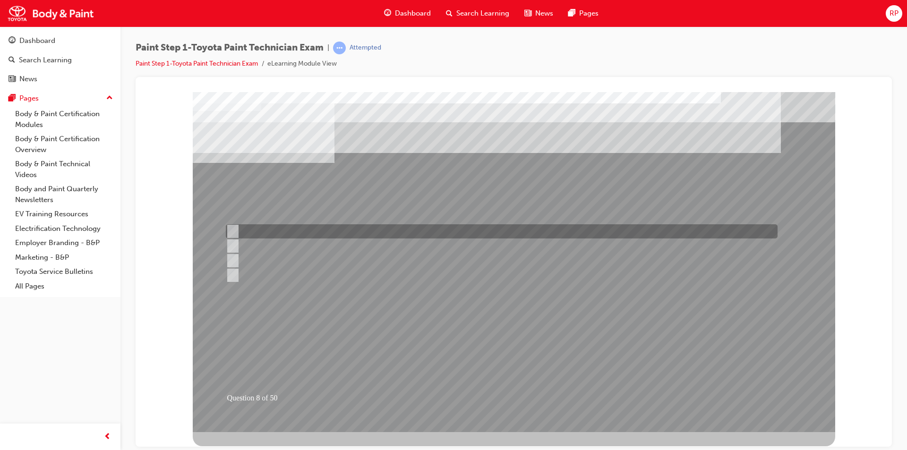
click at [234, 229] on input "Ultraviolet light" at bounding box center [231, 231] width 10 height 10
radio input "true"
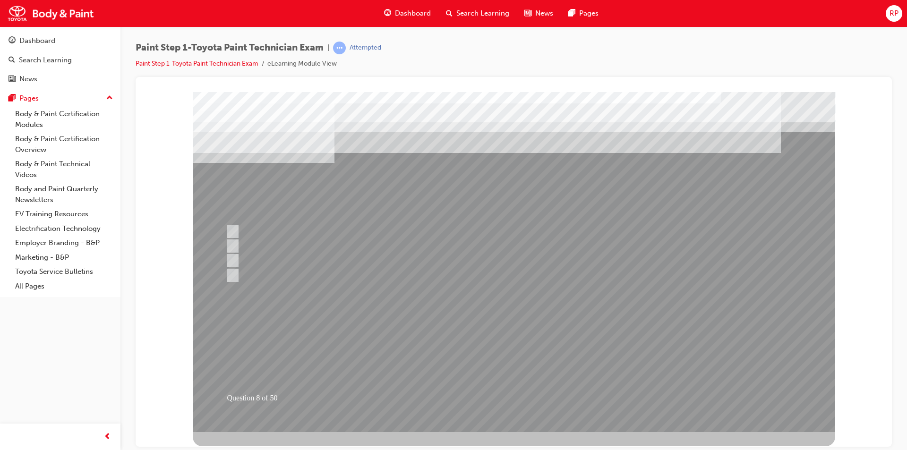
click at [508, 387] on div at bounding box center [514, 262] width 642 height 340
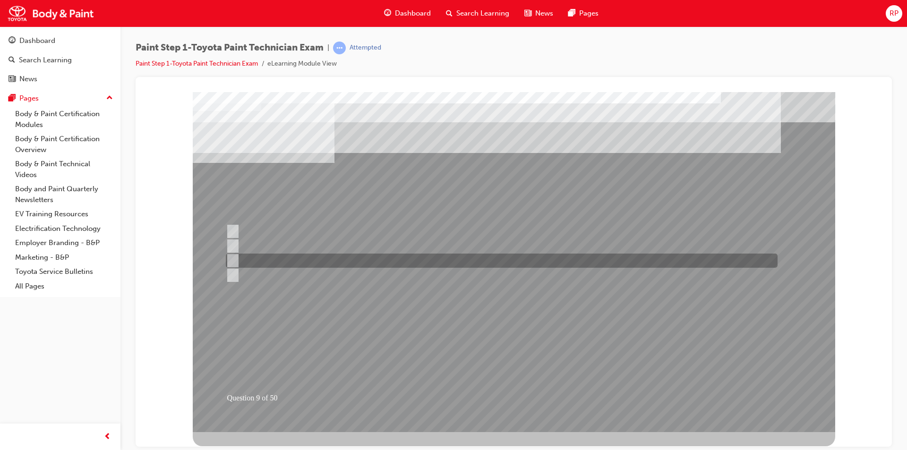
click at [236, 260] on input "Light sources" at bounding box center [231, 261] width 10 height 10
radio input "true"
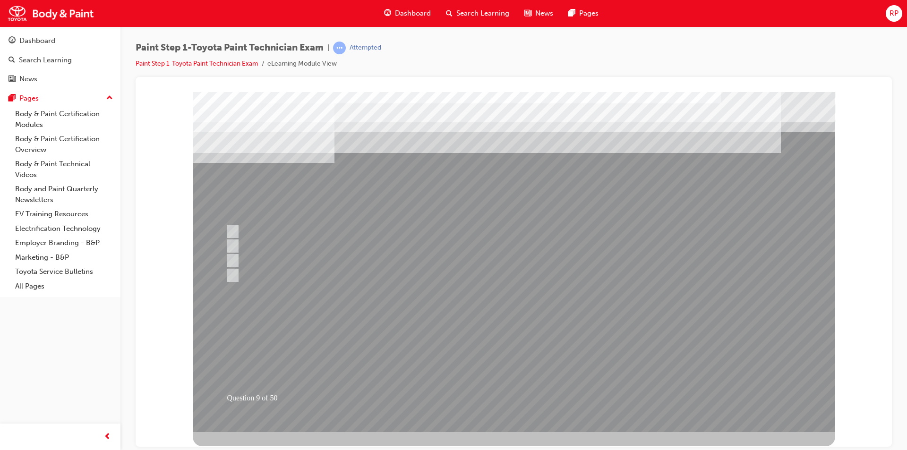
click at [531, 395] on div at bounding box center [514, 262] width 642 height 340
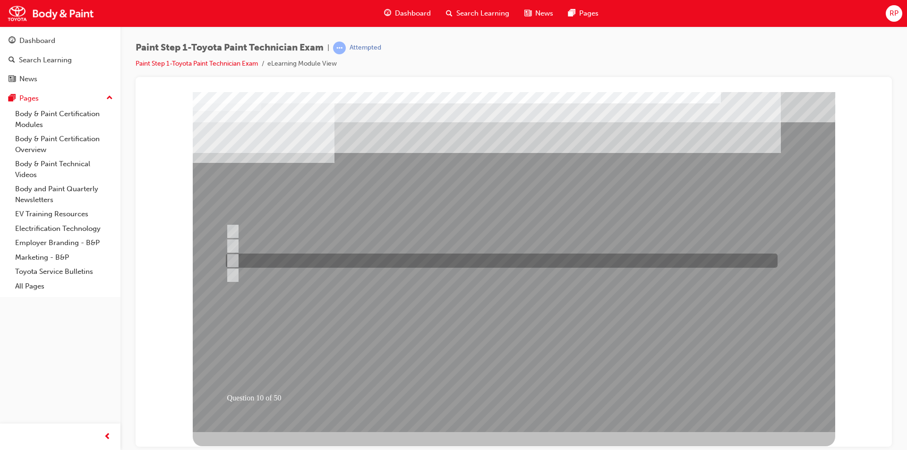
click at [231, 260] on input "Sunlight" at bounding box center [231, 261] width 10 height 10
radio input "true"
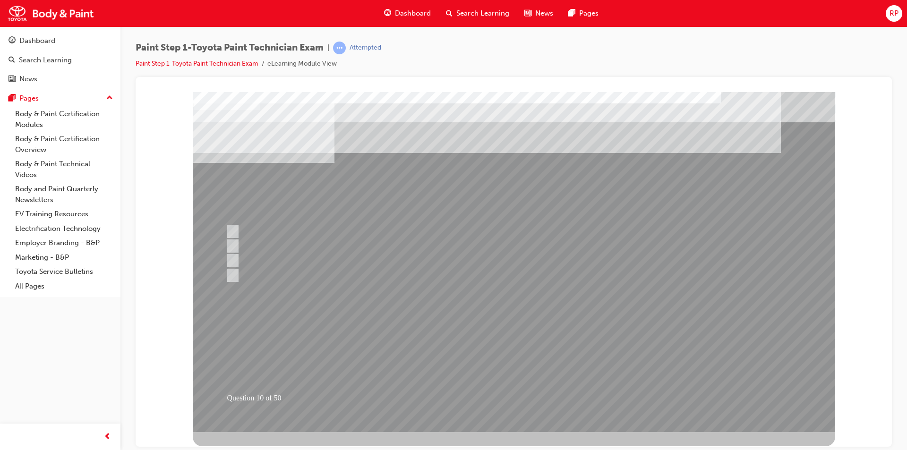
click at [230, 230] on div at bounding box center [514, 262] width 642 height 340
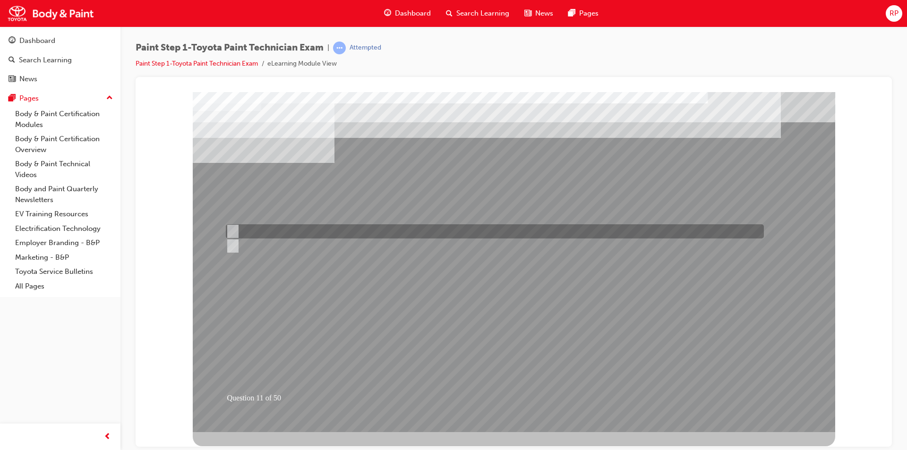
click at [231, 230] on input "True" at bounding box center [231, 231] width 10 height 10
radio input "true"
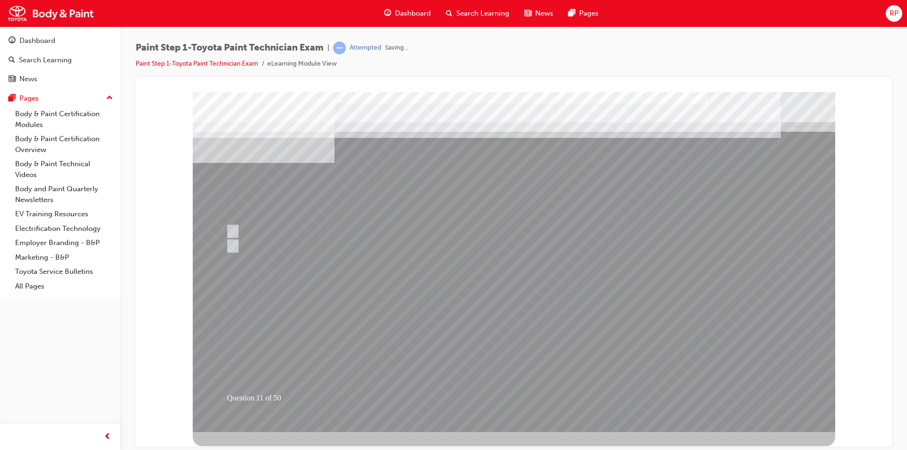
click at [521, 395] on div at bounding box center [514, 262] width 642 height 340
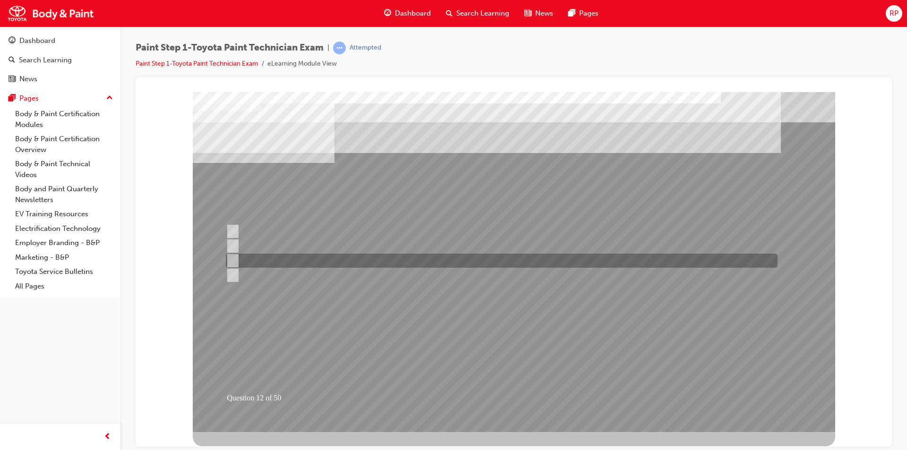
click at [233, 260] on input "Refer to the body repair manual for instructions where shaping is necessary." at bounding box center [231, 261] width 10 height 10
radio input "true"
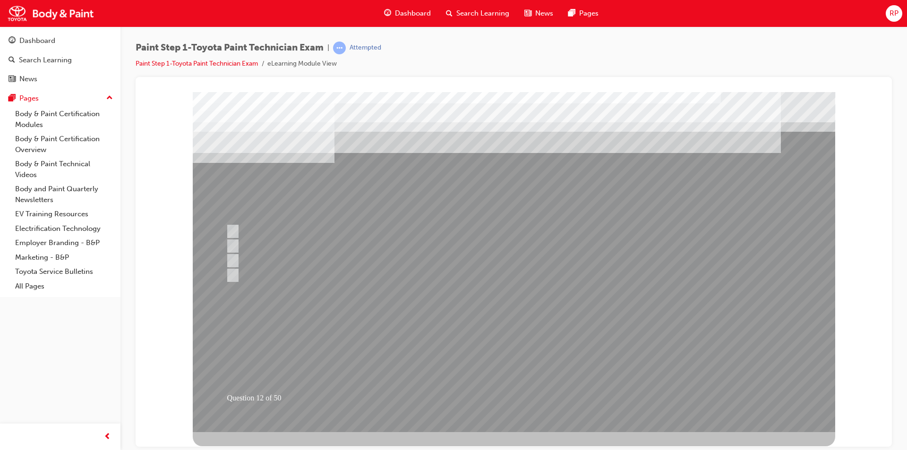
click at [513, 394] on div at bounding box center [514, 262] width 642 height 340
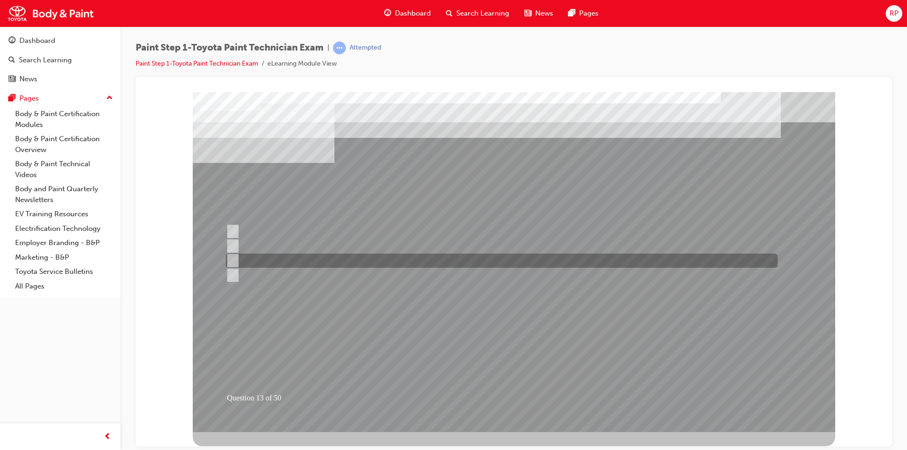
click at [234, 258] on input "Surface finishing" at bounding box center [231, 261] width 10 height 10
radio input "true"
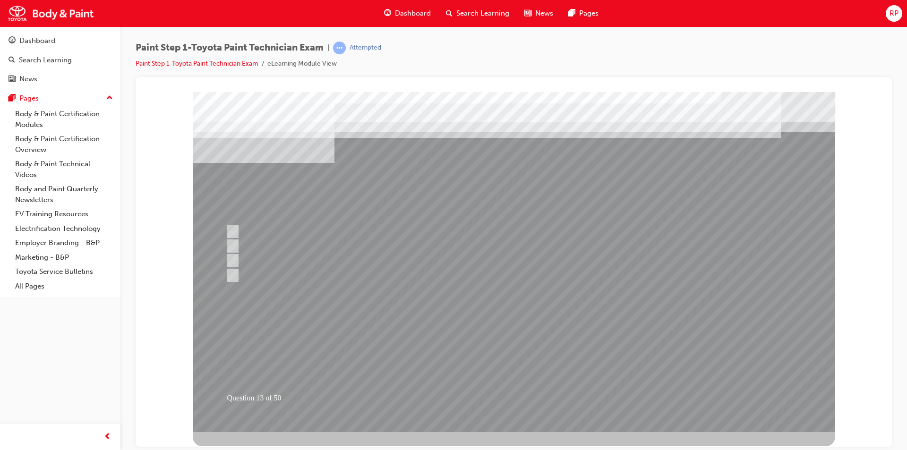
click at [505, 398] on div at bounding box center [514, 262] width 642 height 340
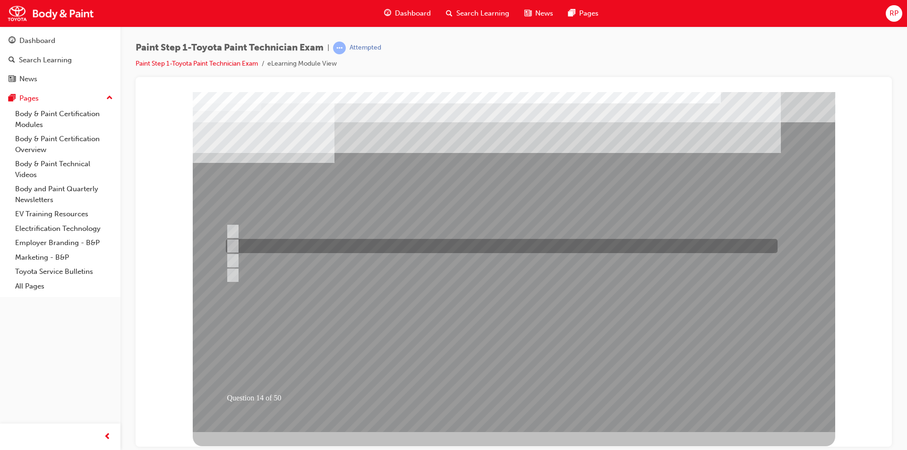
click at [231, 244] on input "Prevents rust from occurring in the vehicle’s interior." at bounding box center [230, 246] width 10 height 10
checkbox input "true"
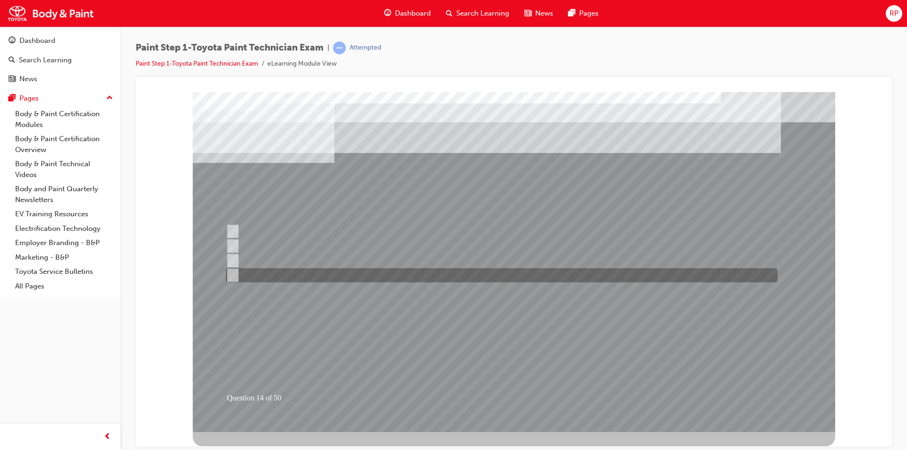
drag, startPoint x: 231, startPoint y: 268, endPoint x: 239, endPoint y: 274, distance: 10.2
click at [232, 270] on div at bounding box center [499, 275] width 552 height 14
checkbox input "true"
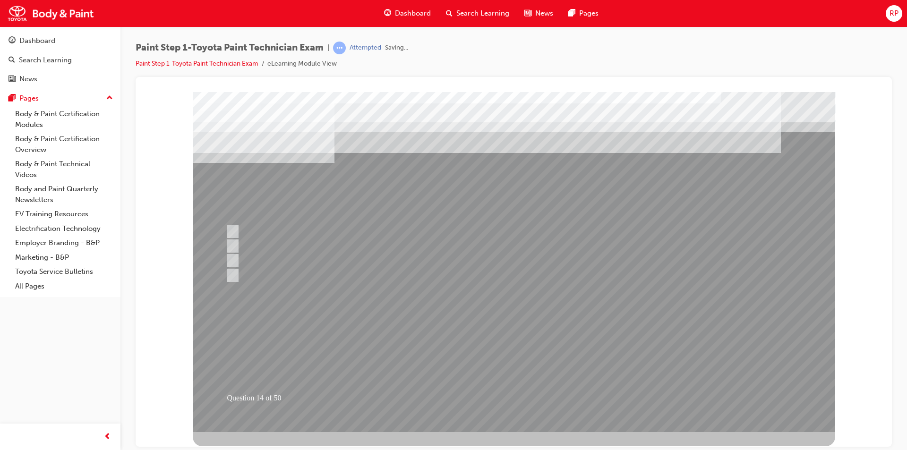
click at [505, 392] on div at bounding box center [514, 262] width 642 height 340
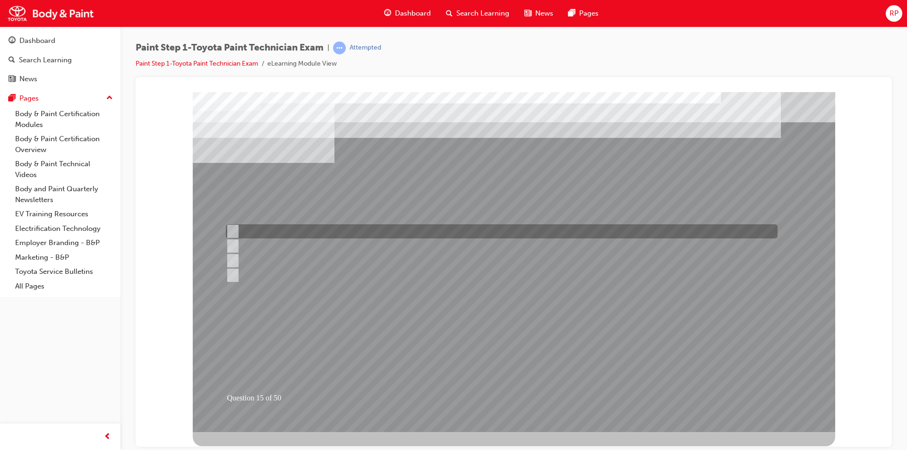
click at [232, 228] on input "3/4" at bounding box center [231, 231] width 10 height 10
radio input "true"
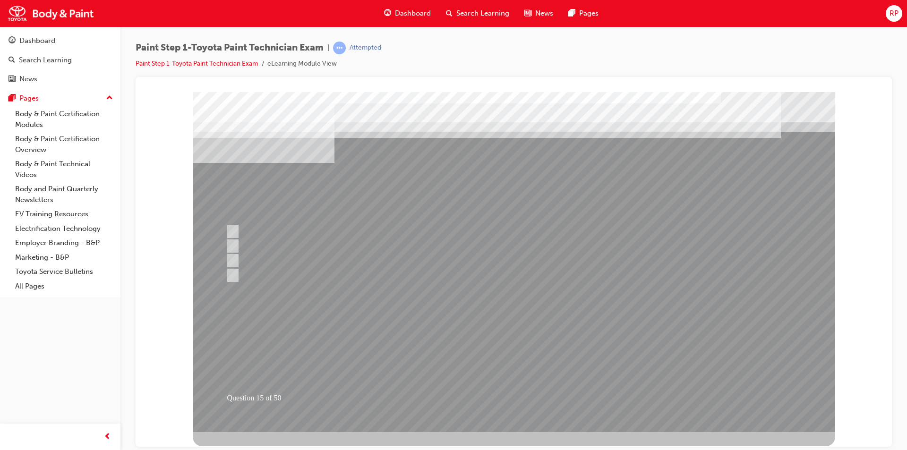
click at [511, 396] on div at bounding box center [514, 262] width 642 height 340
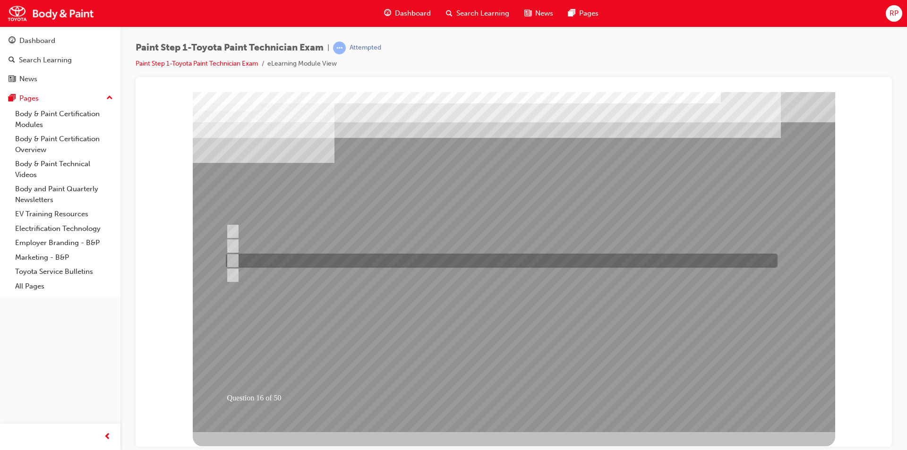
click at [232, 261] on input "Additives" at bounding box center [231, 261] width 10 height 10
radio input "true"
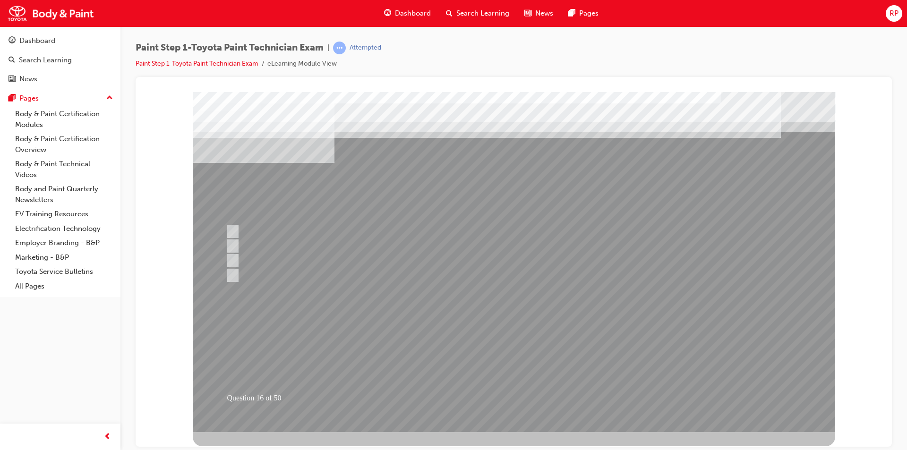
click at [530, 402] on div at bounding box center [514, 262] width 642 height 340
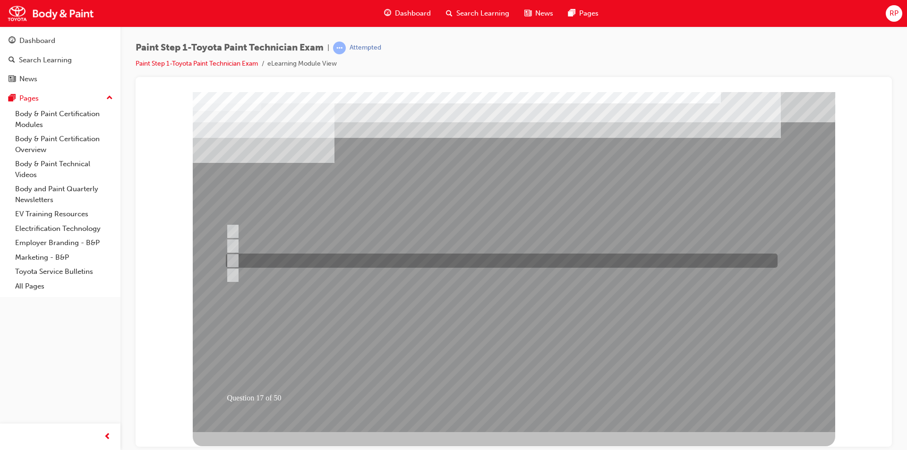
click at [237, 258] on div at bounding box center [499, 261] width 552 height 14
radio input "true"
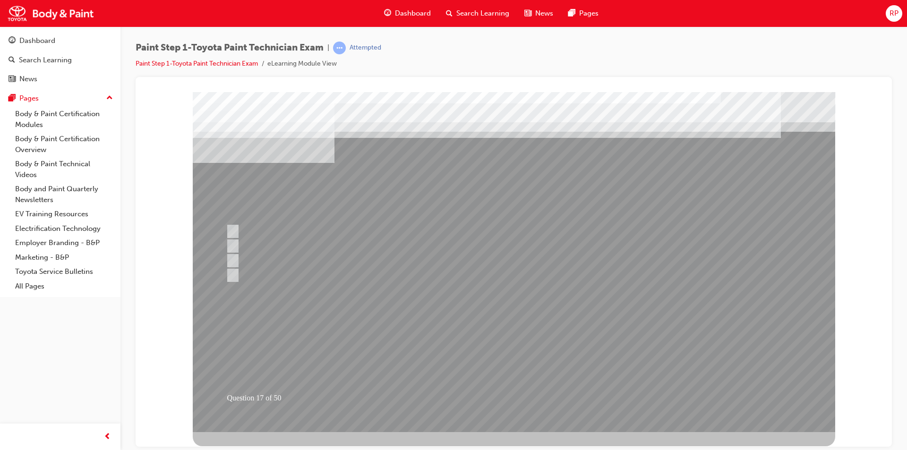
click at [519, 399] on div at bounding box center [514, 262] width 642 height 340
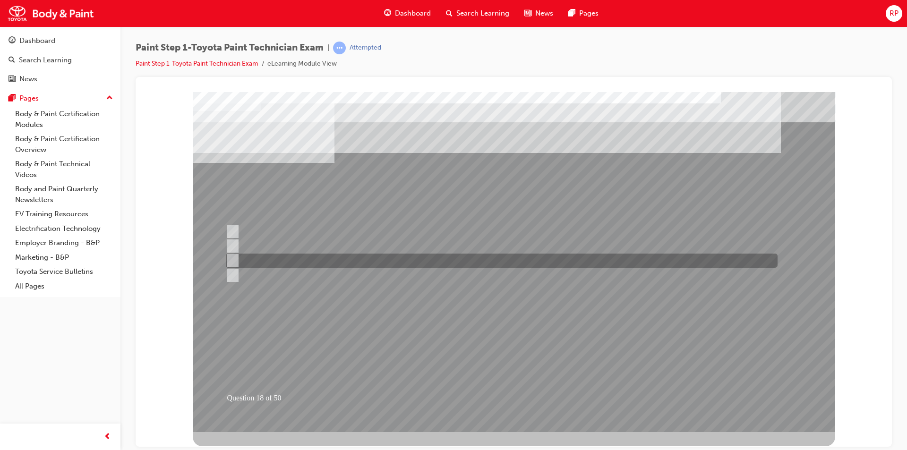
click at [234, 258] on input "Cleaning & degreasing" at bounding box center [231, 261] width 10 height 10
radio input "true"
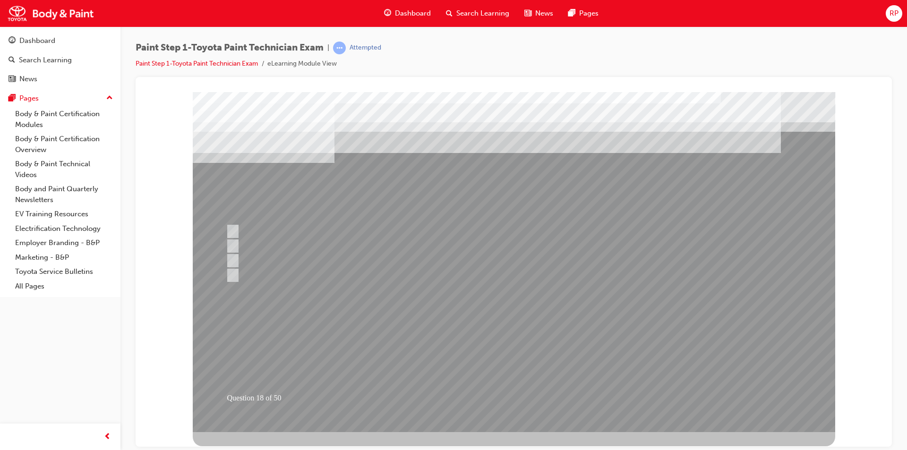
click at [499, 399] on div at bounding box center [514, 262] width 642 height 340
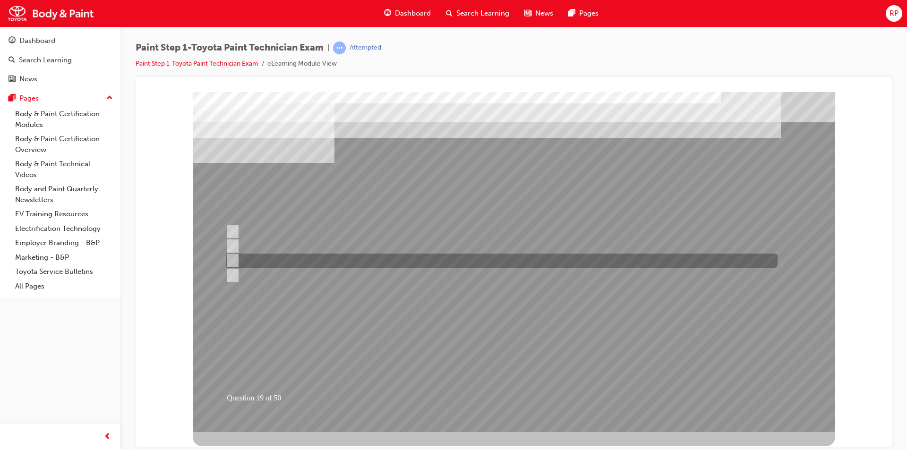
click at [236, 261] on input "Putty shaping" at bounding box center [231, 261] width 10 height 10
radio input "true"
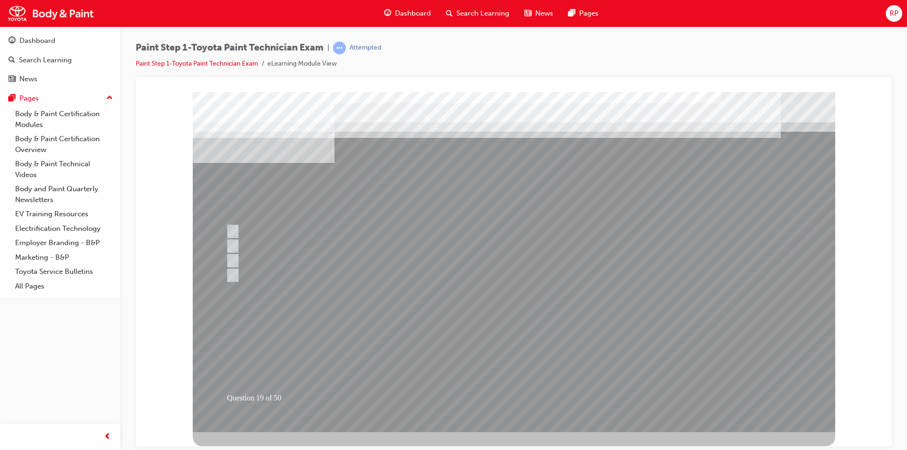
click at [503, 396] on div at bounding box center [514, 262] width 642 height 340
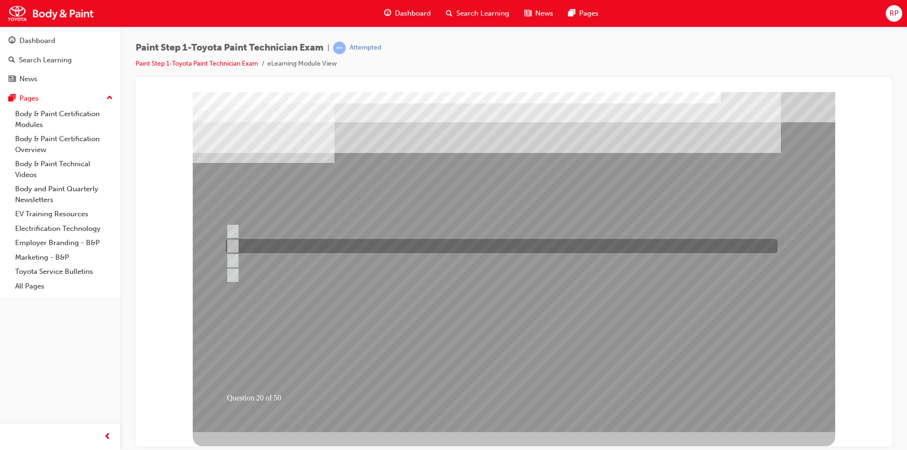
click at [232, 241] on input "Buffing pad was not checked and cleaned before using." at bounding box center [231, 246] width 10 height 10
radio input "true"
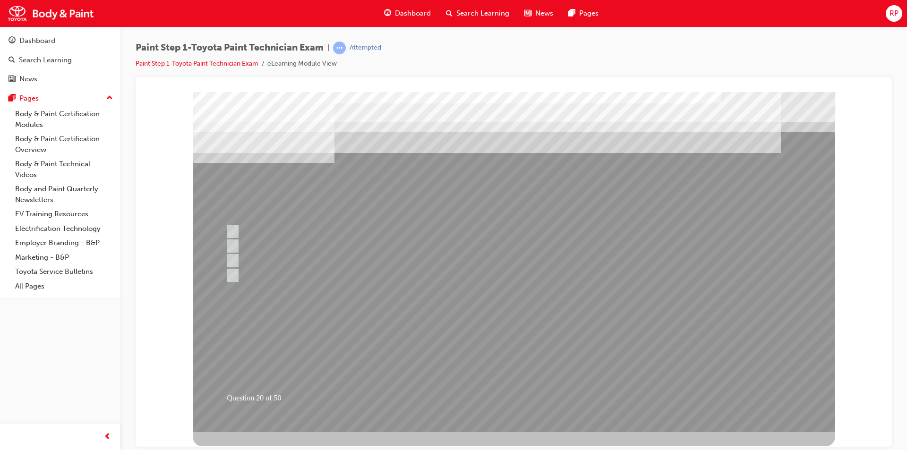
click at [511, 397] on div at bounding box center [514, 262] width 642 height 340
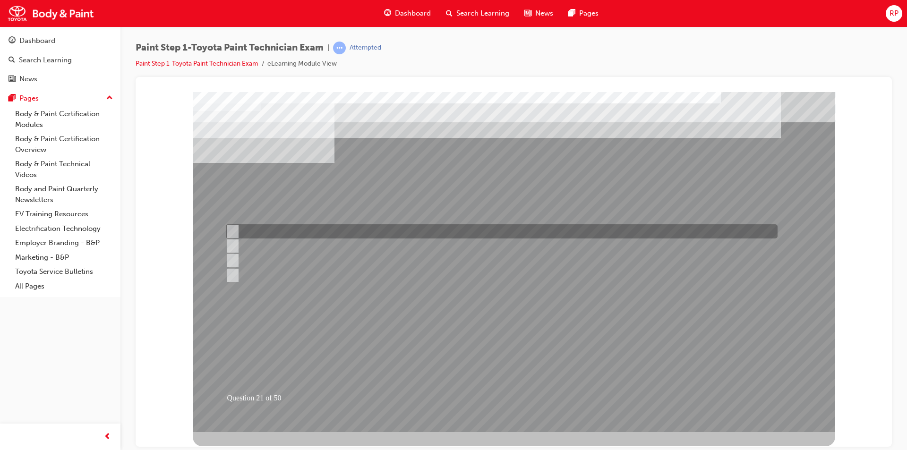
click at [229, 229] on input "Wet coating" at bounding box center [231, 231] width 10 height 10
radio input "true"
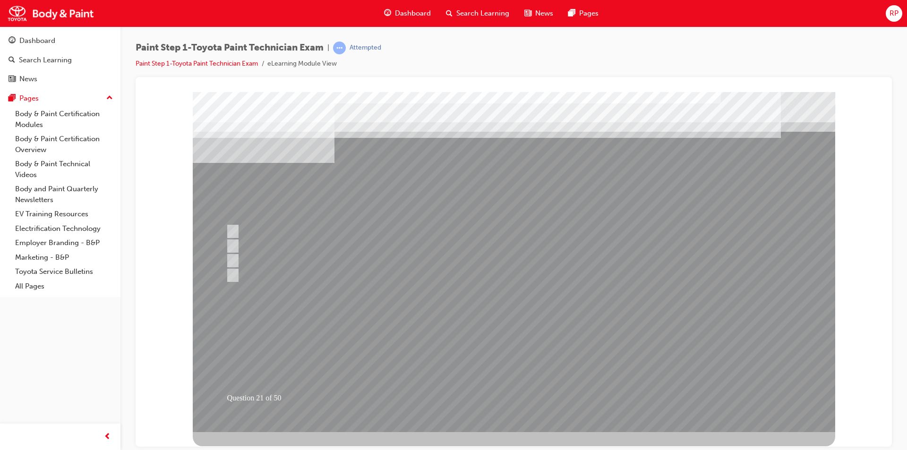
click at [532, 393] on div at bounding box center [514, 262] width 642 height 340
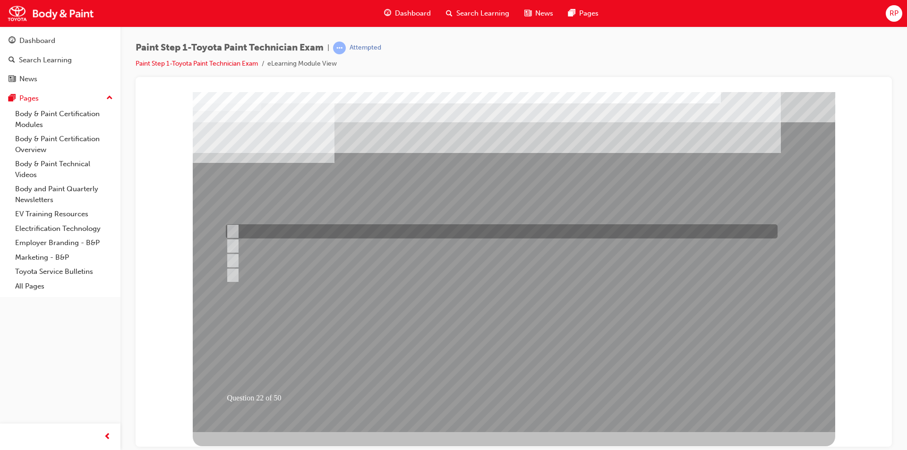
click at [233, 229] on input "Rising colour" at bounding box center [231, 231] width 10 height 10
radio input "true"
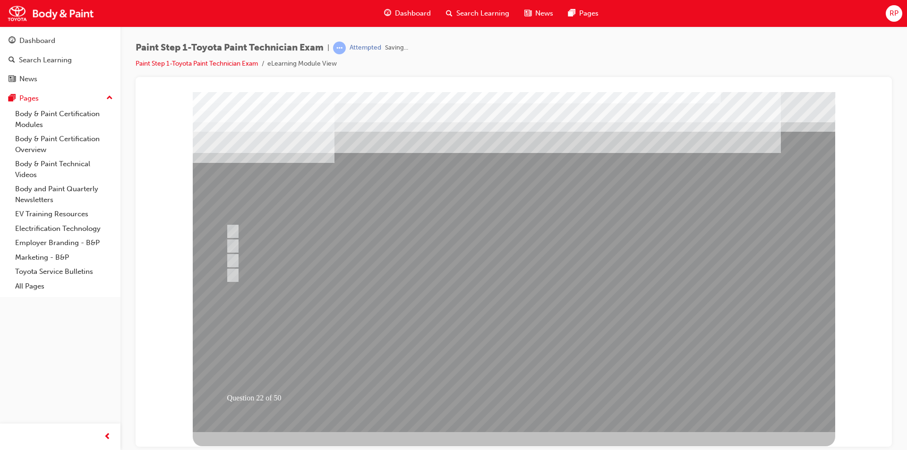
click at [508, 398] on div at bounding box center [514, 262] width 642 height 340
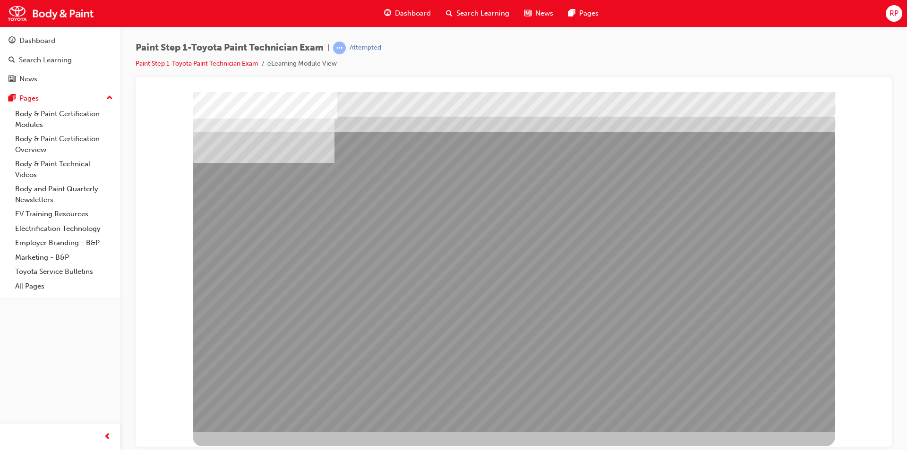
drag, startPoint x: 561, startPoint y: 203, endPoint x: 429, endPoint y: 244, distance: 137.9
click at [429, 244] on div at bounding box center [514, 262] width 642 height 340
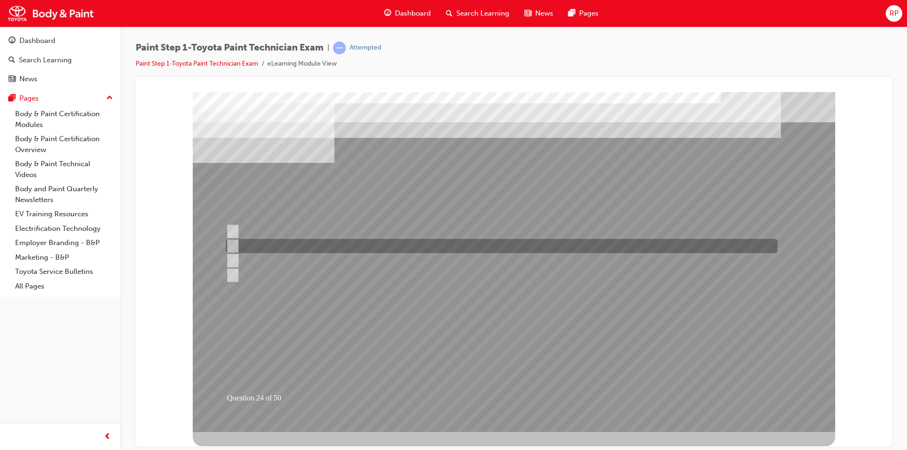
click at [231, 242] on input "Reverse masking" at bounding box center [231, 246] width 10 height 10
radio input "true"
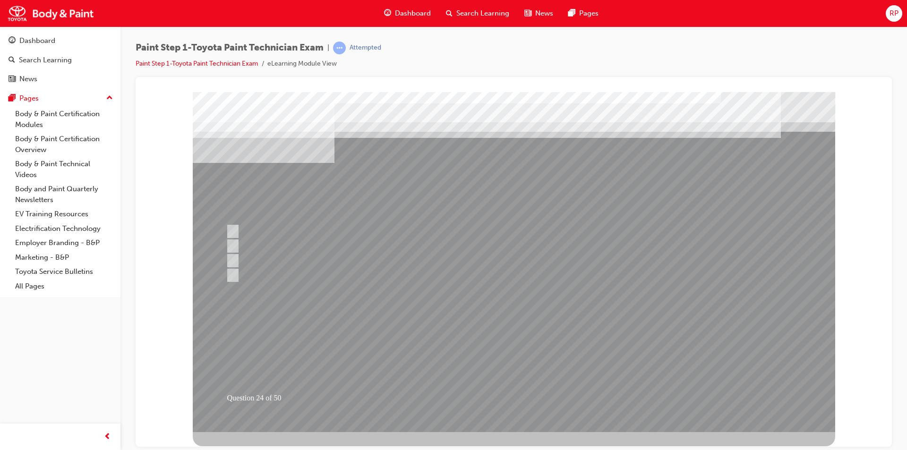
click at [511, 392] on div at bounding box center [514, 262] width 642 height 340
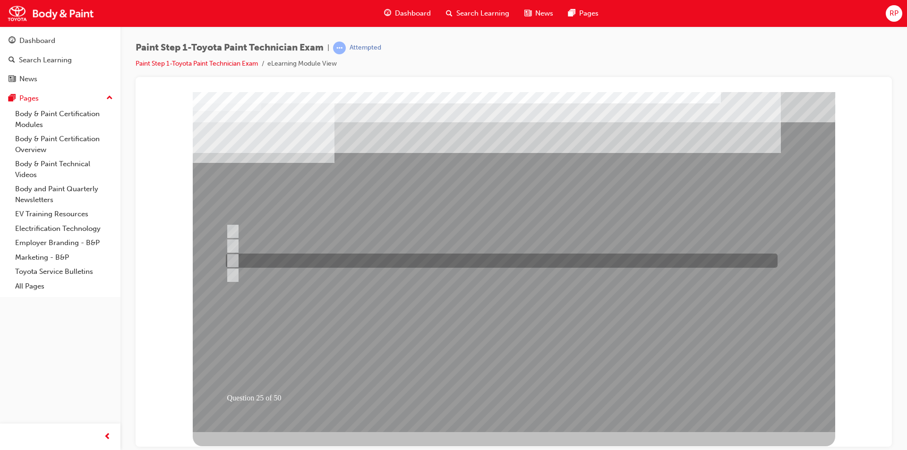
click at [230, 261] on input "Final finishing" at bounding box center [231, 261] width 10 height 10
radio input "true"
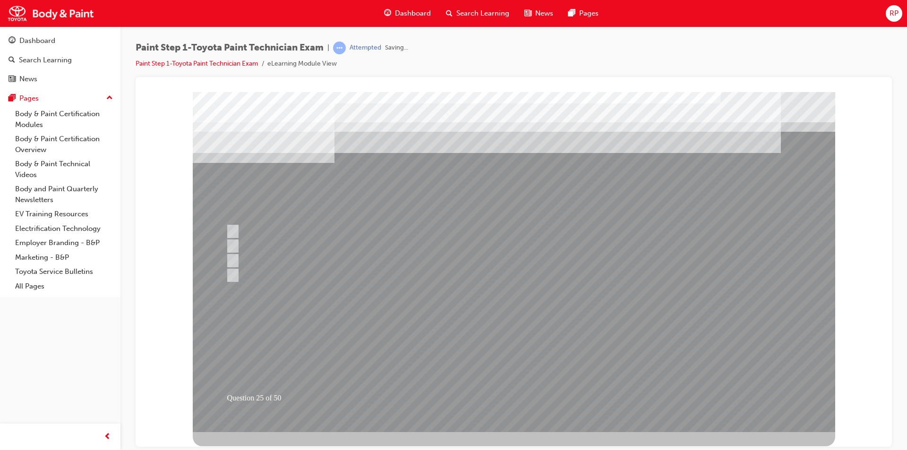
click at [514, 395] on div at bounding box center [514, 262] width 642 height 340
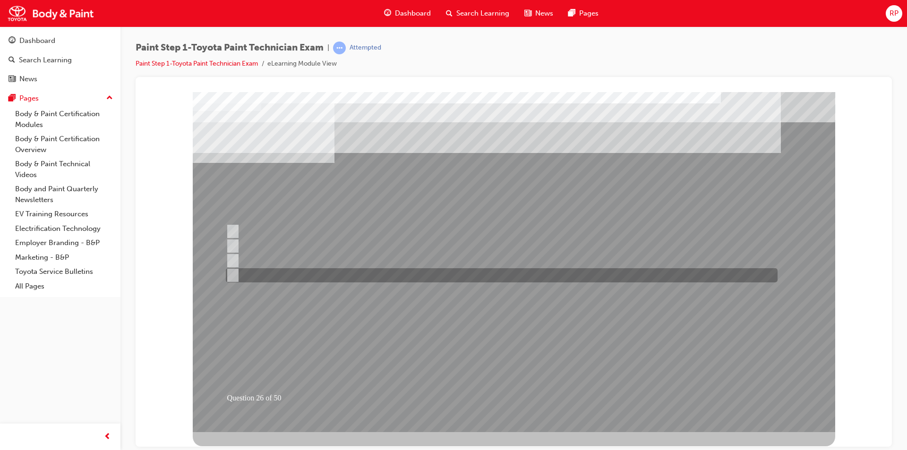
click at [232, 271] on input "Direct, indirect, and multiple angle" at bounding box center [231, 275] width 10 height 10
radio input "true"
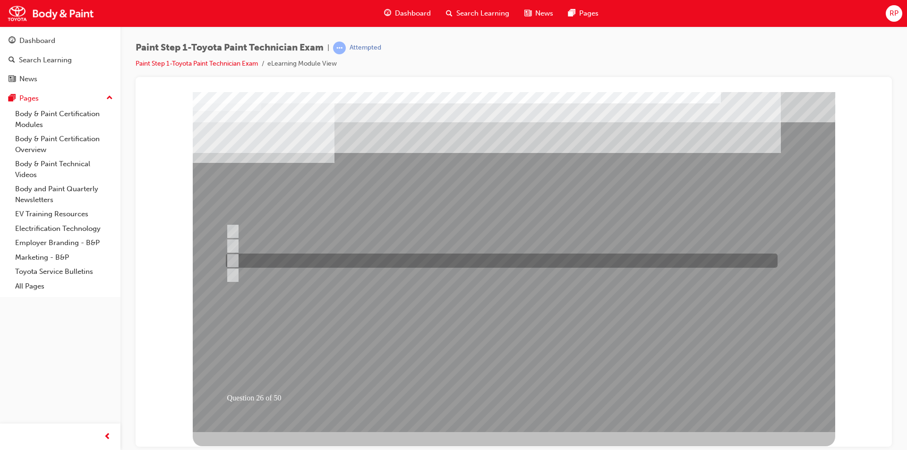
click at [232, 259] on input "Direct, indirect, and overview angle" at bounding box center [231, 261] width 10 height 10
radio input "true"
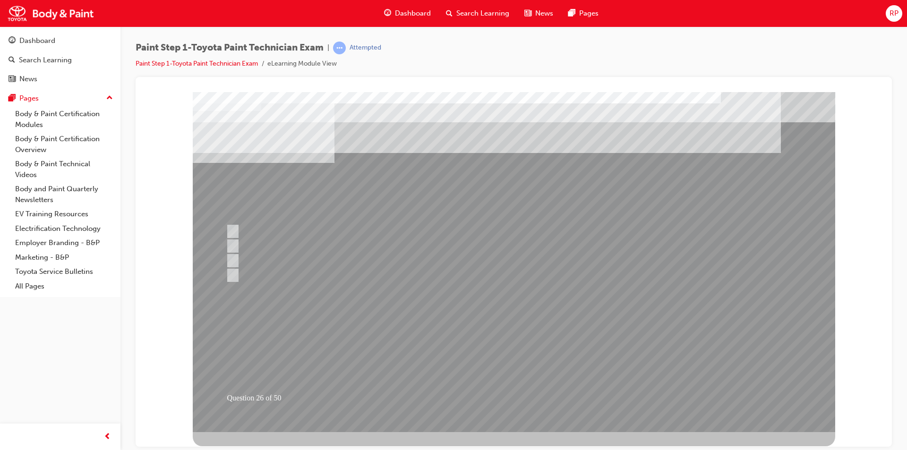
click at [494, 398] on div at bounding box center [514, 262] width 642 height 340
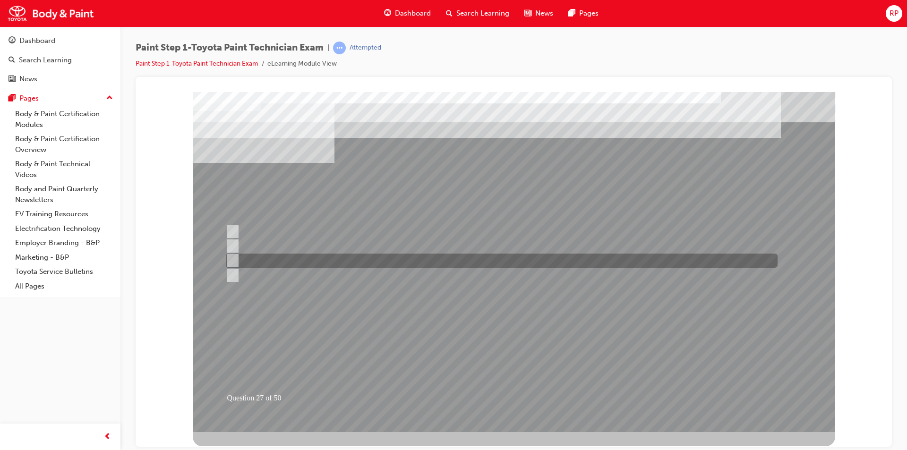
click at [233, 259] on input "Spatula or a brush." at bounding box center [231, 261] width 10 height 10
radio input "true"
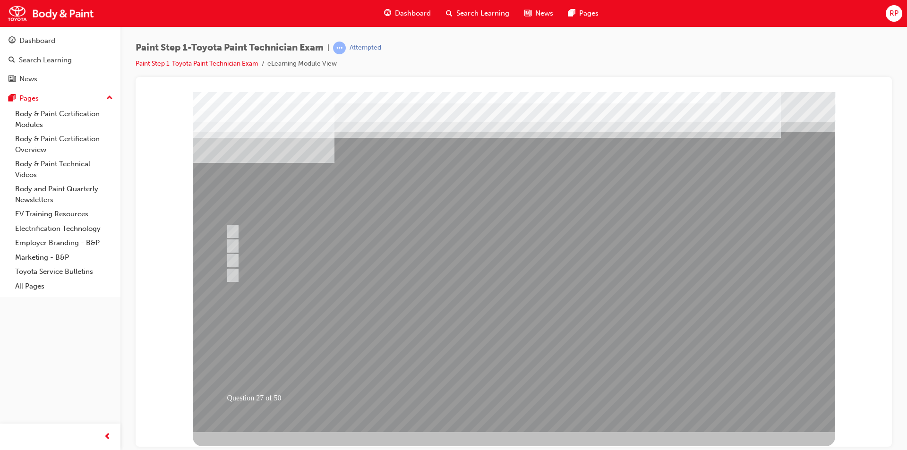
click at [513, 397] on div at bounding box center [514, 262] width 642 height 340
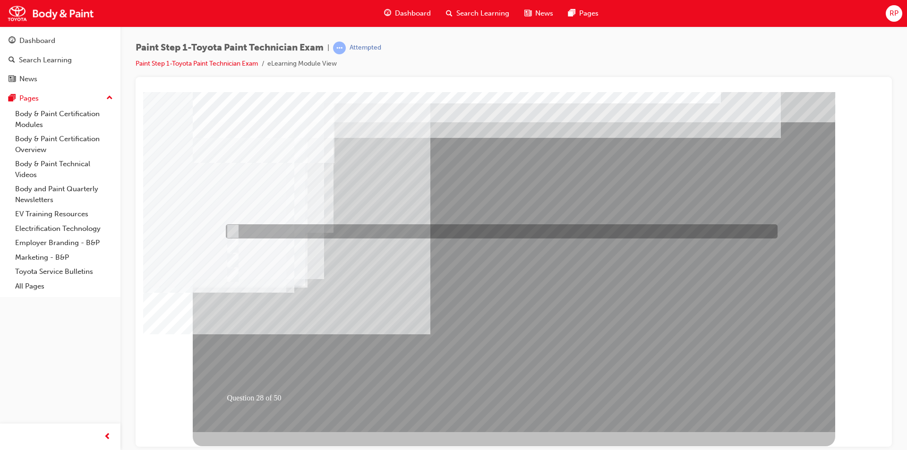
click at [232, 227] on input "10mm" at bounding box center [231, 231] width 10 height 10
radio input "true"
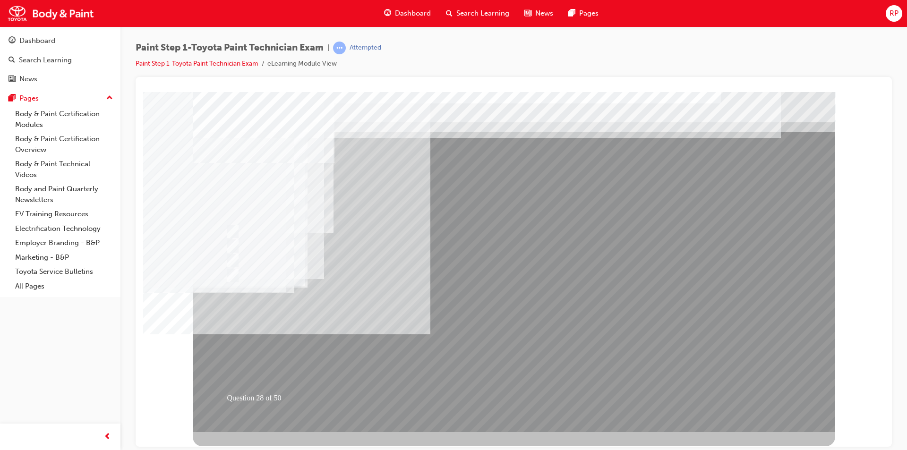
click at [509, 398] on div at bounding box center [514, 262] width 642 height 340
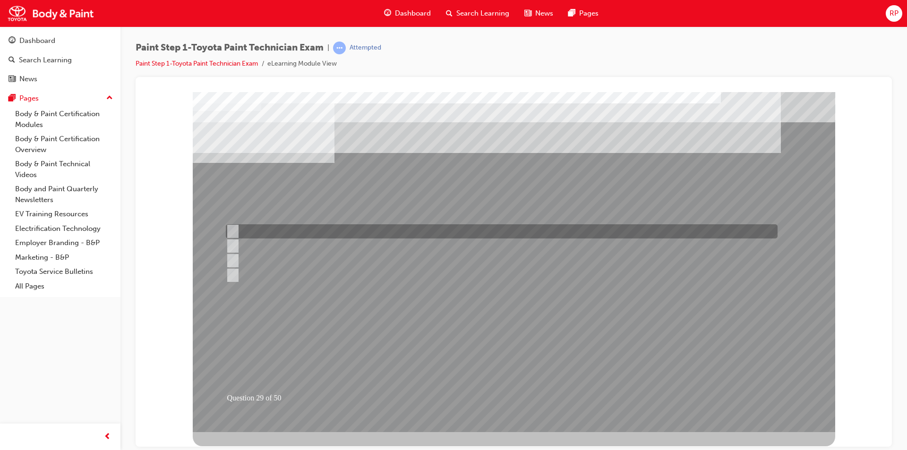
click at [227, 229] on input "Hot air method" at bounding box center [230, 231] width 10 height 10
checkbox input "true"
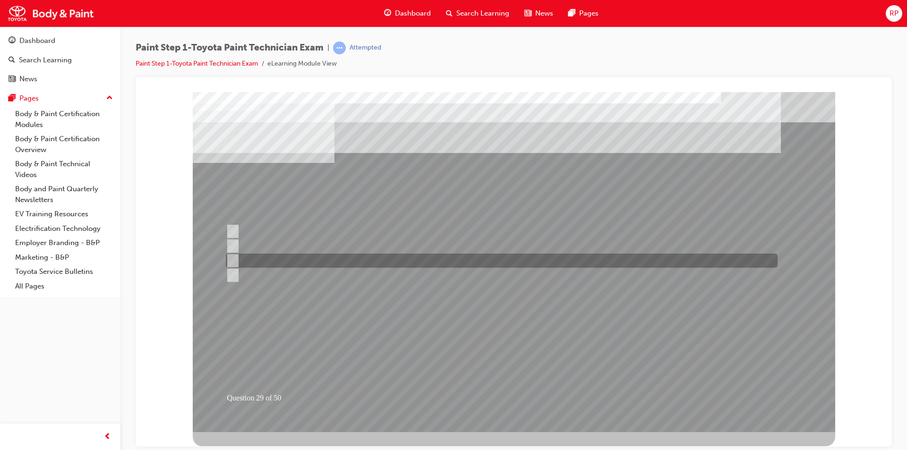
click at [233, 258] on input "Infrared method" at bounding box center [230, 261] width 10 height 10
checkbox input "true"
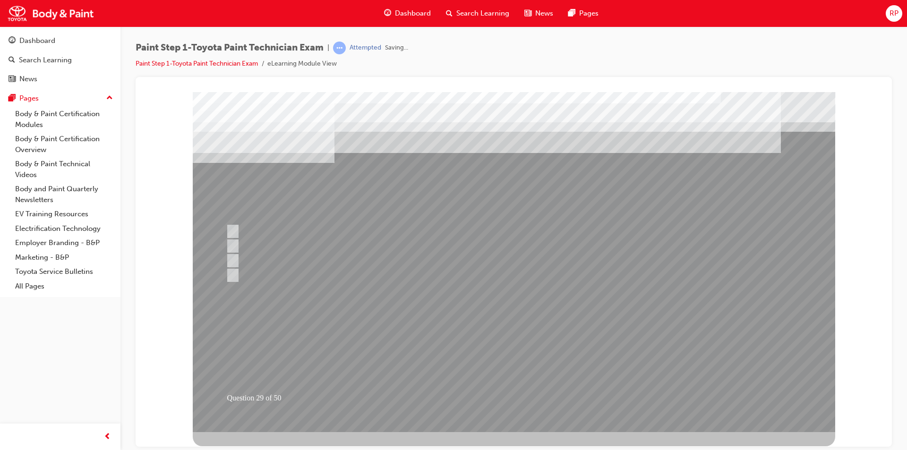
click at [528, 397] on div at bounding box center [514, 262] width 642 height 340
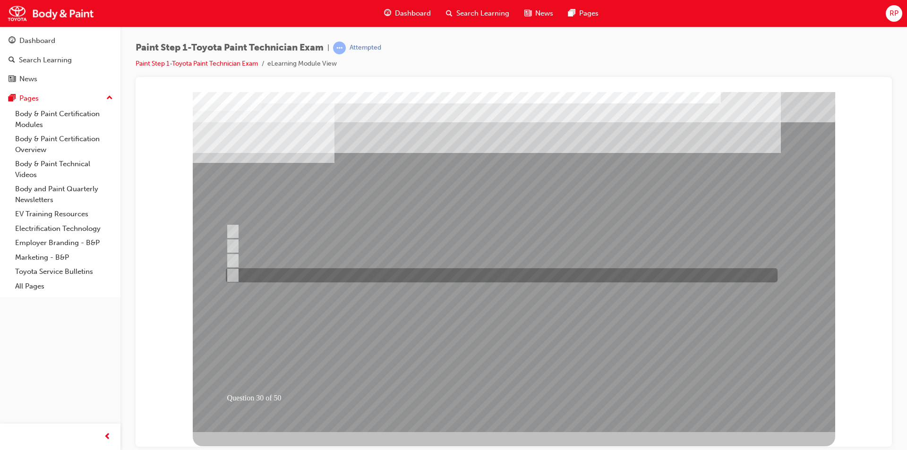
click at [233, 268] on div at bounding box center [499, 275] width 552 height 14
radio input "true"
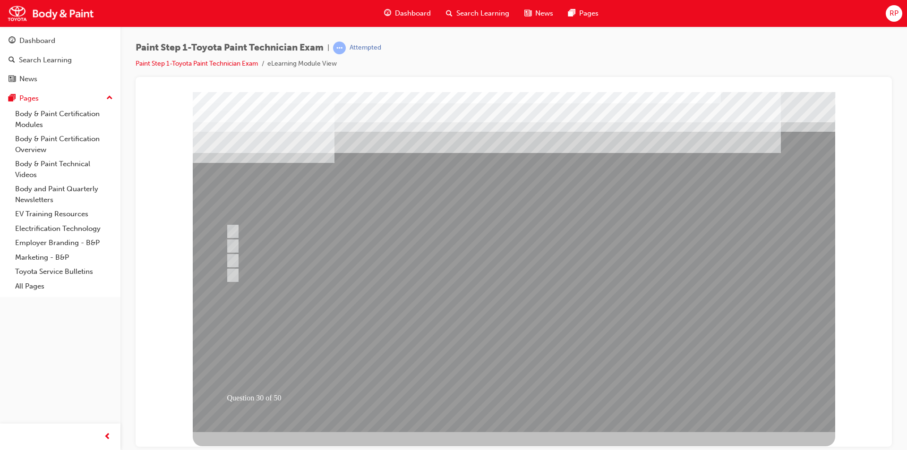
click at [510, 394] on div at bounding box center [514, 262] width 642 height 340
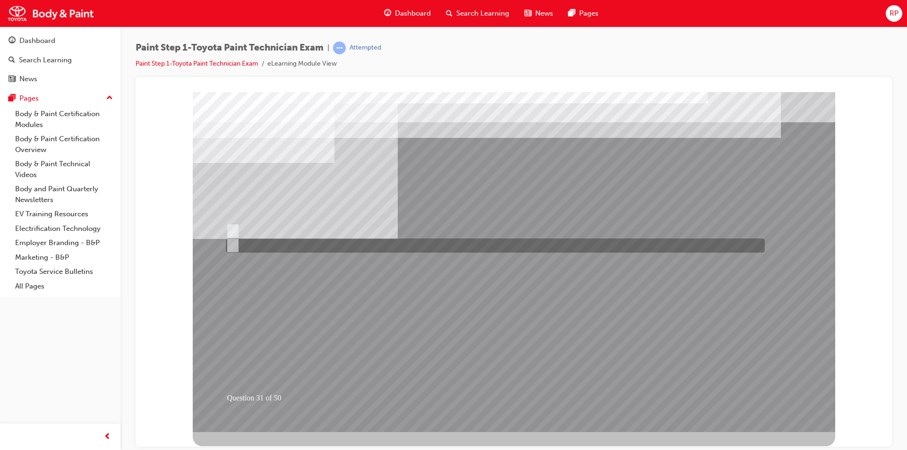
click at [236, 244] on input "A-Do not smooth the surface, B-Smooth the surface" at bounding box center [231, 245] width 10 height 10
radio input "true"
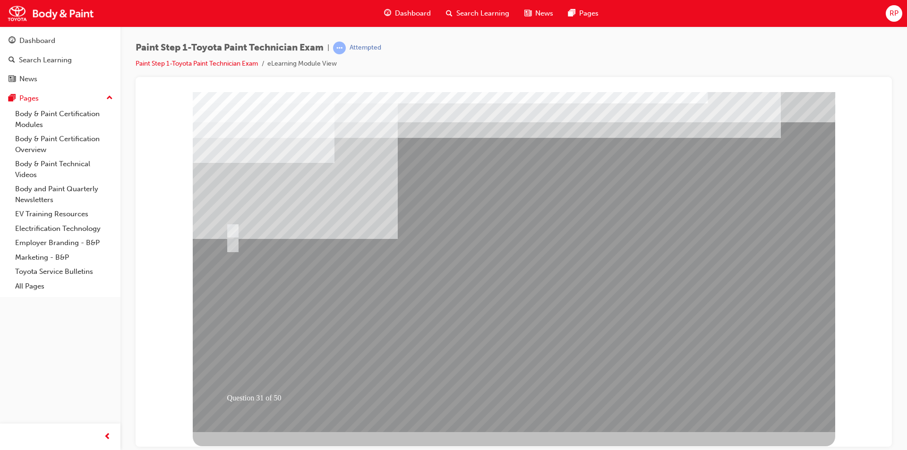
click at [523, 389] on div at bounding box center [514, 262] width 642 height 340
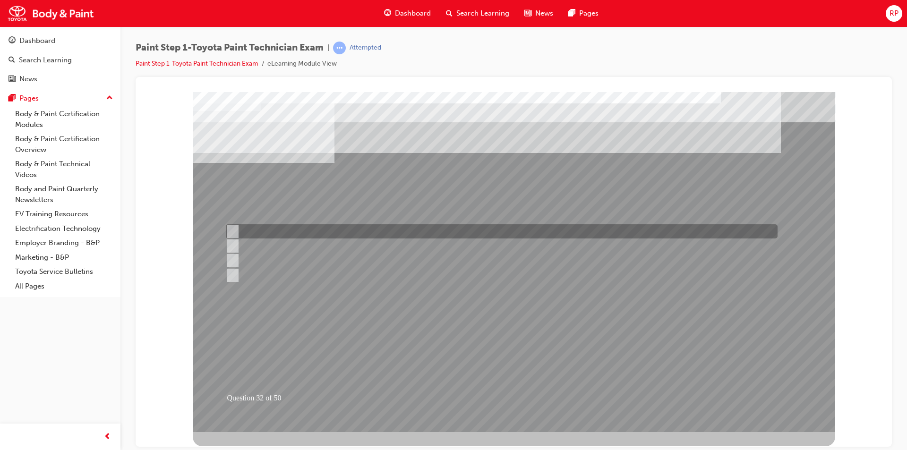
click at [232, 229] on input "Horizontal direction." at bounding box center [231, 231] width 10 height 10
radio input "true"
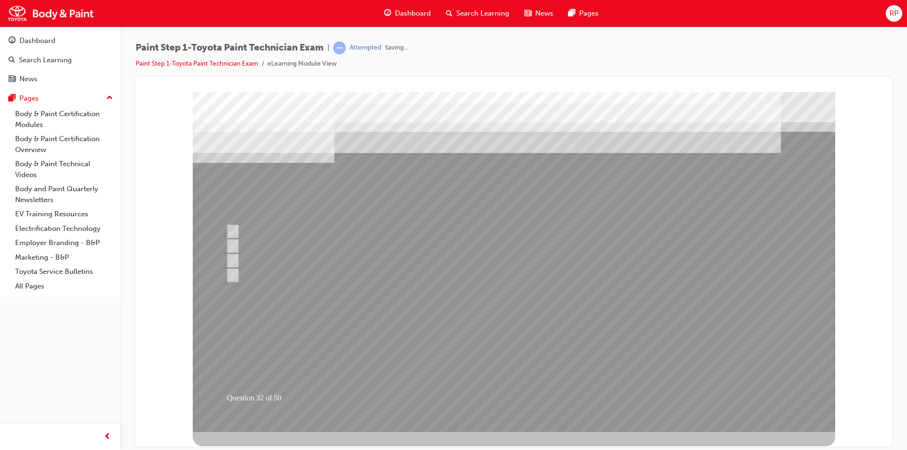
click at [496, 393] on div at bounding box center [514, 262] width 642 height 340
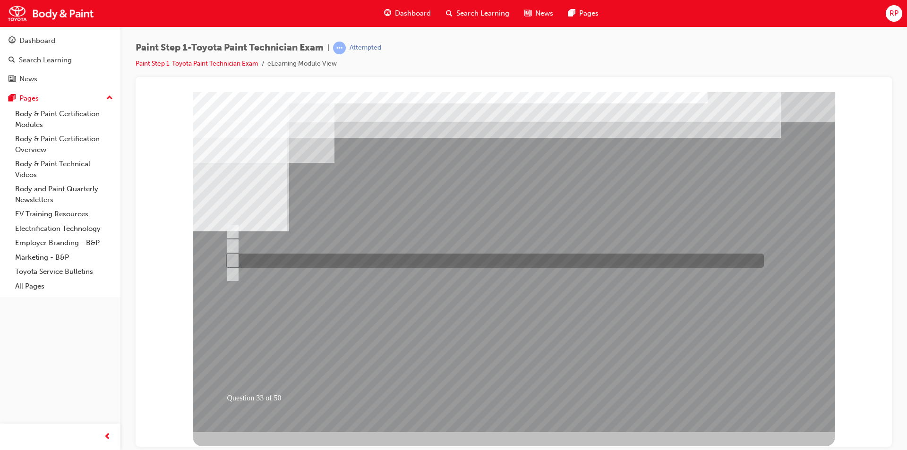
click at [231, 259] on input "Contact surfaces and hemmed area." at bounding box center [231, 261] width 10 height 10
radio input "true"
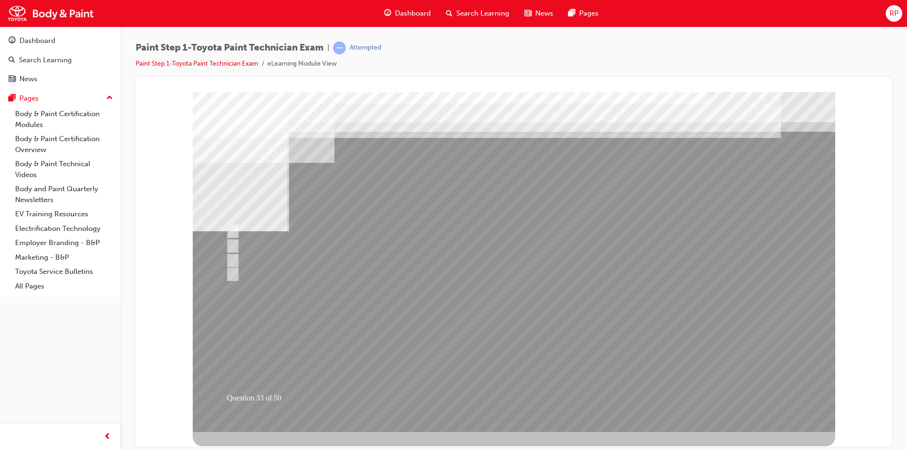
click at [511, 392] on div at bounding box center [514, 262] width 642 height 340
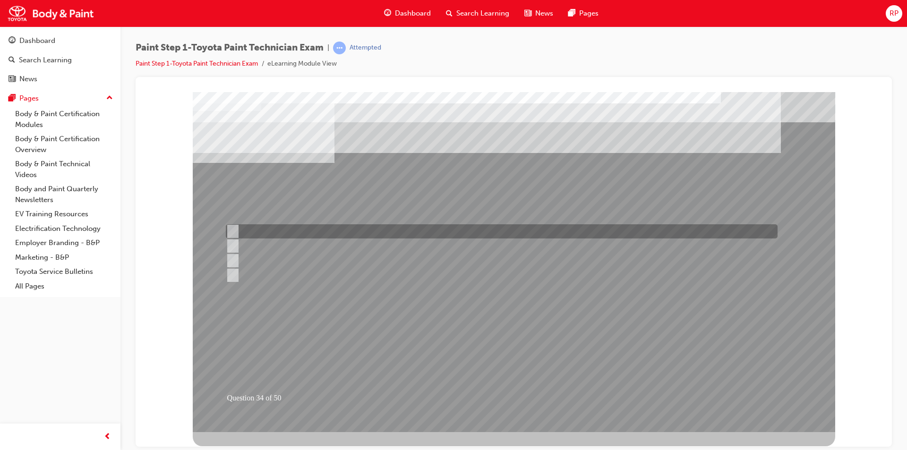
click at [231, 227] on input "Quality" at bounding box center [230, 231] width 10 height 10
checkbox input "true"
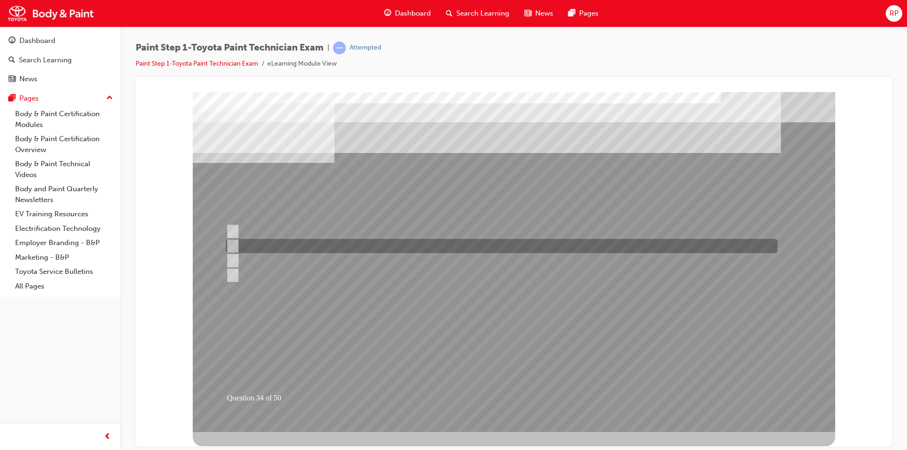
click at [236, 245] on div at bounding box center [499, 246] width 552 height 14
checkbox input "true"
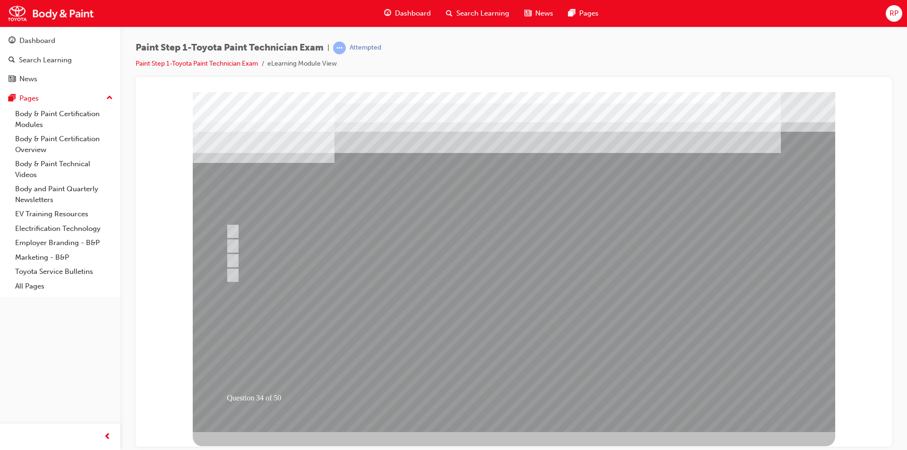
click at [494, 395] on div at bounding box center [514, 262] width 642 height 340
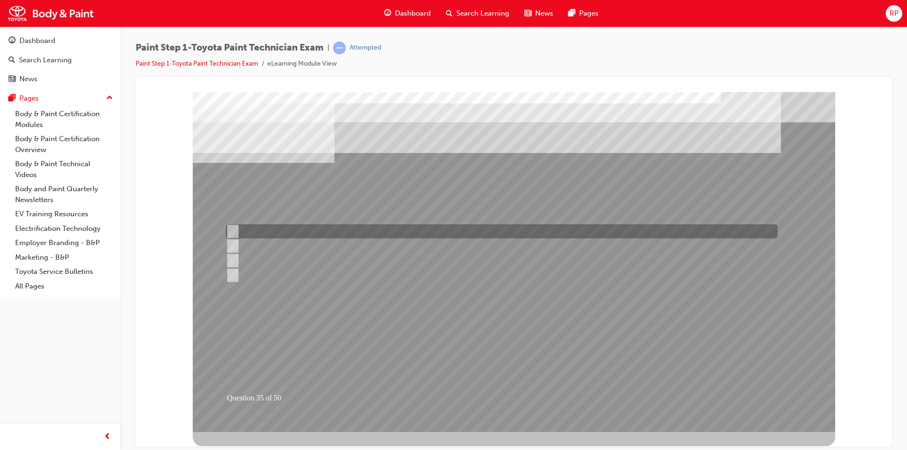
click at [231, 229] on input "So that the paint coat will be the same." at bounding box center [231, 231] width 10 height 10
radio input "true"
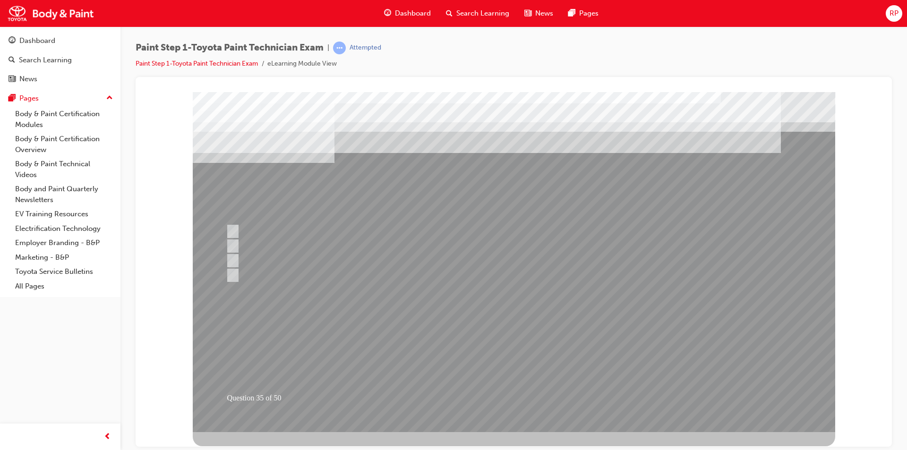
click at [509, 395] on div at bounding box center [514, 262] width 642 height 340
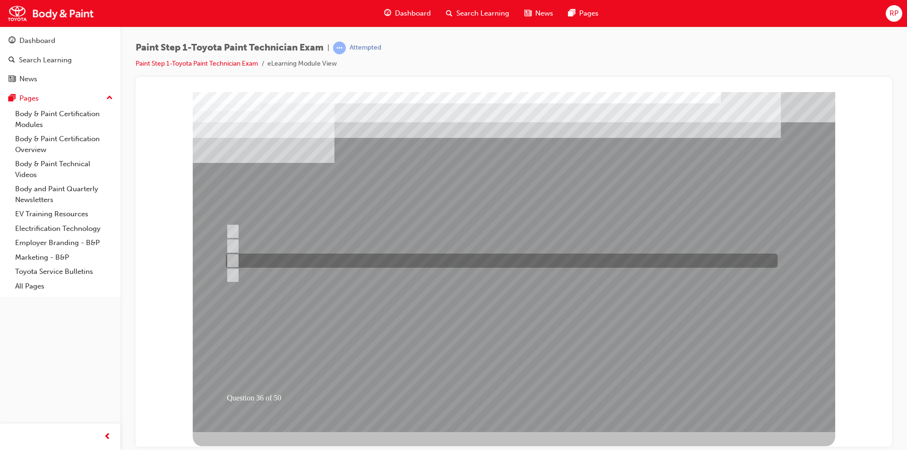
click at [232, 261] on input "Rubber spatula (squeegee type)" at bounding box center [231, 261] width 10 height 10
radio input "true"
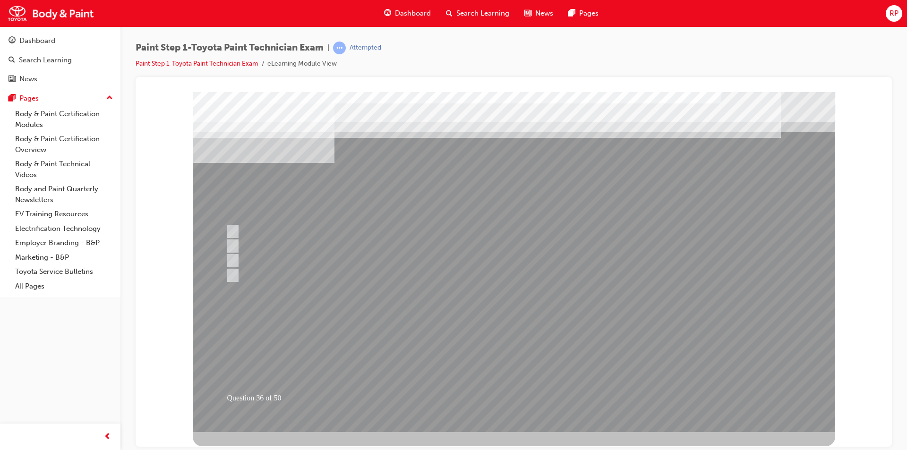
click at [504, 399] on div at bounding box center [514, 262] width 642 height 340
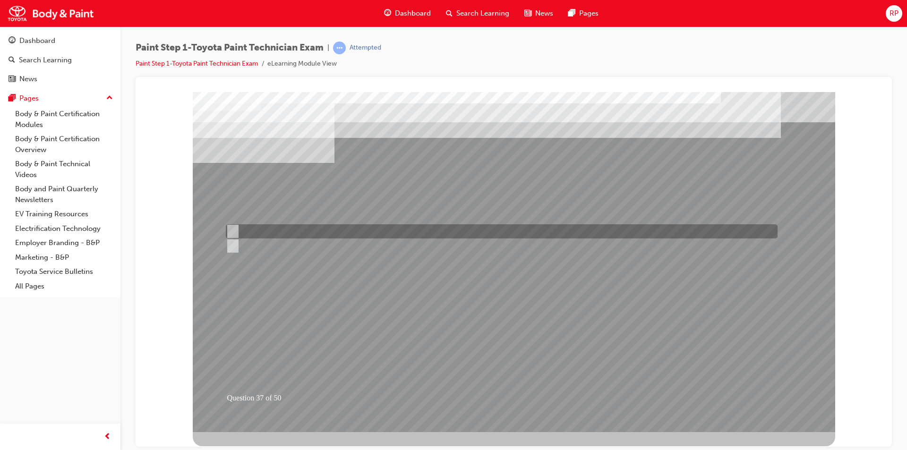
drag, startPoint x: 235, startPoint y: 231, endPoint x: 263, endPoint y: 251, distance: 34.2
click at [238, 233] on div at bounding box center [499, 231] width 552 height 14
radio input "true"
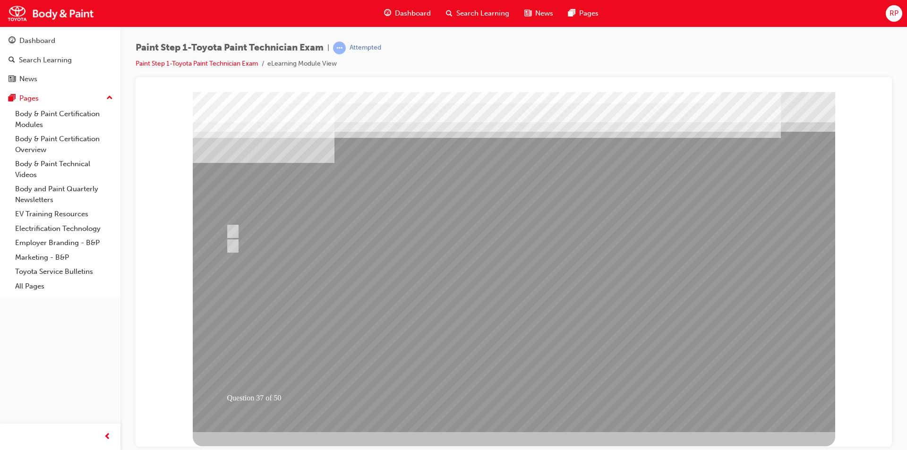
click at [512, 396] on div at bounding box center [514, 262] width 642 height 340
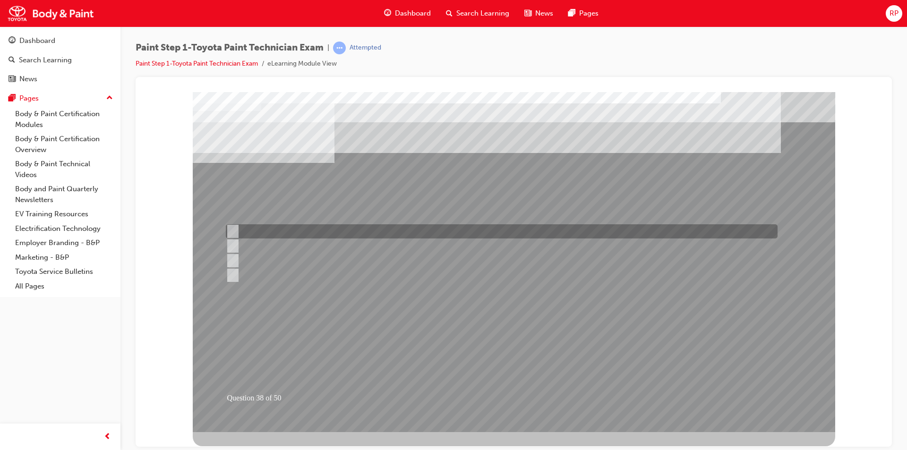
click at [230, 230] on input "Smooth in the blending area and match the texture and gloss with the surroundin…" at bounding box center [231, 231] width 10 height 10
radio input "true"
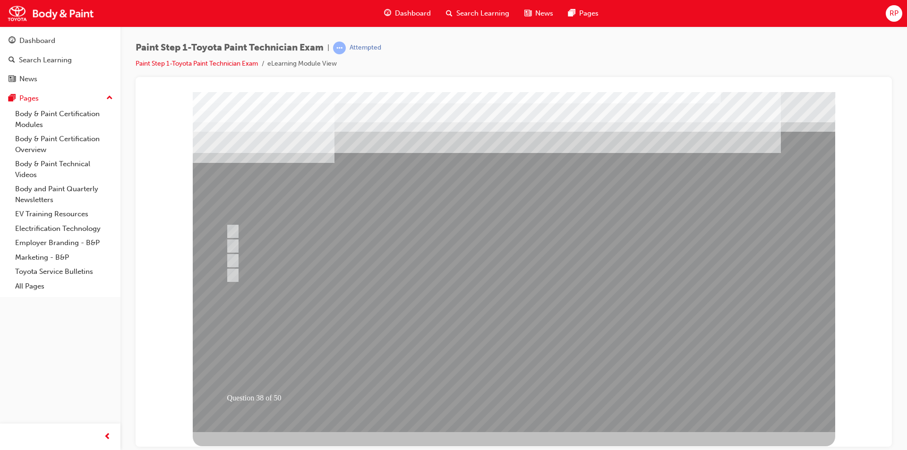
click at [509, 393] on div at bounding box center [514, 262] width 642 height 340
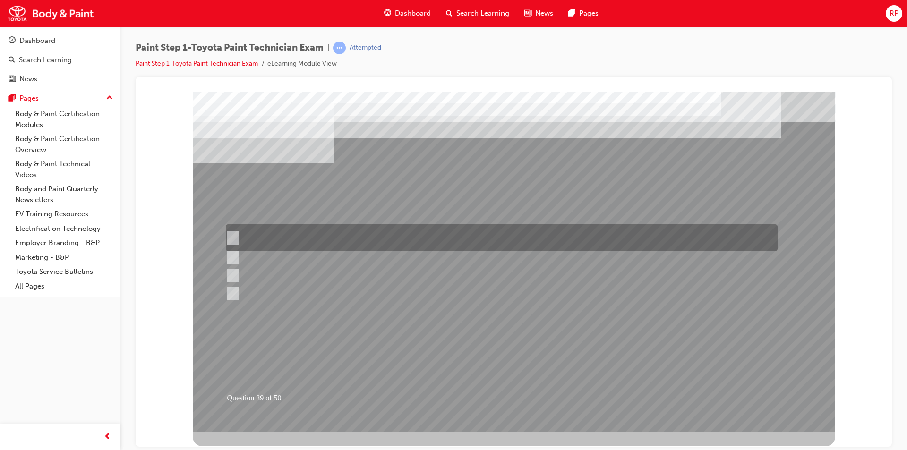
click at [233, 236] on input "Remove dirt from the surface of the paint coat using a polishing compound to re…" at bounding box center [231, 238] width 10 height 10
radio input "true"
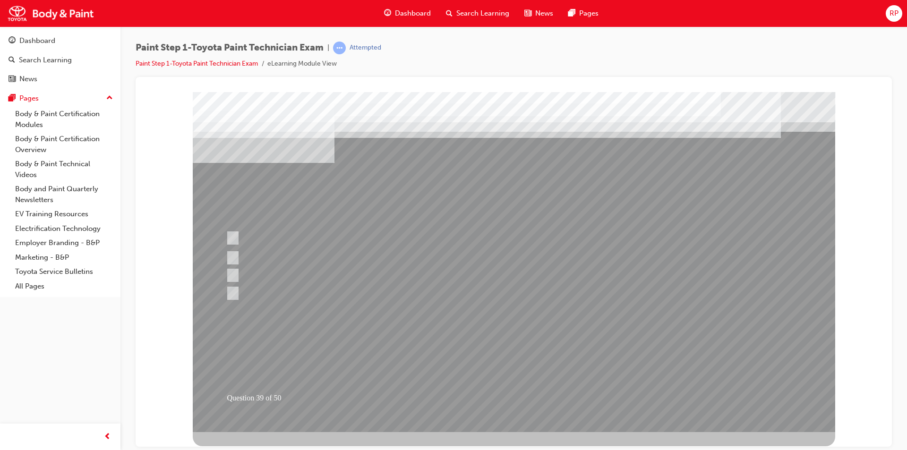
click at [513, 398] on div at bounding box center [514, 262] width 642 height 340
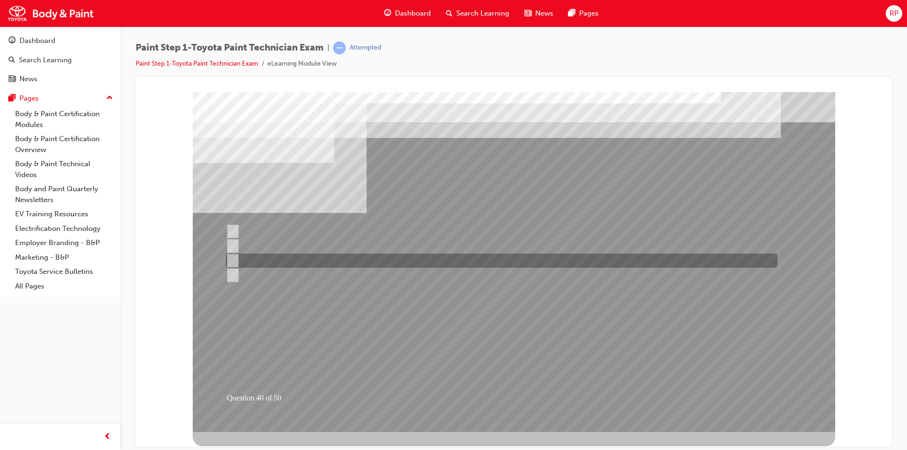
click at [232, 262] on input "400mm" at bounding box center [231, 261] width 10 height 10
radio input "true"
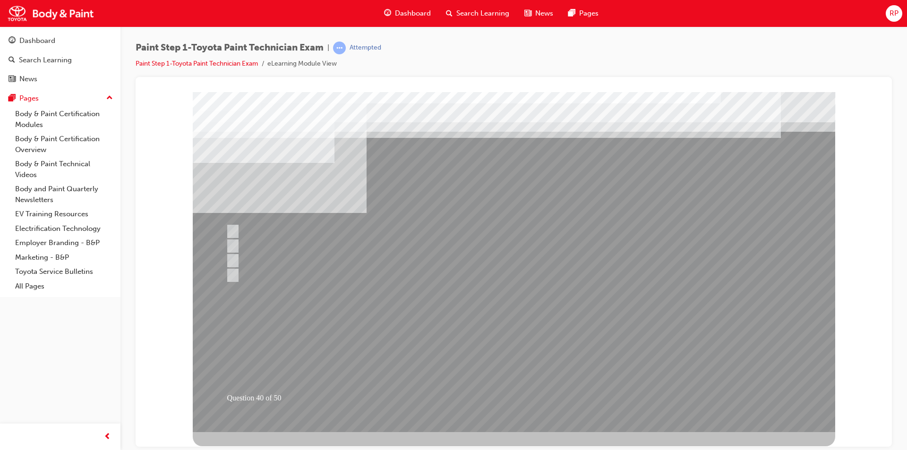
click at [509, 394] on div at bounding box center [514, 262] width 642 height 340
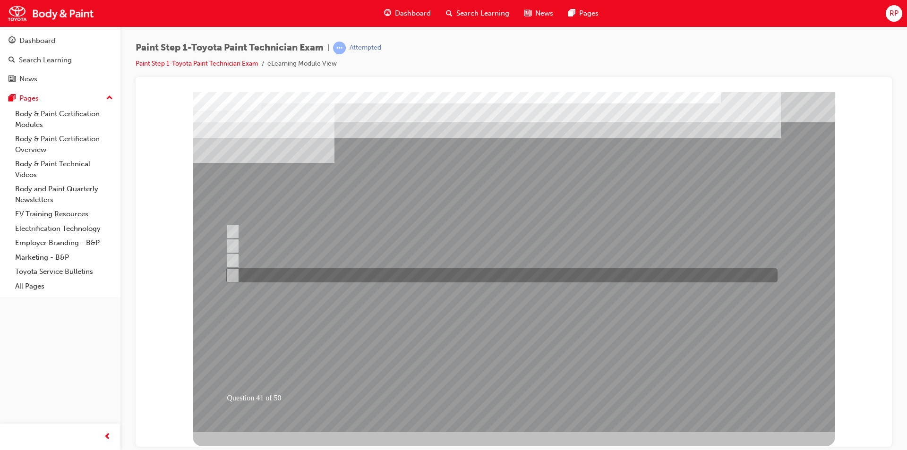
click at [234, 274] on input "Lacquer primer" at bounding box center [231, 275] width 10 height 10
radio input "true"
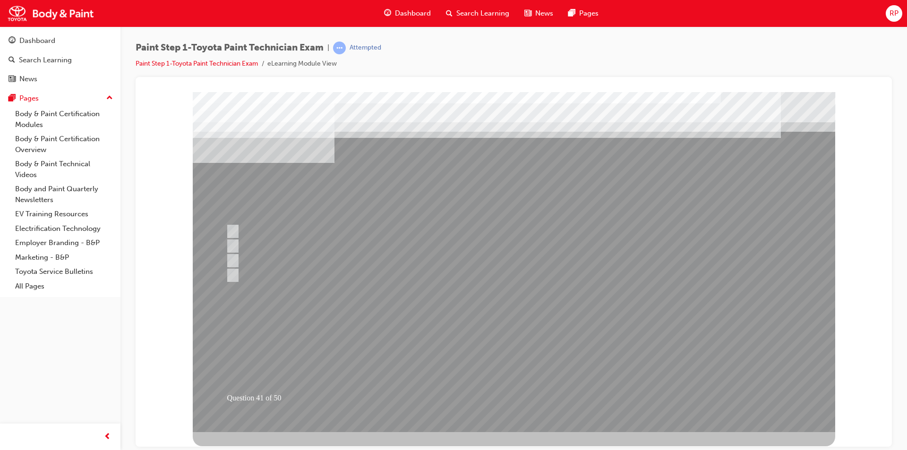
click at [500, 397] on div at bounding box center [514, 262] width 642 height 340
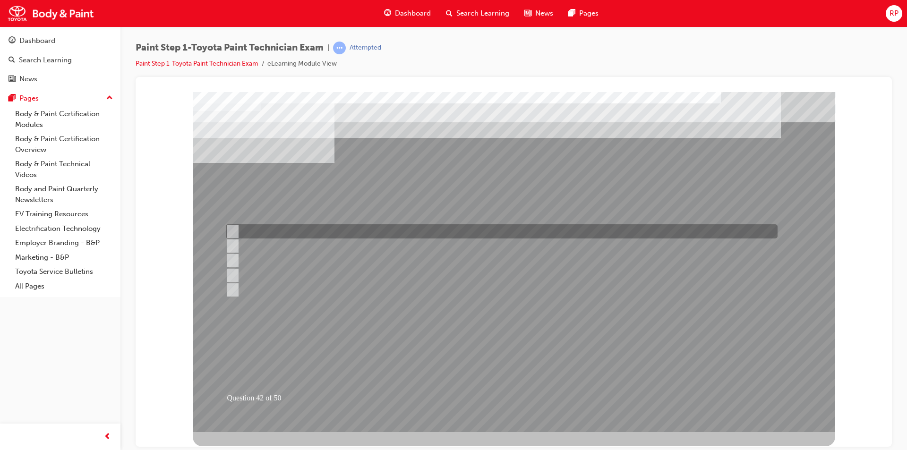
click at [231, 230] on input "Block refinishing with blending" at bounding box center [230, 231] width 10 height 10
checkbox input "true"
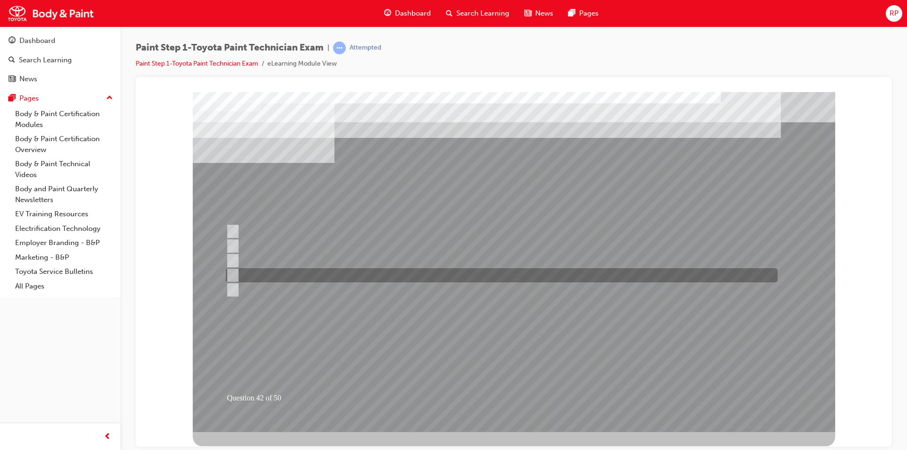
click at [231, 273] on input "Block refinishing" at bounding box center [230, 275] width 10 height 10
checkbox input "true"
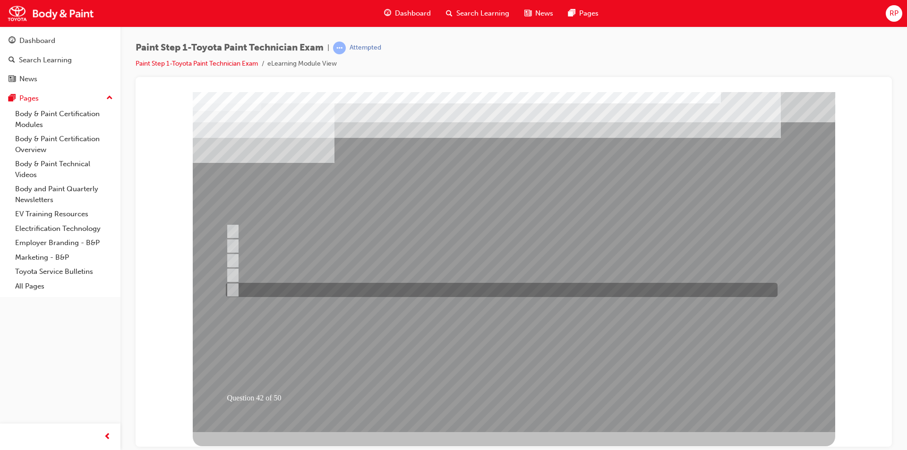
drag, startPoint x: 233, startPoint y: 287, endPoint x: 240, endPoint y: 287, distance: 7.1
click at [235, 287] on input "Spot refinishing" at bounding box center [230, 290] width 10 height 10
checkbox input "true"
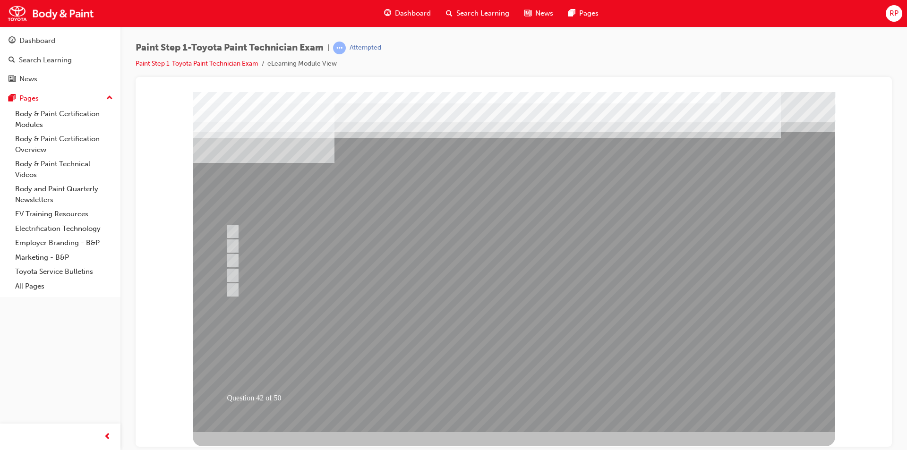
click at [508, 395] on div at bounding box center [514, 262] width 642 height 340
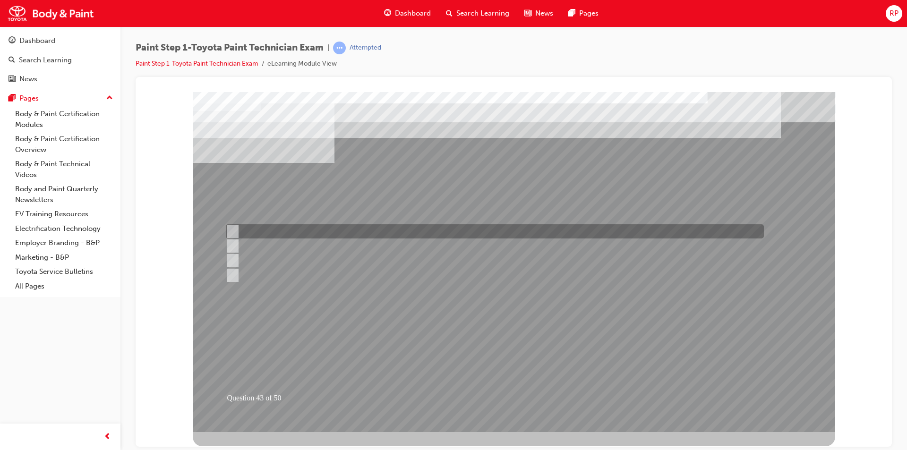
click at [233, 227] on input "Solvent resistant gloves." at bounding box center [231, 231] width 10 height 10
radio input "true"
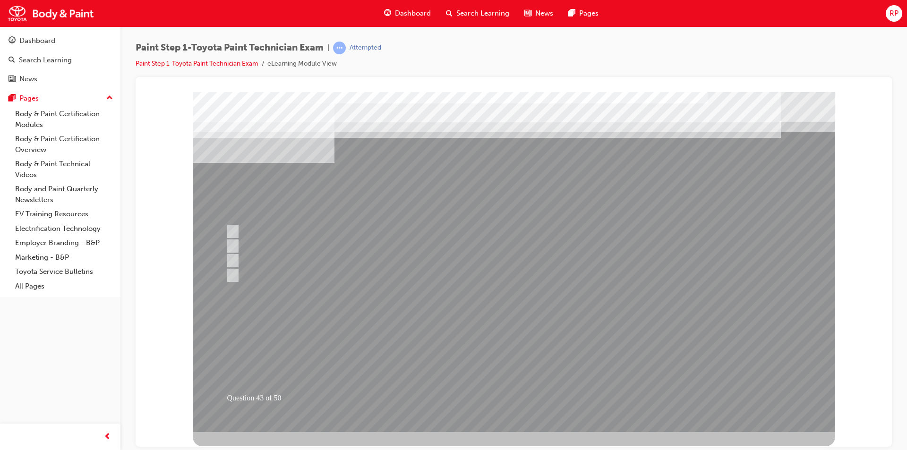
click at [496, 392] on div at bounding box center [514, 262] width 642 height 340
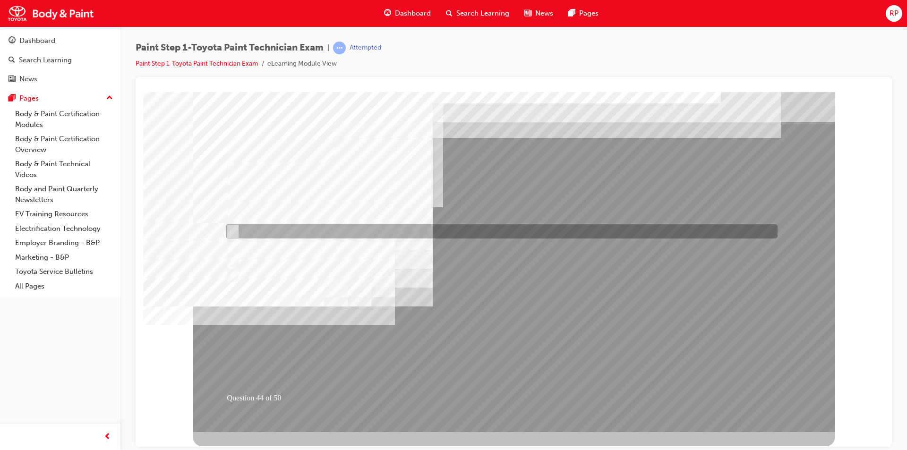
click at [238, 228] on div at bounding box center [499, 231] width 552 height 14
checkbox input "true"
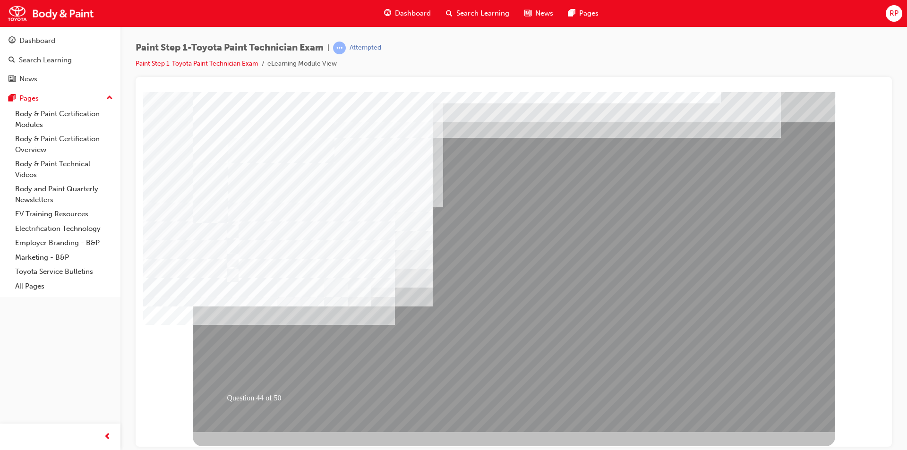
click at [503, 391] on div at bounding box center [514, 262] width 642 height 340
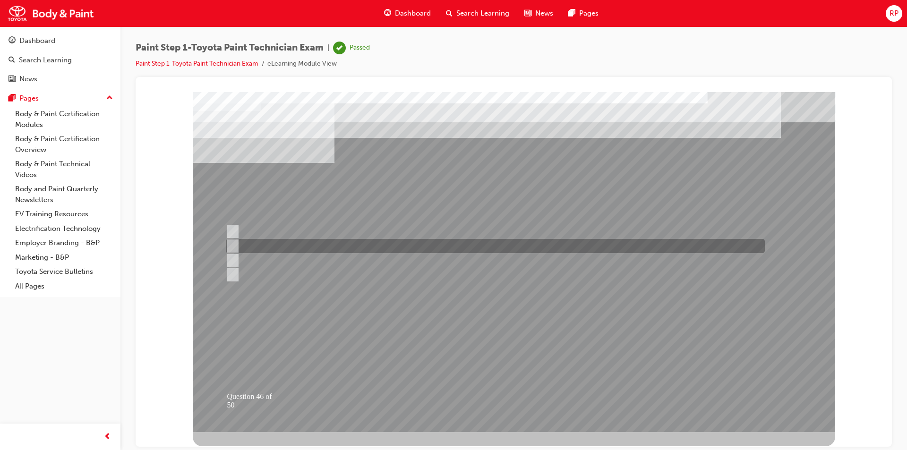
click at [233, 244] on input "Featheredging" at bounding box center [231, 246] width 10 height 10
radio input "true"
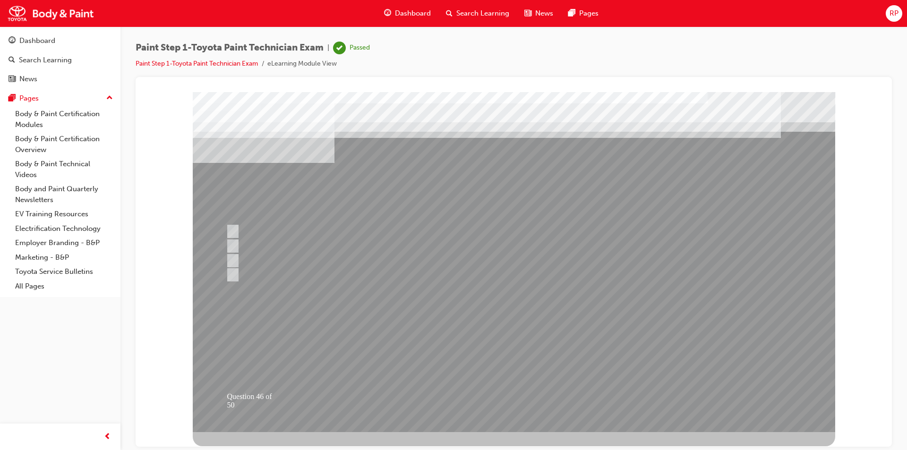
click at [499, 398] on div at bounding box center [514, 262] width 642 height 340
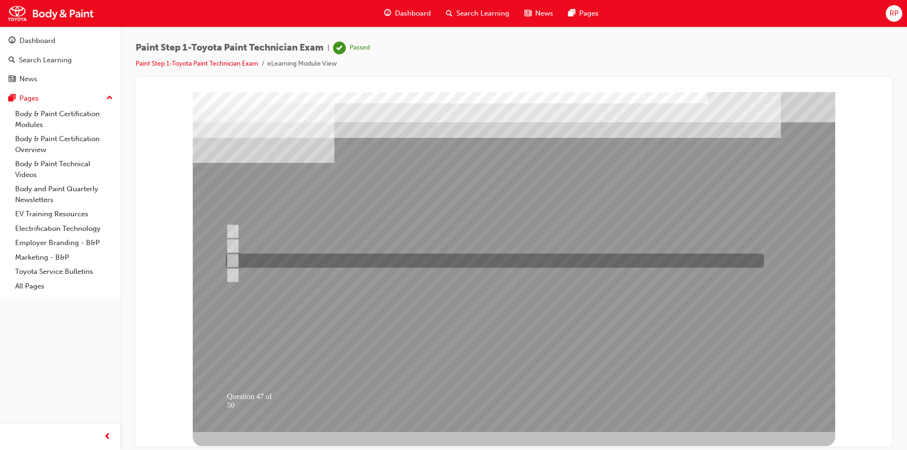
click at [233, 257] on input "Compare" at bounding box center [231, 261] width 10 height 10
radio input "true"
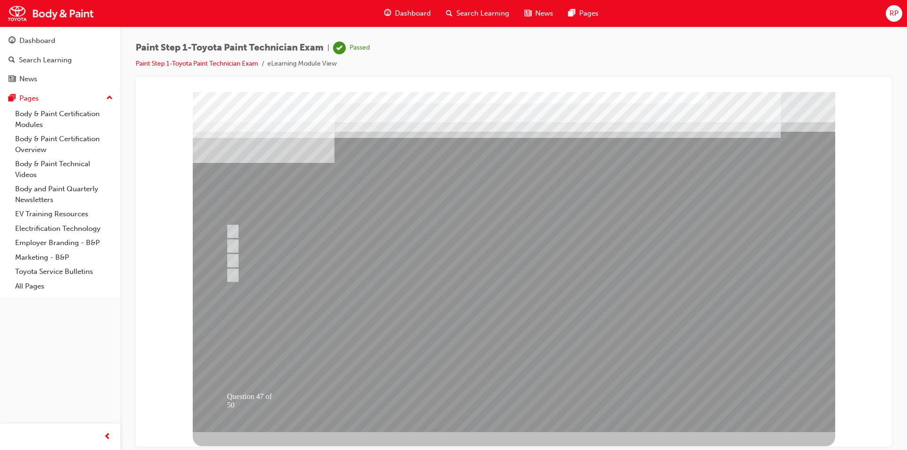
click at [528, 399] on div at bounding box center [514, 262] width 642 height 340
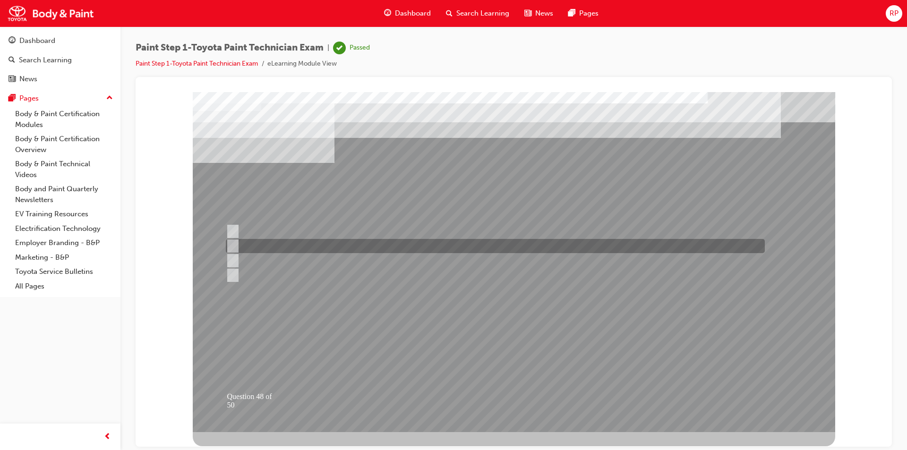
click at [231, 241] on input "Peeling" at bounding box center [231, 246] width 10 height 10
radio input "true"
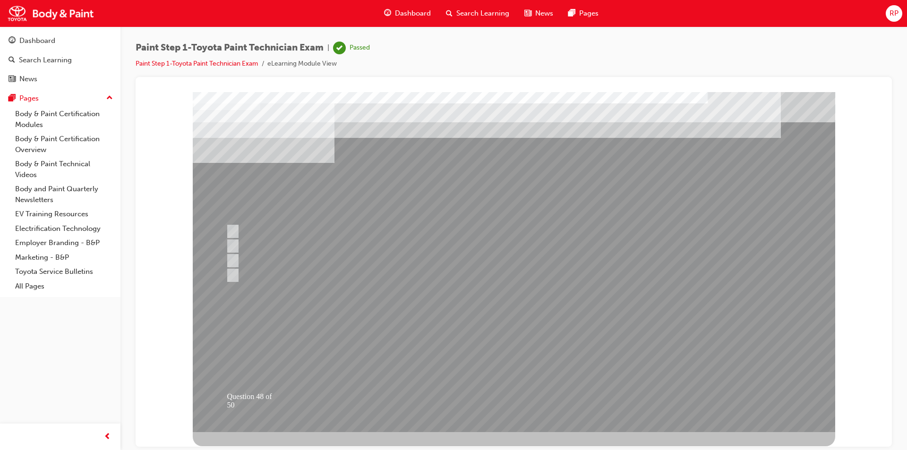
click at [514, 401] on div at bounding box center [514, 262] width 642 height 340
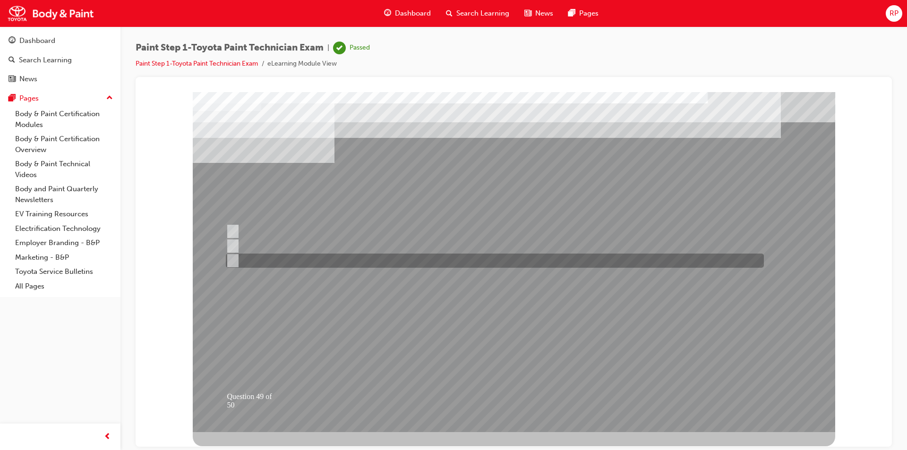
click at [230, 254] on div at bounding box center [492, 261] width 538 height 14
radio input "true"
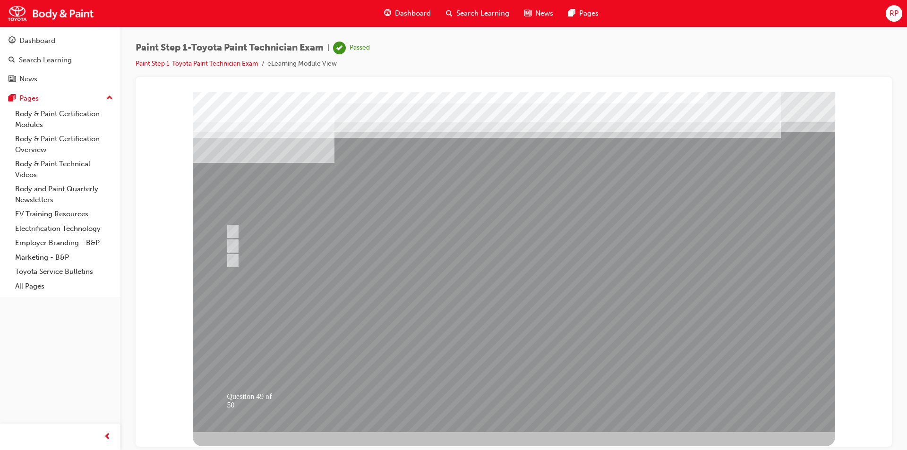
click at [503, 400] on div at bounding box center [514, 262] width 642 height 340
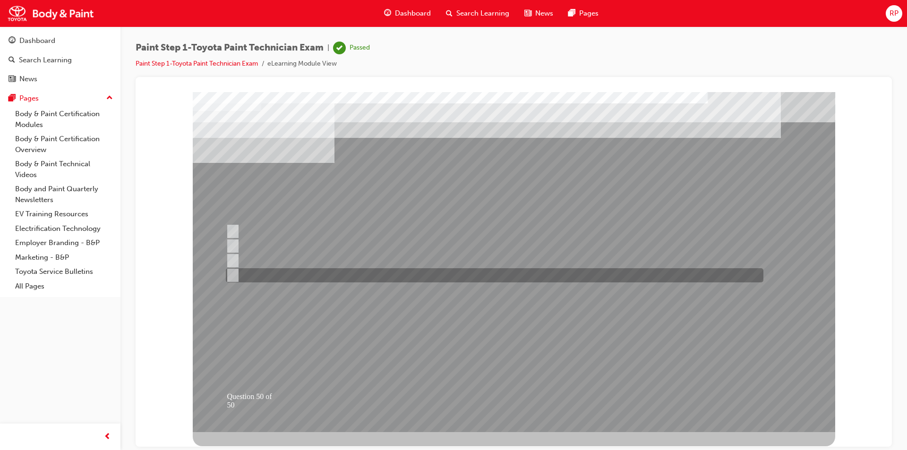
click at [232, 275] on input "Notify only the customer if additional work is necessary." at bounding box center [231, 275] width 10 height 10
radio input "true"
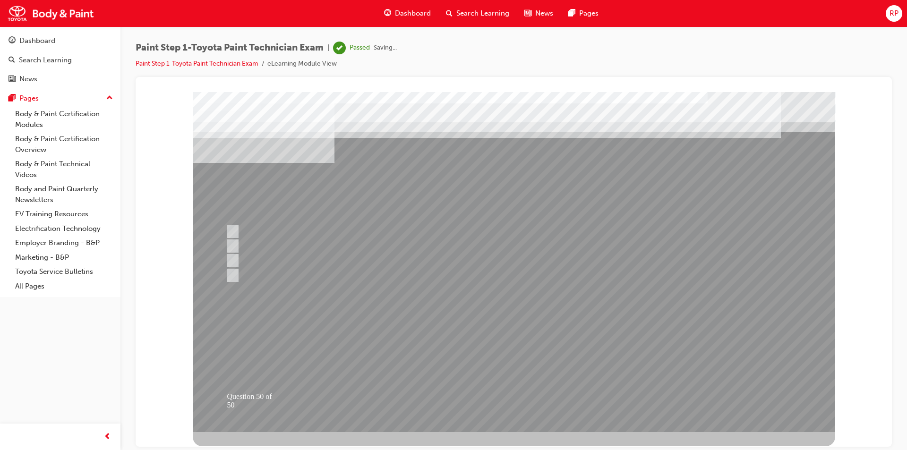
click at [499, 395] on div at bounding box center [514, 262] width 642 height 340
